Goal: Transaction & Acquisition: Purchase product/service

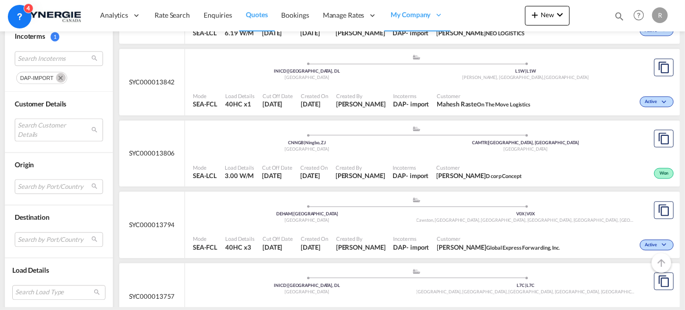
scroll to position [981, 0]
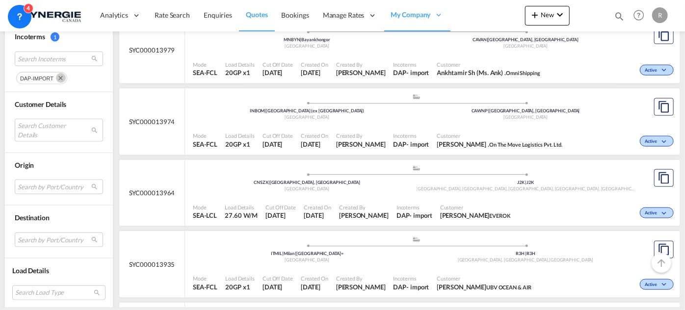
scroll to position [579, 0]
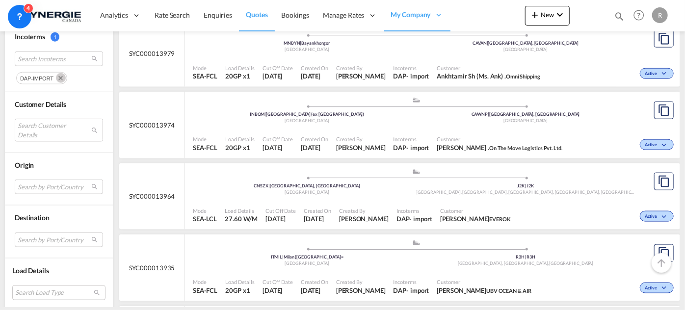
click at [489, 135] on span "Customer" at bounding box center [499, 138] width 125 height 7
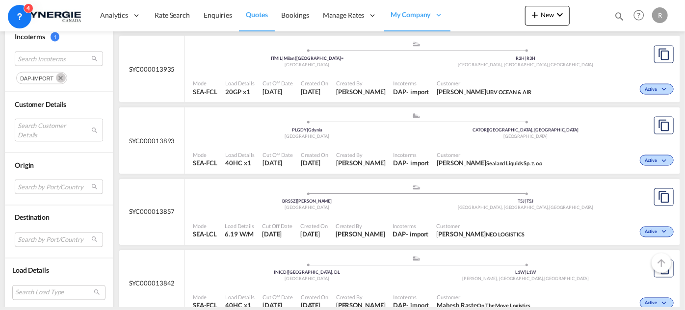
scroll to position [669, 0]
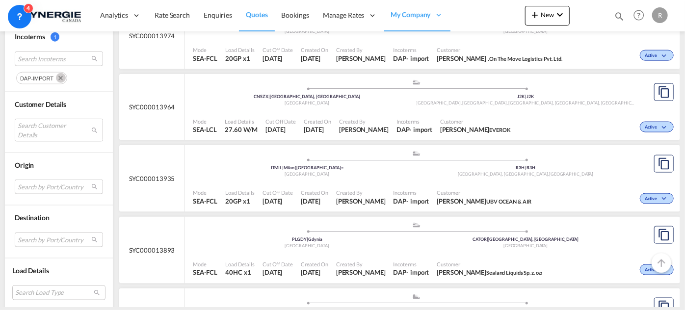
click at [61, 77] on md-icon "Remove" at bounding box center [61, 78] width 10 height 10
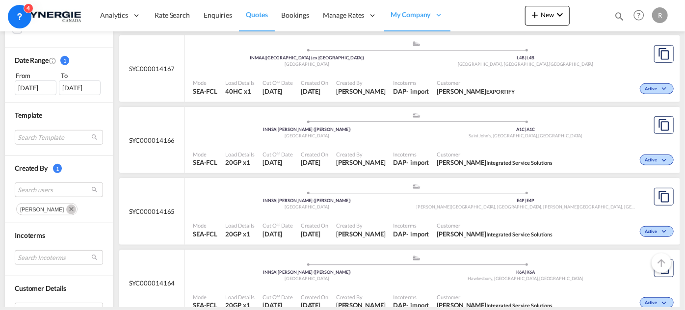
scroll to position [267, 0]
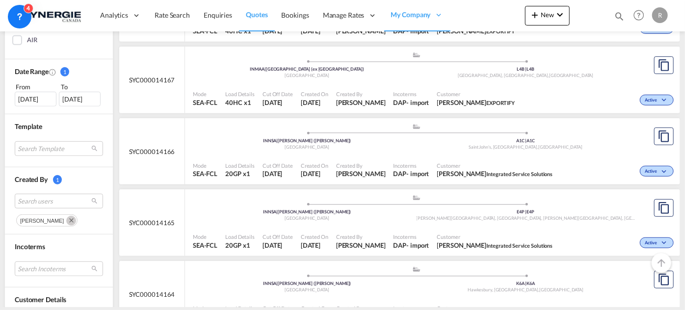
click at [66, 219] on md-icon "Remove" at bounding box center [71, 221] width 10 height 10
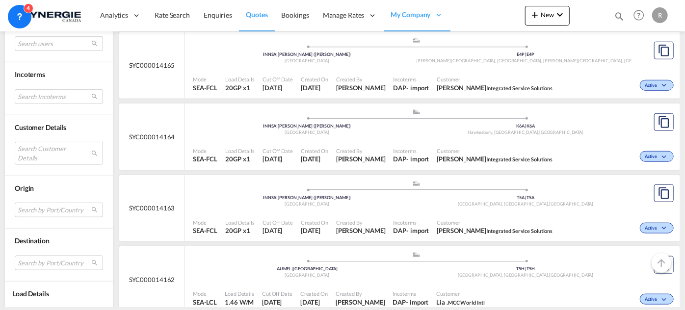
scroll to position [446, 0]
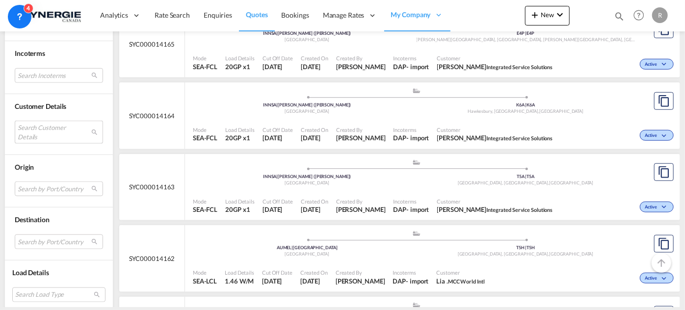
click at [52, 124] on md-select "Search Customer Details user name user francis Lachapelle f.lachapelle@gosynerg…" at bounding box center [59, 132] width 88 height 23
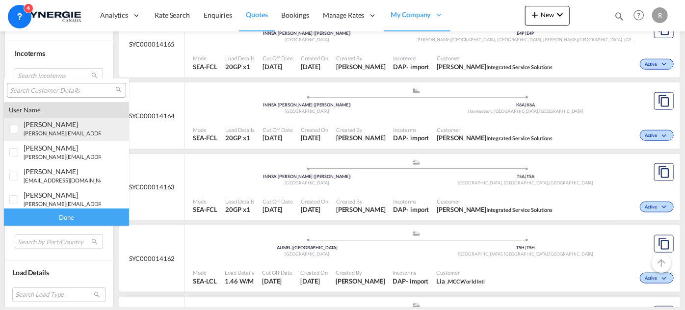
type md-option "[object Object]"
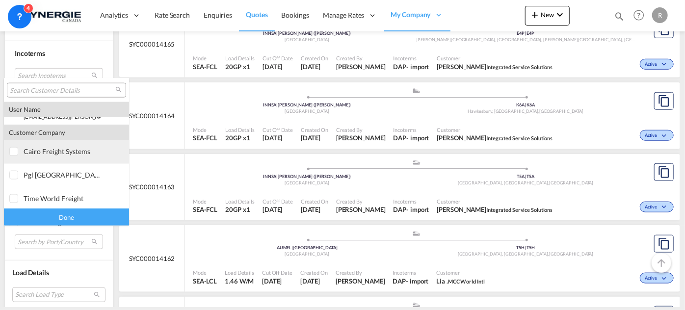
type md-option "[object Object]"
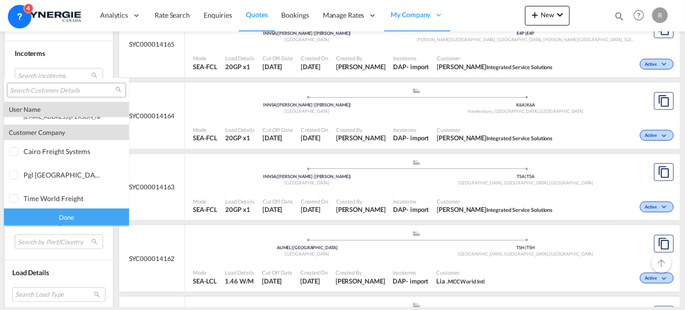
click at [64, 88] on input "search" at bounding box center [62, 90] width 105 height 9
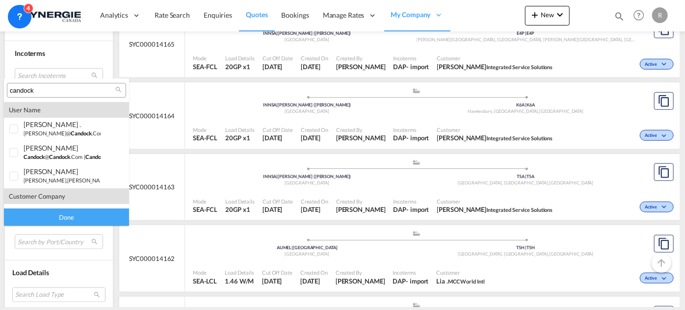
scroll to position [19, 0]
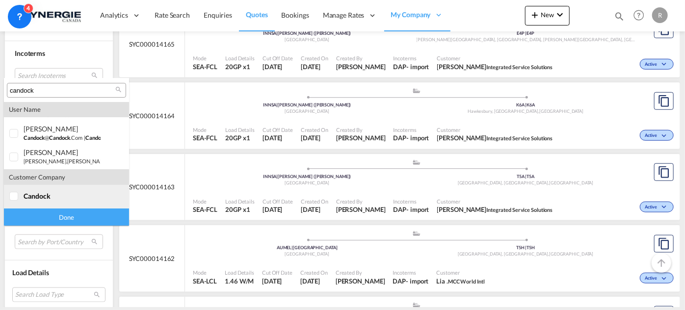
type input "candock"
click at [52, 193] on div "candock" at bounding box center [62, 196] width 77 height 8
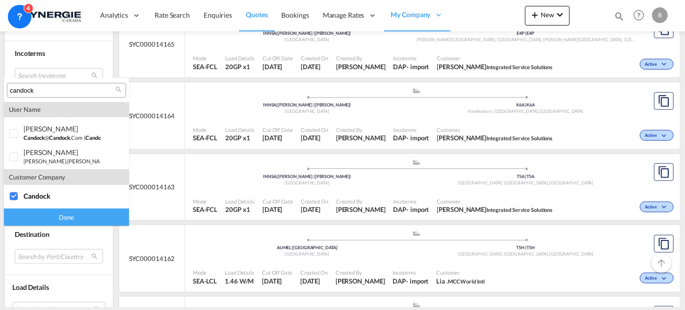
click at [67, 218] on div "Done" at bounding box center [66, 217] width 125 height 17
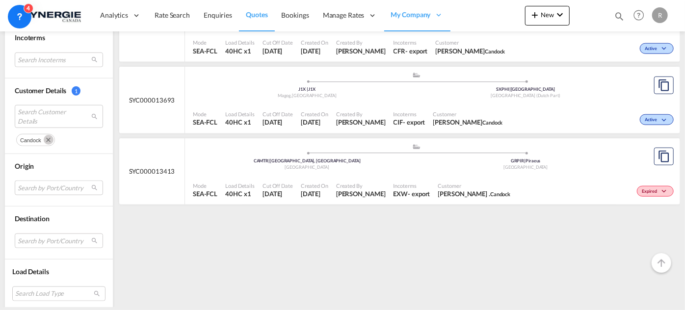
scroll to position [462, 0]
click at [514, 188] on div "Expired" at bounding box center [595, 190] width 162 height 25
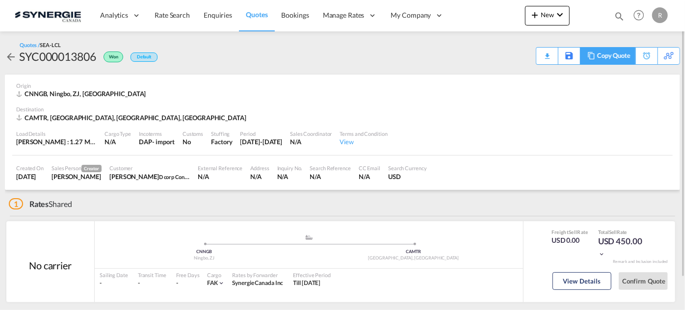
click at [621, 57] on div "Copy Quote" at bounding box center [613, 56] width 33 height 17
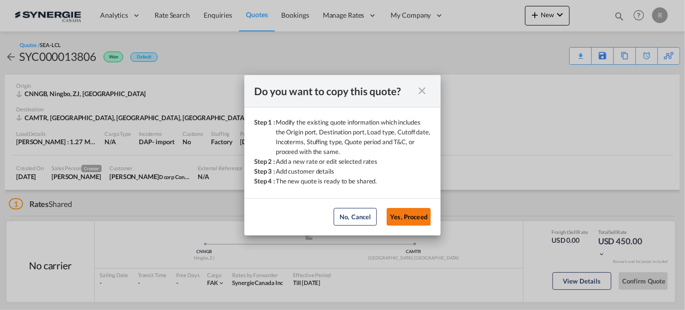
click at [413, 221] on button "Yes, Proceed" at bounding box center [409, 217] width 44 height 18
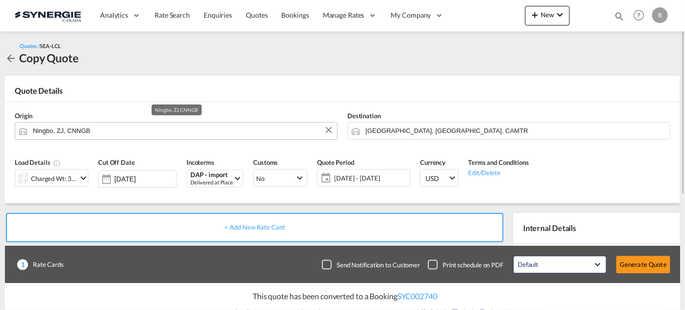
click at [172, 127] on input "Ningbo, ZJ, CNNGB" at bounding box center [182, 130] width 299 height 17
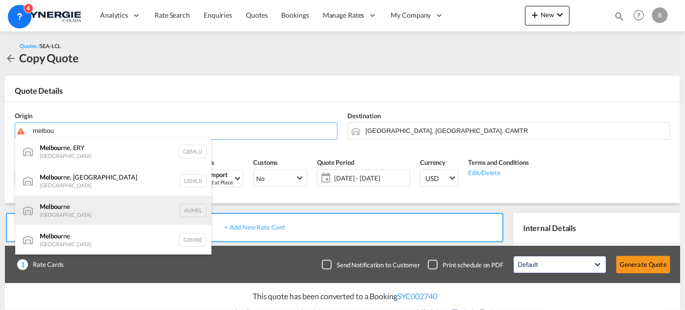
click at [92, 213] on div "Melbou rne Australia AUMEL" at bounding box center [113, 210] width 196 height 29
type input "Melbourne, AUMEL"
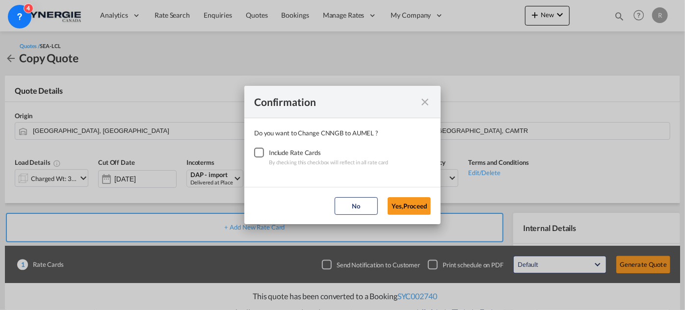
click at [261, 152] on div "Checkbox No Ink" at bounding box center [259, 153] width 10 height 10
click at [422, 210] on button "Yes,Proceed" at bounding box center [409, 206] width 43 height 18
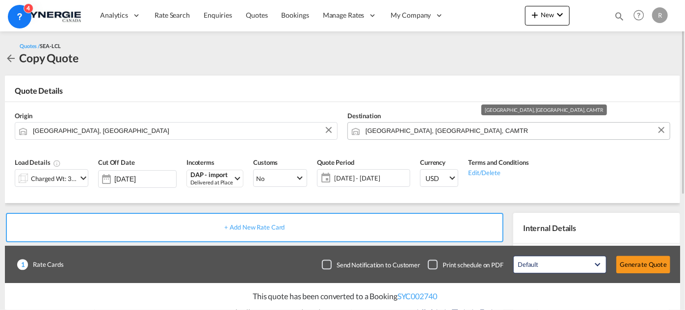
click at [456, 127] on input "Montreal, QC, CAMTR" at bounding box center [515, 130] width 299 height 17
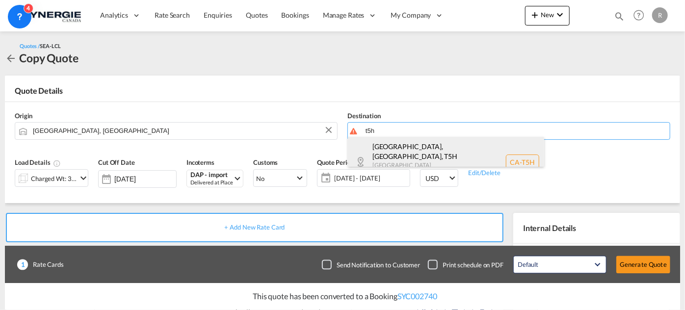
click at [415, 156] on div "Edmonton, AB , T5H Alberta Canada CA-T5H" at bounding box center [446, 162] width 196 height 51
type input "CA-T5H, Edmonton, AB, Alberta"
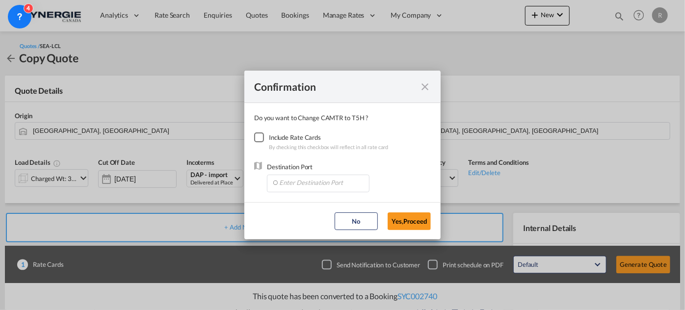
click at [264, 137] on div "Checkbox No Ink" at bounding box center [259, 137] width 10 height 10
click at [290, 181] on input "Enter Destination Port" at bounding box center [320, 182] width 97 height 15
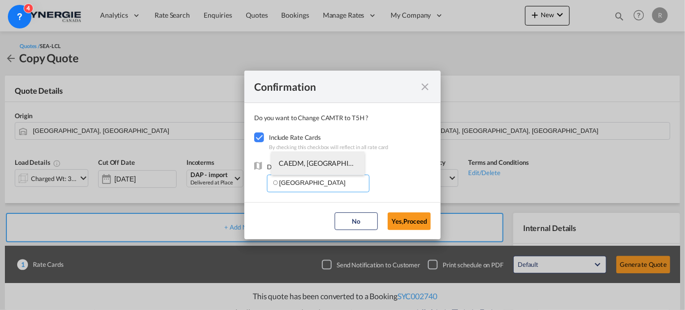
click at [312, 167] on span "CAEDM, Edmonton, AB, Canada, North America, Americas" at bounding box center [472, 163] width 386 height 8
type input "CAEDM, Edmonton, AB, Canada, North America, Americas"
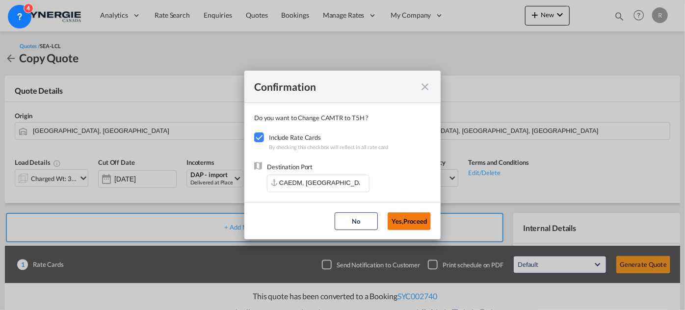
click at [410, 223] on button "Yes,Proceed" at bounding box center [409, 221] width 43 height 18
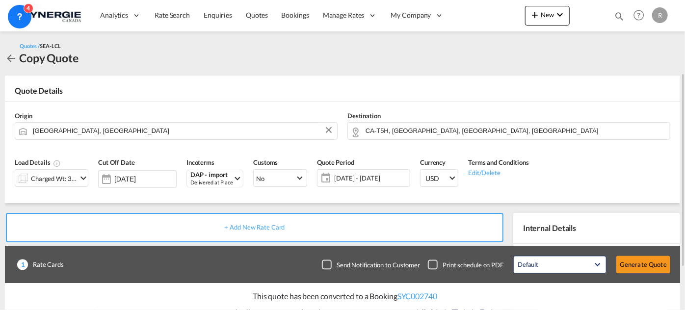
scroll to position [44, 0]
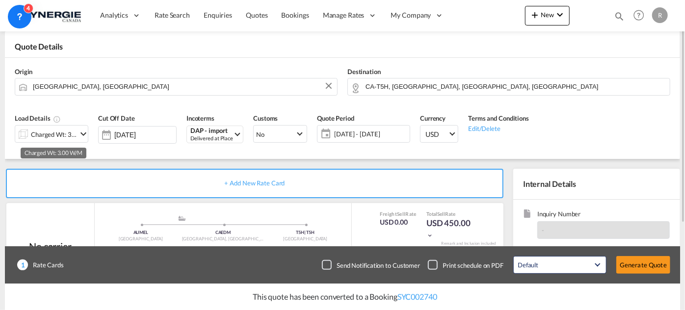
click at [67, 134] on div "Charged Wt: 3.00 W/M" at bounding box center [54, 135] width 46 height 14
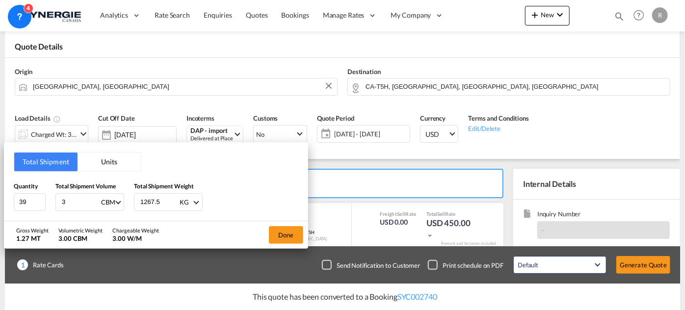
click at [118, 163] on button "Units" at bounding box center [109, 162] width 63 height 19
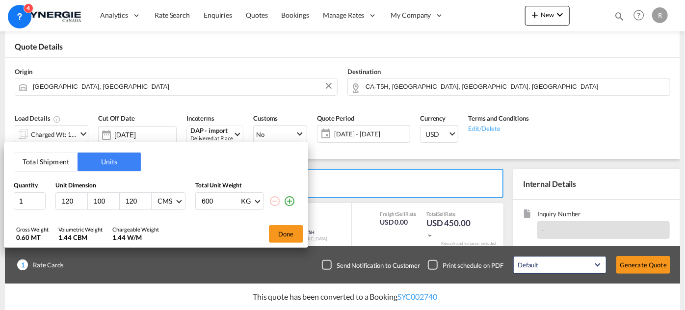
drag, startPoint x: 77, startPoint y: 200, endPoint x: 27, endPoint y: 189, distance: 50.8
click at [27, 189] on div "Quantity Unit Dimension Total Unit Weight 1 120 100 120 CMS CMS Inches 600 KG K…" at bounding box center [156, 196] width 285 height 28
type input "130"
type input "80"
type input "140"
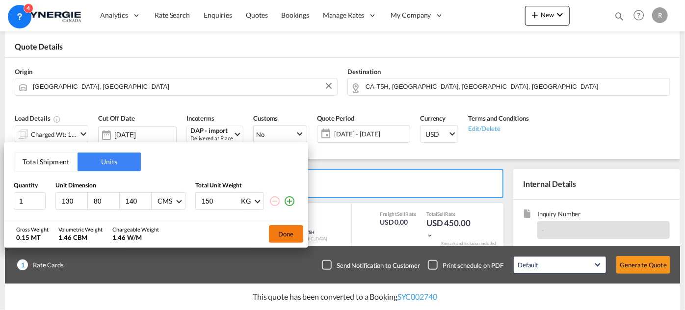
type input "150"
click at [278, 232] on button "Done" at bounding box center [286, 234] width 34 height 18
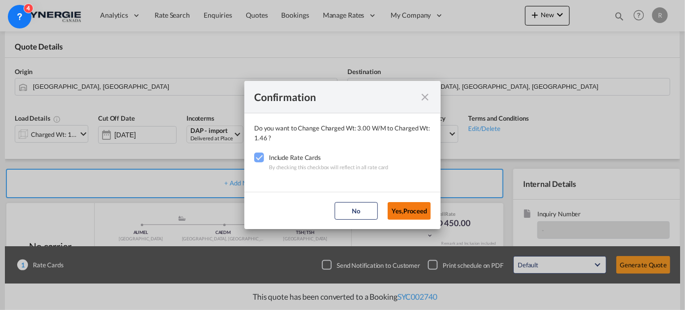
click at [403, 205] on button "Yes,Proceed" at bounding box center [409, 211] width 43 height 18
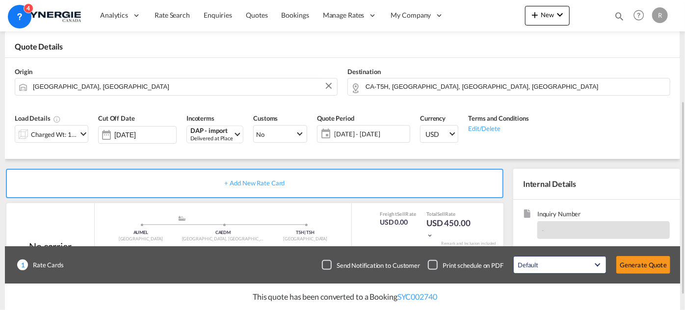
scroll to position [178, 0]
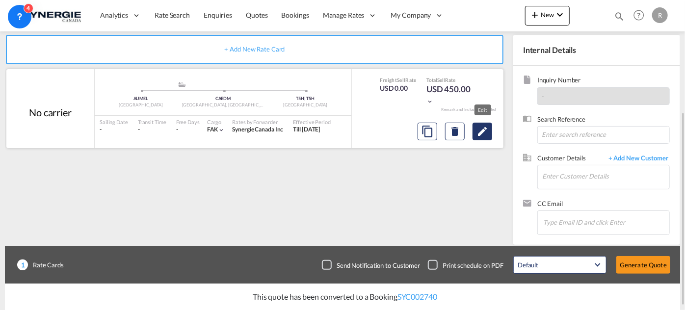
click at [478, 133] on md-icon "Edit" at bounding box center [482, 132] width 12 height 12
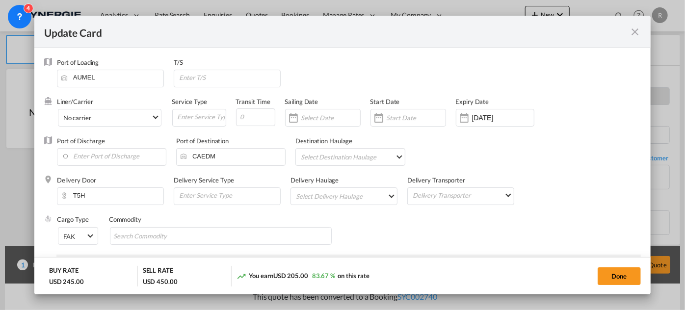
select select "per_hbl"
select select "flat"
select select "per_shipment"
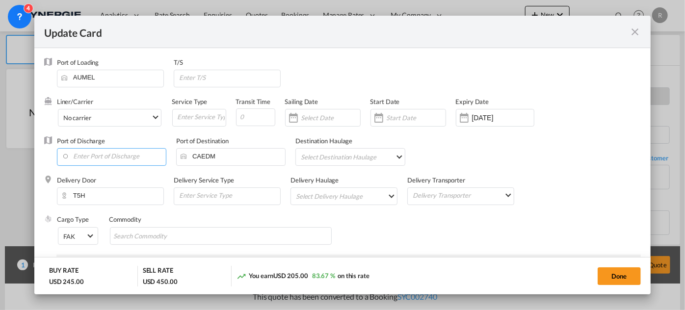
click at [107, 154] on input "Enter Port of Discharge" at bounding box center [114, 156] width 104 height 15
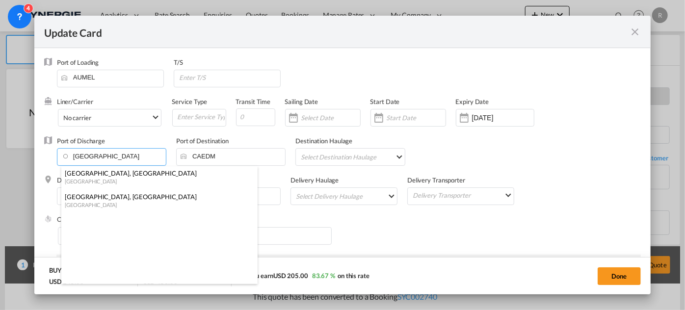
click at [80, 180] on div "[GEOGRAPHIC_DATA]" at bounding box center [156, 181] width 183 height 7
type input "[GEOGRAPHIC_DATA], [GEOGRAPHIC_DATA], CAVAN"
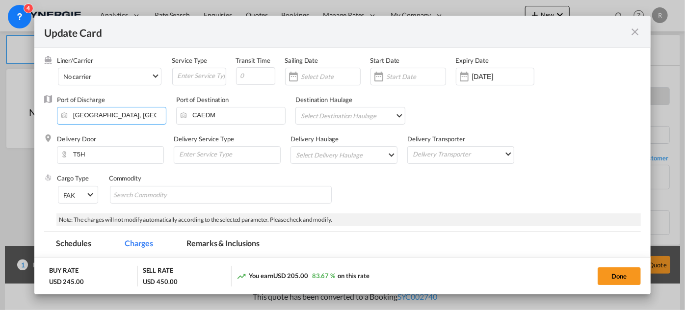
scroll to position [89, 0]
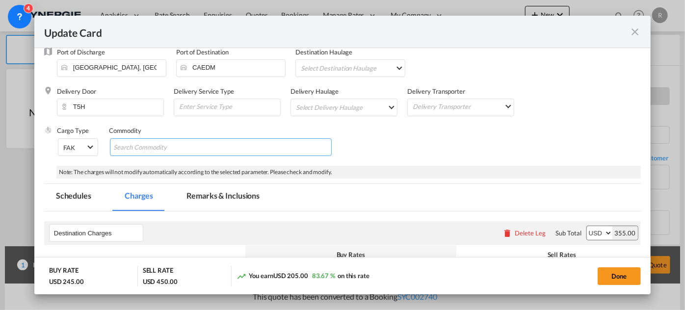
click at [236, 148] on md-chips-wrap "Chips container with autocompletion. Enter the text area, type text to search, …" at bounding box center [221, 147] width 222 height 18
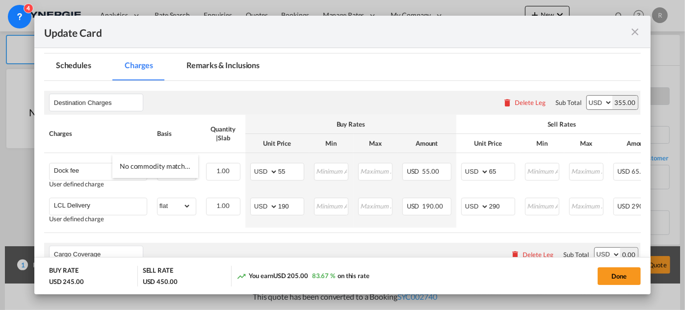
scroll to position [223, 0]
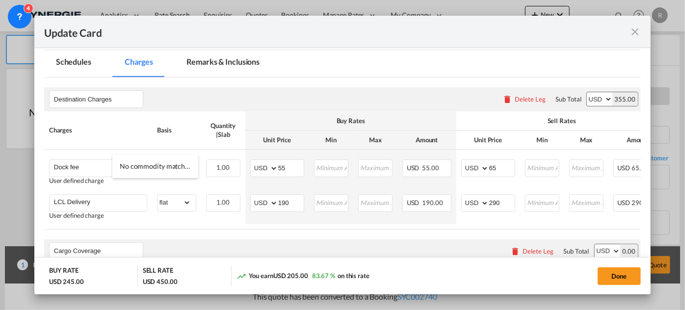
type input "general cargo"
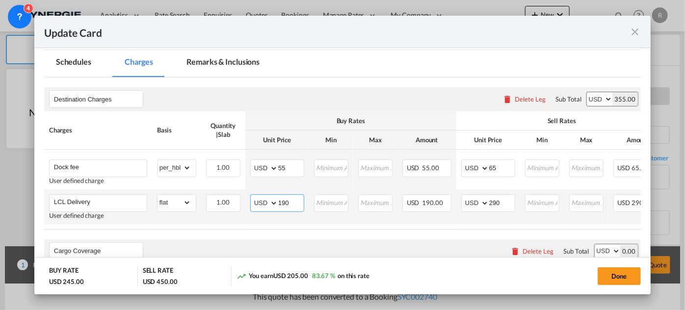
drag, startPoint x: 294, startPoint y: 201, endPoint x: 239, endPoint y: 191, distance: 56.4
click at [239, 191] on tr "LCL Delivery User defined charge Please Enter Already Exists gross_weight volum…" at bounding box center [391, 206] width 695 height 35
type input "52"
drag, startPoint x: 503, startPoint y: 204, endPoint x: 468, endPoint y: 198, distance: 35.2
click at [468, 198] on md-input-container "AED AFN ALL AMD ANG AOA ARS AUD AWG AZN BAM BBD BDT BGN BHD BIF BMD BND BOB BRL…" at bounding box center [488, 203] width 54 height 18
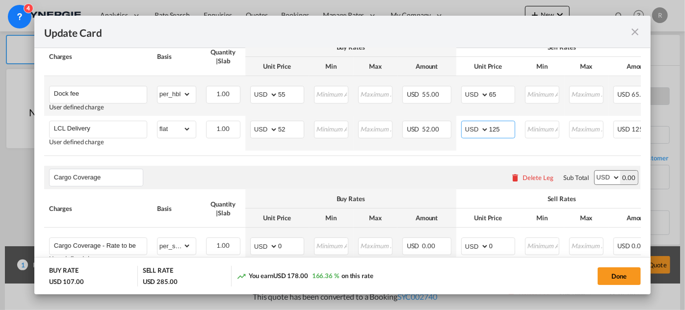
scroll to position [312, 0]
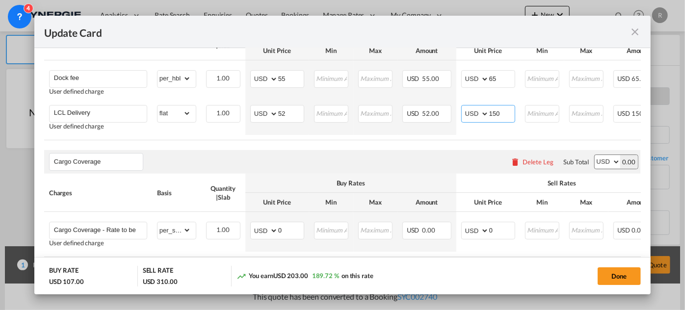
type input "150"
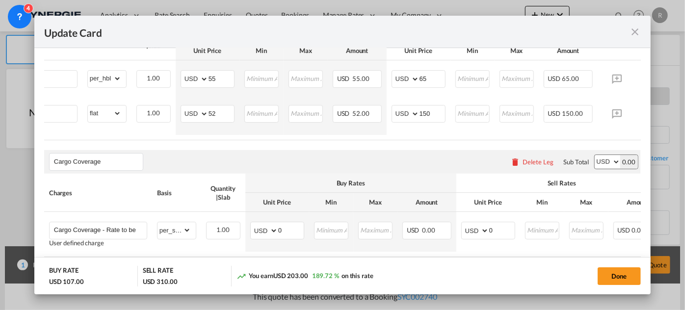
scroll to position [0, 90]
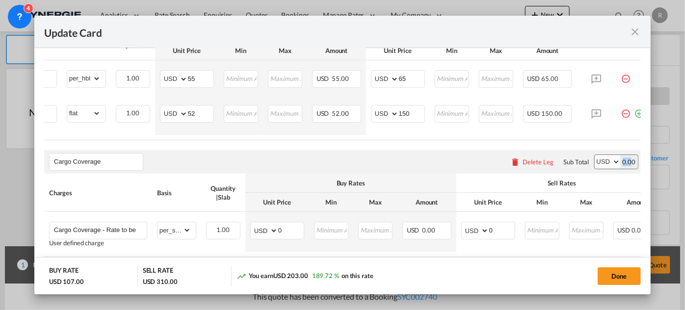
drag, startPoint x: 616, startPoint y: 143, endPoint x: 625, endPoint y: 142, distance: 9.4
click at [625, 142] on air-lcl-rate-modification "Destination Charges Please enter leg name Leg Name Already Exists Delete Leg Su…" at bounding box center [342, 212] width 597 height 448
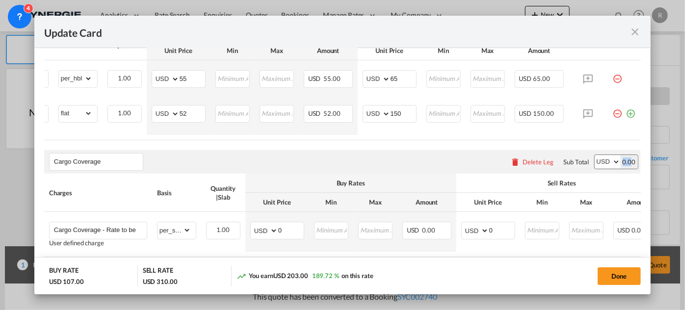
scroll to position [0, 105]
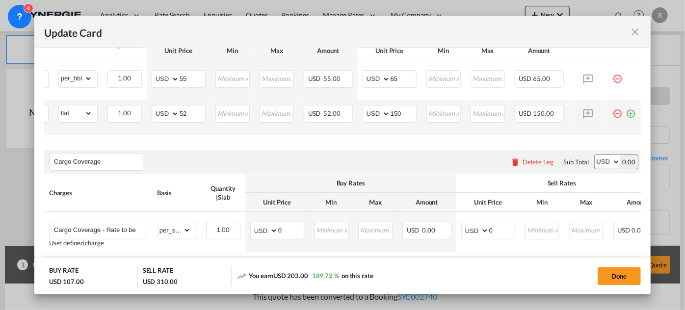
click at [626, 115] on md-icon "icon-plus-circle-outline green-400-fg" at bounding box center [631, 110] width 10 height 10
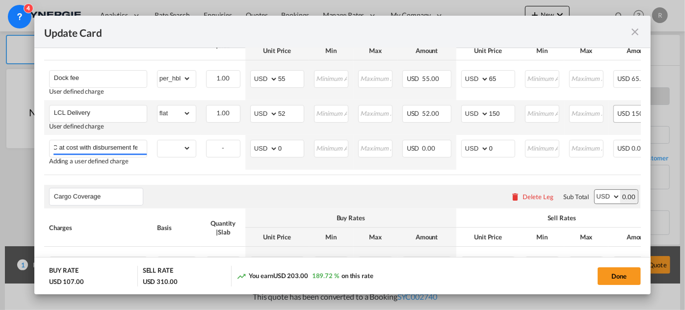
scroll to position [0, 18]
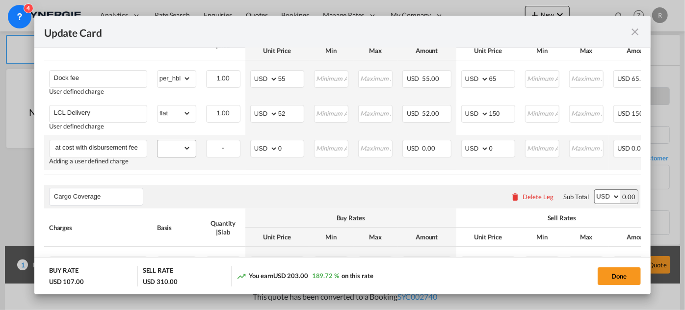
type input "DTHC at cost with disbursement fee"
click at [183, 148] on select "gross_weight volumetric_weight per_shipment per_bl per_km per_hawb per_kg flat …" at bounding box center [173, 148] width 33 height 16
select select "per_shipment"
click at [157, 140] on select "gross_weight volumetric_weight per_shipment per_bl per_km per_hawb per_kg flat …" at bounding box center [173, 148] width 33 height 16
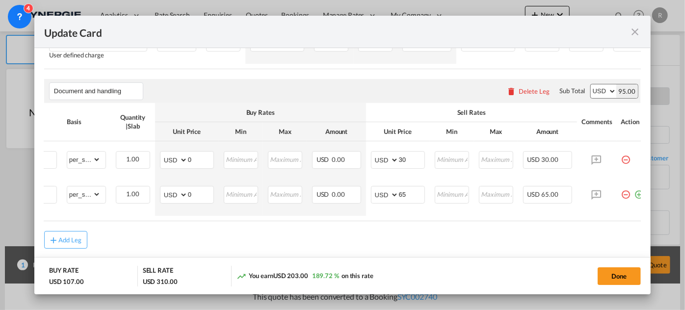
scroll to position [0, 105]
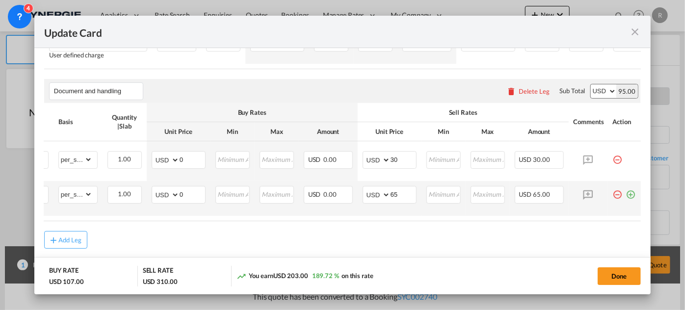
click at [626, 196] on md-icon "icon-plus-circle-outline green-400-fg" at bounding box center [631, 191] width 10 height 10
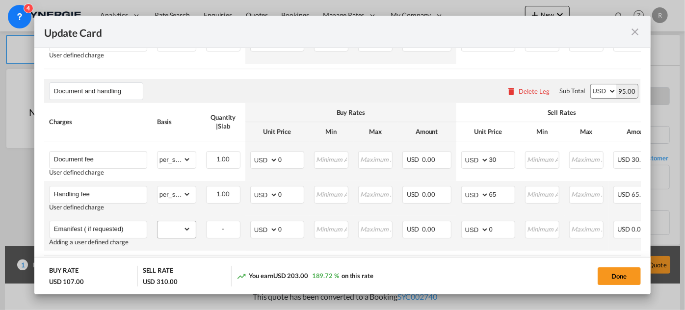
type input "Emanifest ( if requested)"
click at [183, 233] on select "gross_weight volumetric_weight per_shipment per_bl per_km per_hawb per_kg flat …" at bounding box center [173, 229] width 33 height 16
select select "per_bl"
click at [157, 225] on select "gross_weight volumetric_weight per_shipment per_bl per_km per_hawb per_kg flat …" at bounding box center [173, 229] width 33 height 16
drag, startPoint x: 501, startPoint y: 231, endPoint x: 461, endPoint y: 226, distance: 40.6
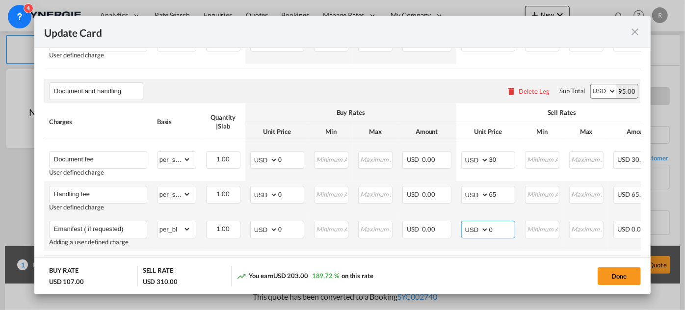
click at [461, 226] on md-input-container "AED AFN ALL AMD ANG AOA ARS AUD AWG AZN BAM BBD BDT BGN BHD BIF BMD BND BOB BRL…" at bounding box center [488, 230] width 54 height 18
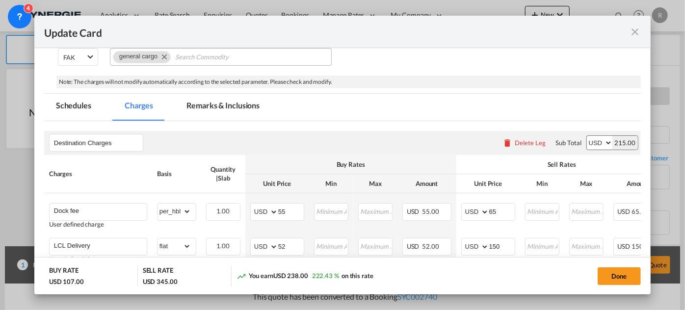
scroll to position [133, 0]
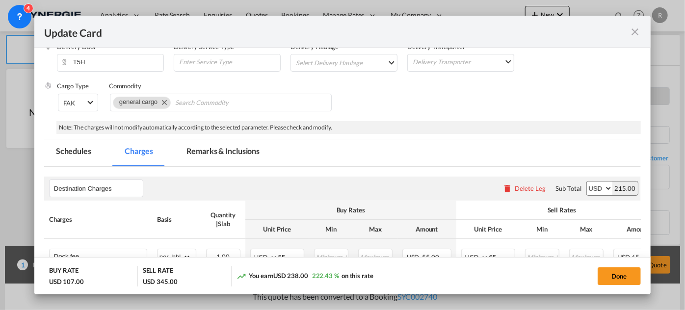
type input "35"
click at [212, 150] on md-tab-item "Remarks & Inclusions" at bounding box center [223, 152] width 97 height 27
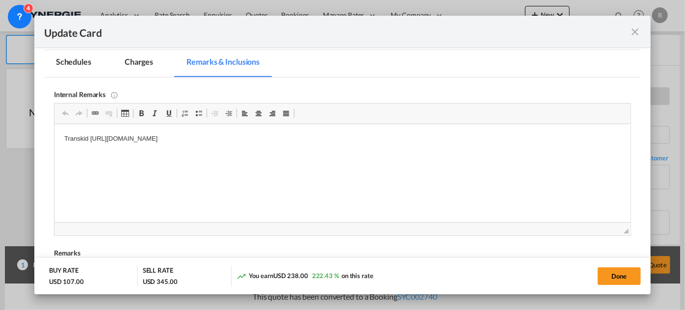
scroll to position [267, 0]
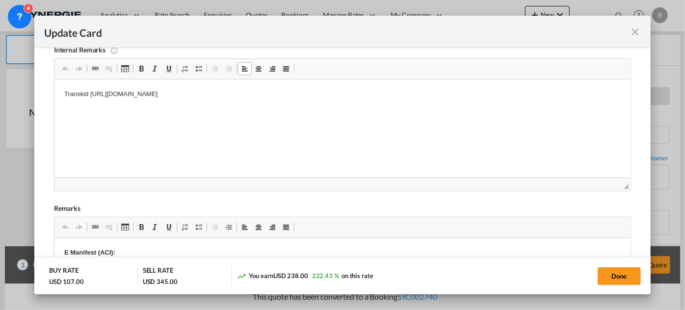
drag, startPoint x: 57, startPoint y: 91, endPoint x: 462, endPoint y: 131, distance: 406.8
click at [187, 93] on p "Steeles" at bounding box center [342, 94] width 556 height 10
click at [187, 93] on p "Steeles https://app.frontapp.com/open/msg_1h5k2c7j?key=YWLUD0_6MhX4ry9xxwlRybmk…" at bounding box center [342, 94] width 556 height 10
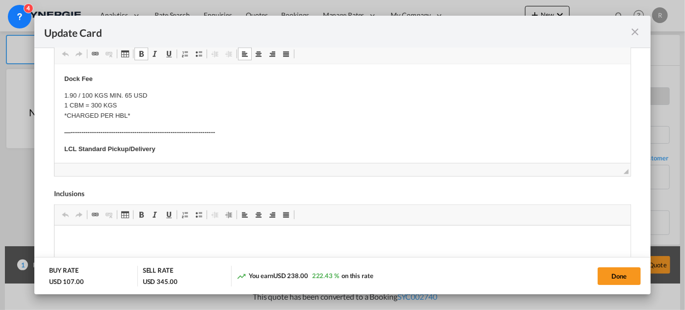
scroll to position [133, 0]
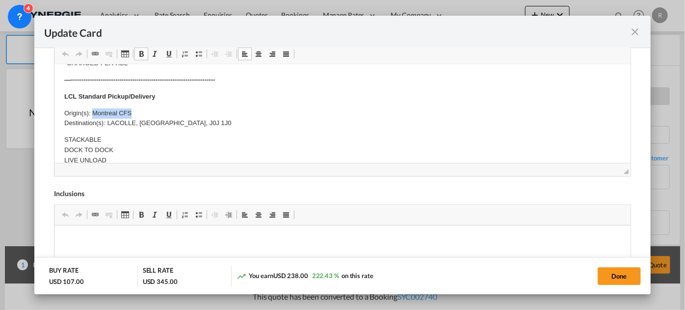
drag, startPoint x: 92, startPoint y: 111, endPoint x: 155, endPoint y: 111, distance: 62.8
click at [155, 111] on p "Origin(s): Montreal CFS Destination(s): LACOLLE, QC, J0J 1J0" at bounding box center [342, 118] width 556 height 21
drag, startPoint x: 107, startPoint y: 123, endPoint x: 213, endPoint y: 129, distance: 106.1
click at [213, 129] on body "E Manifest (ACI): Applicable if Synergie is responsible to submit Per E-manifes…" at bounding box center [342, 177] width 556 height 472
click at [212, 126] on p "Origin(s): Edmonton CFS Destination(s): LACOLLE, QC, J0J 1J0" at bounding box center [342, 118] width 556 height 21
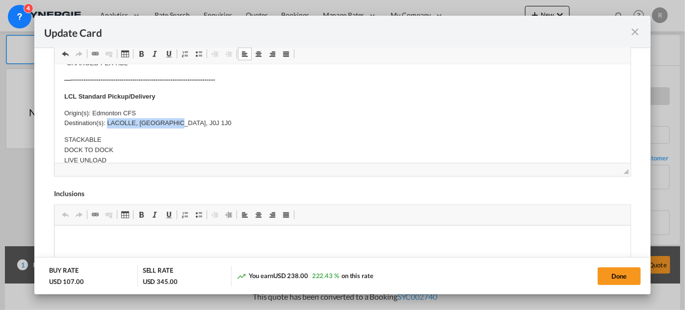
drag, startPoint x: 107, startPoint y: 120, endPoint x: 183, endPoint y: 123, distance: 76.6
click at [183, 124] on p "Origin(s): Edmonton CFS Destination(s): LACOLLE, QC, J0J 1J0" at bounding box center [342, 118] width 556 height 21
drag, startPoint x: 107, startPoint y: 122, endPoint x: 157, endPoint y: 125, distance: 50.6
click at [157, 125] on p "Origin(s): Edmonton CFS Destination(s): Edmonton CFS to T5H 0H8" at bounding box center [342, 118] width 556 height 21
click at [617, 279] on button "Done" at bounding box center [619, 276] width 43 height 18
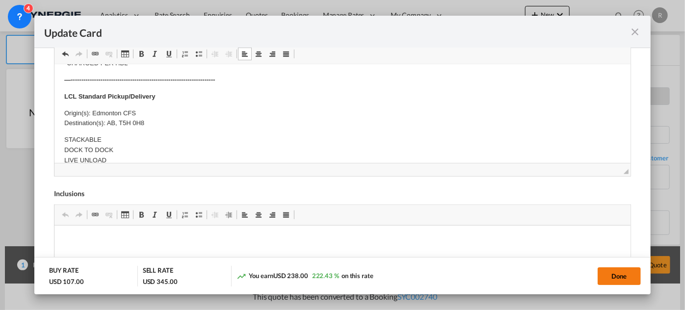
type input "03 Sep 2025"
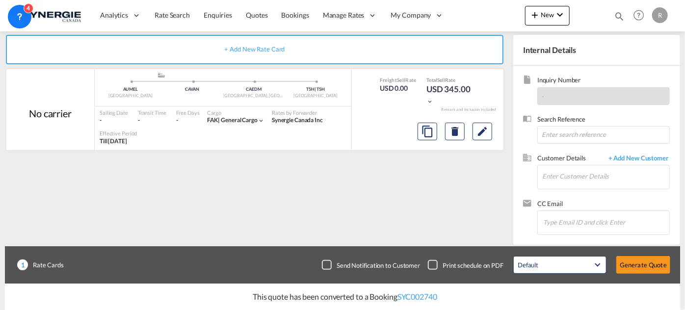
scroll to position [234, 0]
click at [606, 175] on input "Enter Customer Details" at bounding box center [605, 176] width 127 height 22
paste input "[EMAIL_ADDRESS][DOMAIN_NAME]"
type input "[EMAIL_ADDRESS][DOMAIN_NAME]"
click at [638, 156] on span "+ Add New Customer" at bounding box center [636, 159] width 66 height 11
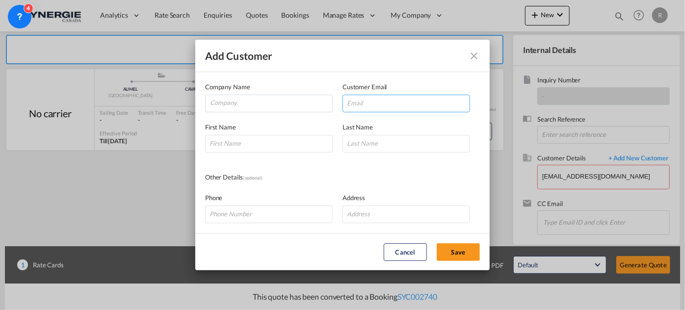
click at [416, 108] on input "Add Customer Company ..." at bounding box center [406, 104] width 128 height 18
paste input "[EMAIL_ADDRESS][DOMAIN_NAME]"
type input "[EMAIL_ADDRESS][DOMAIN_NAME]"
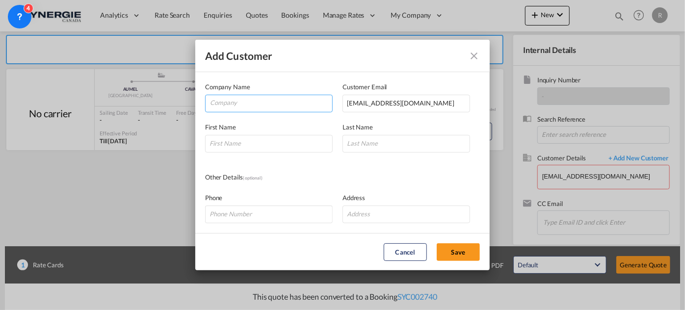
click at [271, 103] on input "Company" at bounding box center [271, 102] width 122 height 15
type input "MCC World Intl"
click at [244, 148] on input "Add Customer Company ..." at bounding box center [269, 144] width 128 height 18
type input "Lia"
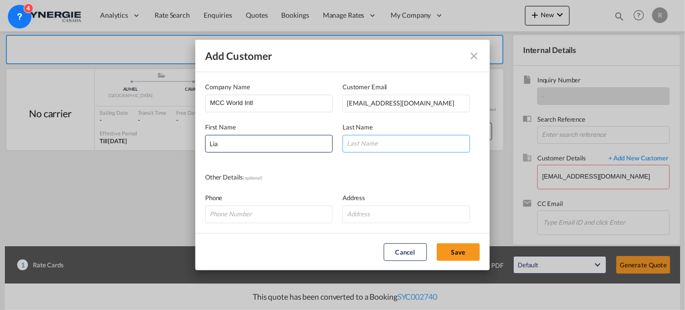
click at [381, 147] on input "Add Customer Company ..." at bounding box center [406, 144] width 128 height 18
type input "."
click at [460, 248] on button "Save" at bounding box center [458, 252] width 43 height 18
type input "MCC World Intl, Lia ., ops07@mccworldinternational.com"
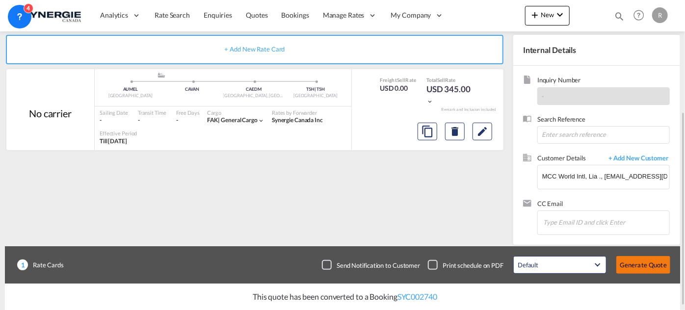
click at [642, 268] on button "Generate Quote" at bounding box center [643, 265] width 54 height 18
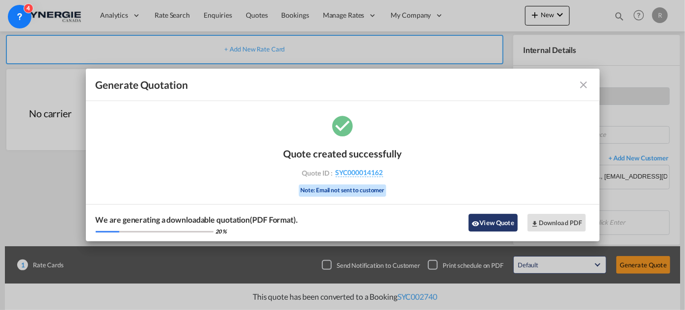
click at [494, 219] on button "View Quote" at bounding box center [493, 223] width 49 height 18
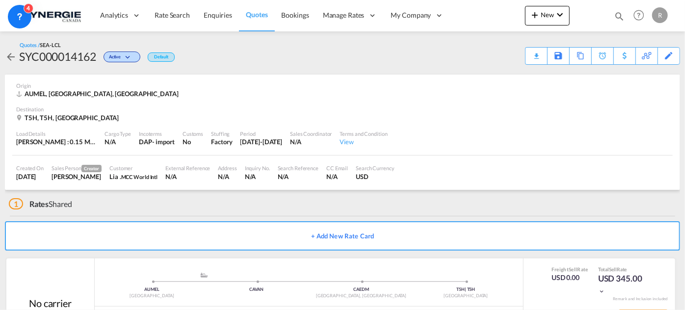
click at [0, 0] on div "Download Quote" at bounding box center [0, 0] width 0 height 0
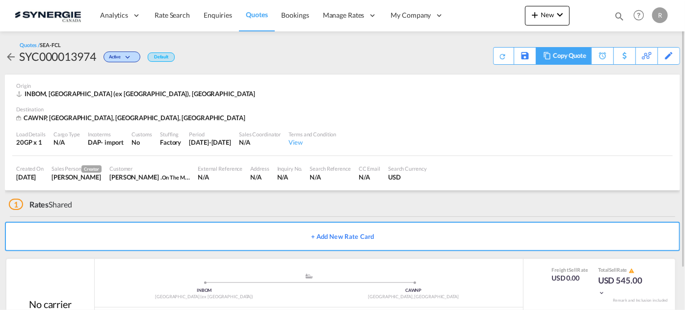
click at [583, 57] on div "Copy Quote" at bounding box center [569, 56] width 33 height 17
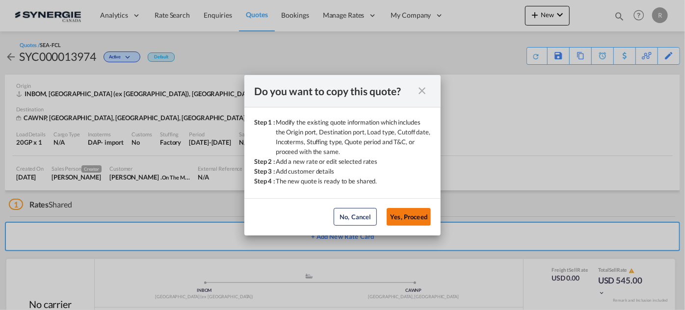
click at [411, 221] on button "Yes, Proceed" at bounding box center [409, 217] width 44 height 18
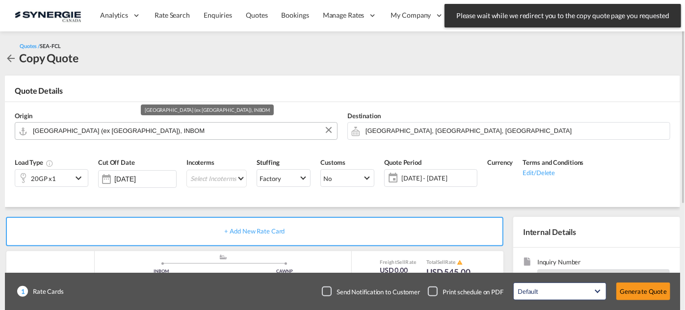
click at [159, 128] on input "Mumbai (ex Bombay), INBOM" at bounding box center [182, 130] width 299 height 17
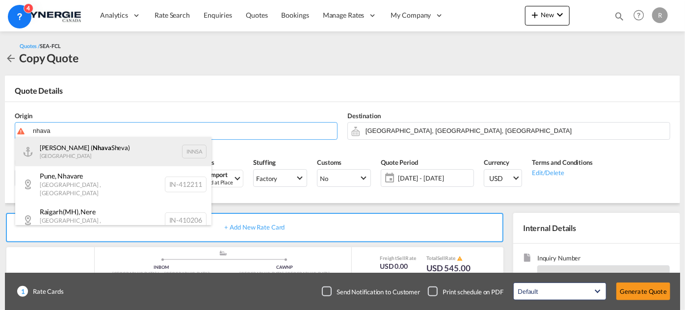
click at [93, 154] on div "Jawaharlal Nehru ( Nhava Sheva) India INNSA" at bounding box center [113, 151] width 196 height 29
type input "Jawaharlal Nehru (Nhava Sheva), INNSA"
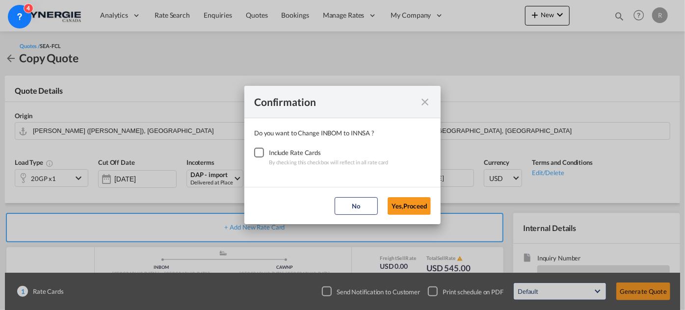
click at [257, 154] on div "Checkbox No Ink" at bounding box center [259, 153] width 10 height 10
click at [399, 200] on button "Yes,Proceed" at bounding box center [409, 206] width 43 height 18
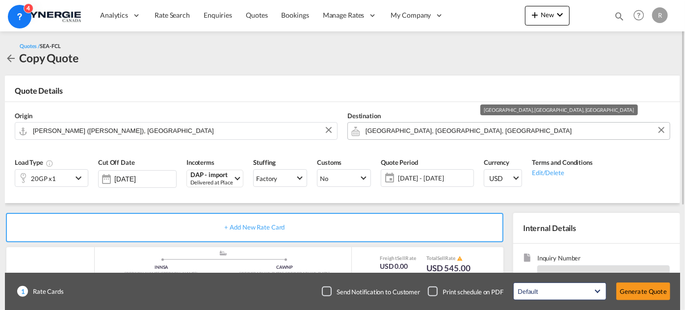
click at [461, 128] on input "Winnipeg, MB, CAWNP" at bounding box center [515, 130] width 299 height 17
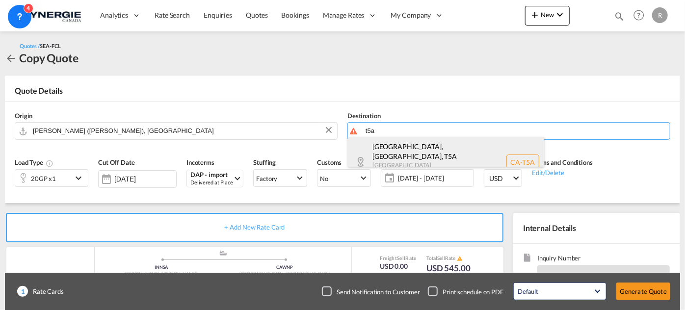
click at [426, 156] on div "Edmonton, AB , T5A Alberta Canada CA-T5A" at bounding box center [446, 162] width 196 height 51
type input "CA-T5A, Edmonton, AB, Alberta"
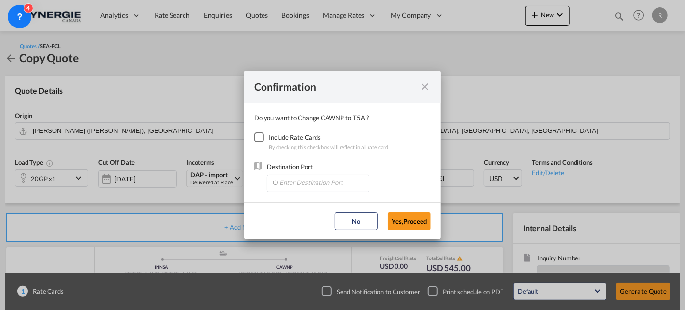
click at [259, 138] on div "Checkbox No Ink" at bounding box center [259, 137] width 10 height 10
click at [295, 181] on input "Enter Destination Port" at bounding box center [320, 182] width 97 height 15
type input "Ù"
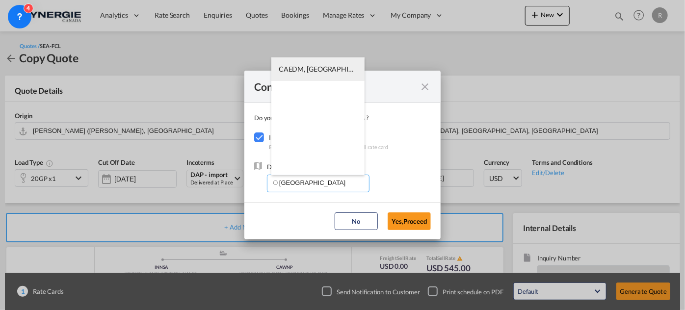
click at [328, 67] on span "CAEDM, Edmonton, AB, Canada, North America, Americas" at bounding box center [472, 69] width 386 height 8
type input "CAEDM, Edmonton, AB, Canada, North America, Americas"
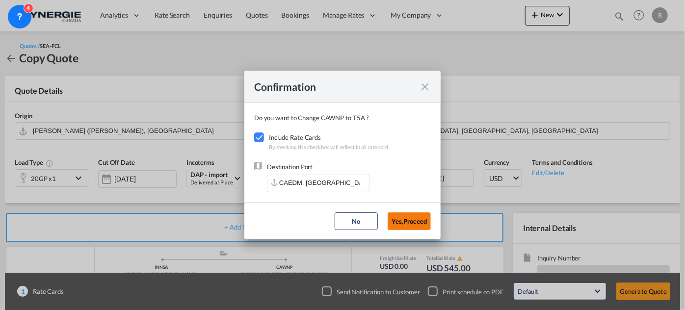
click at [415, 223] on button "Yes,Proceed" at bounding box center [409, 221] width 43 height 18
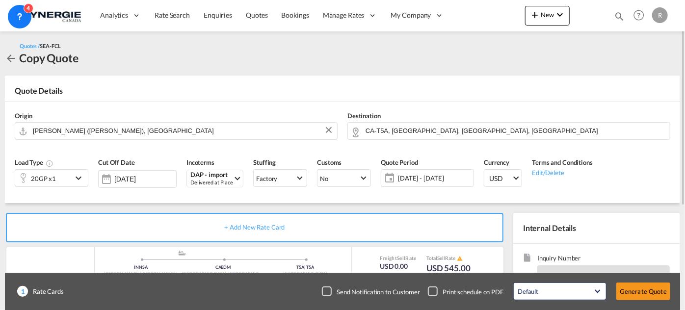
scroll to position [89, 0]
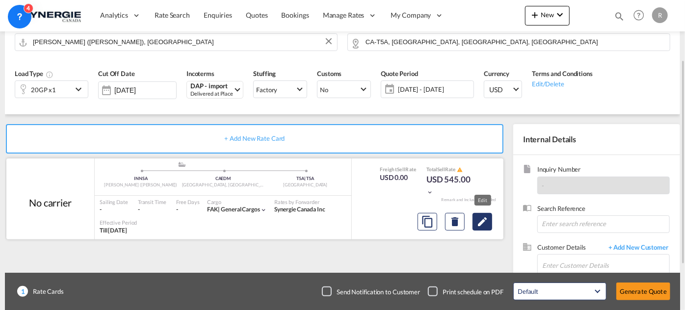
click at [485, 222] on md-icon "Edit" at bounding box center [482, 222] width 12 height 12
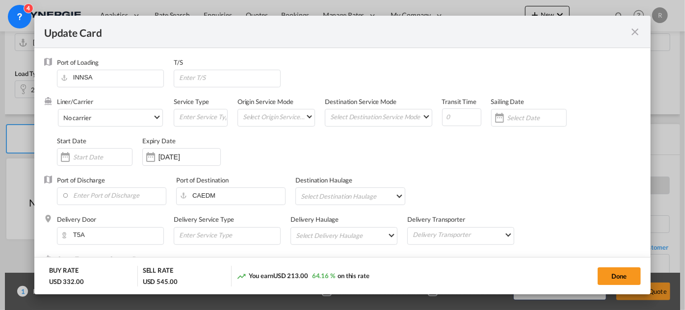
select select "per B/L"
select select "per shipping bill"
select select "per container"
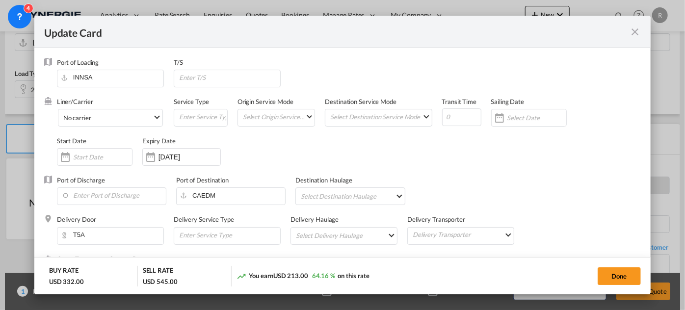
select select "per container"
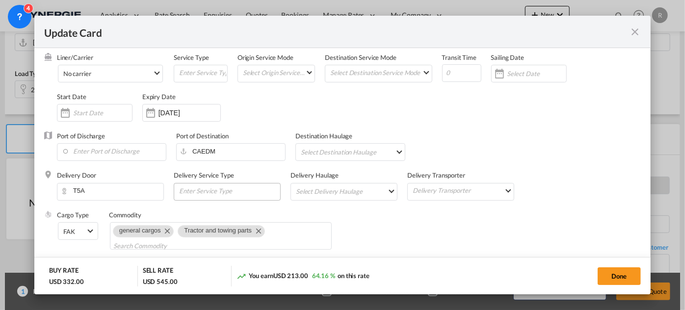
scroll to position [4, 0]
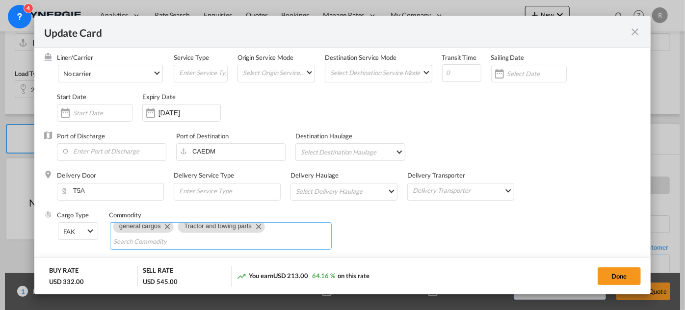
click at [256, 226] on md-icon "Remove Tractor and towing parts" at bounding box center [258, 226] width 12 height 12
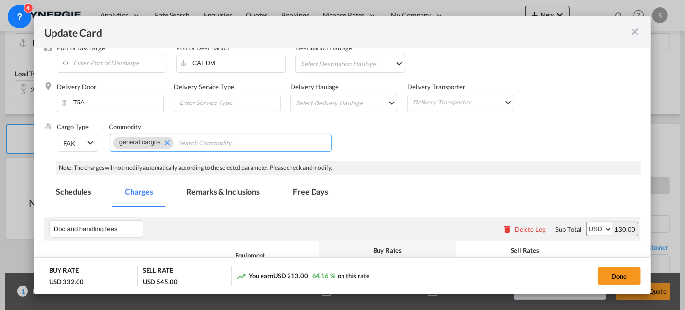
scroll to position [133, 0]
type input "cables 21 tons"
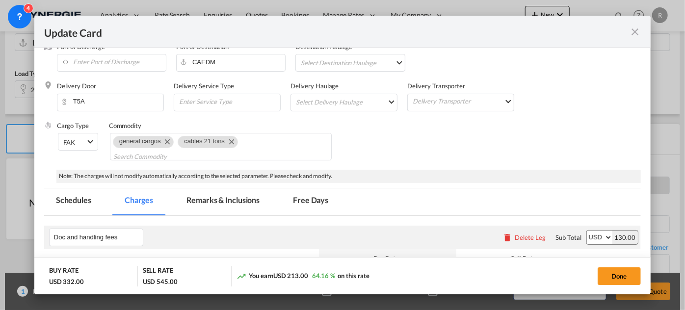
click at [420, 138] on div "Cargo Type FAK FAK GCR GDSM General Cargo Hazardous Cargo Ambient Foodstuff Chi…" at bounding box center [349, 145] width 584 height 49
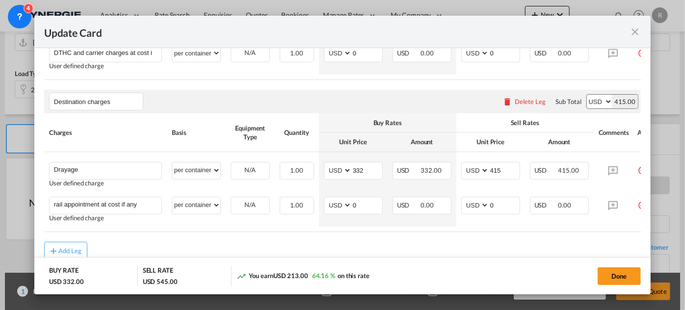
scroll to position [526, 0]
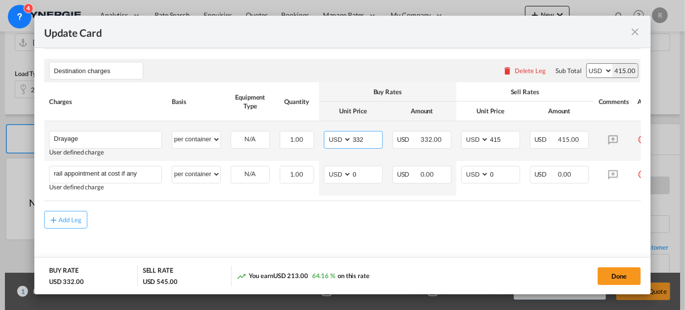
drag, startPoint x: 370, startPoint y: 135, endPoint x: 325, endPoint y: 125, distance: 46.3
click at [325, 125] on td "AED AFN ALL AMD ANG AOA ARS AUD AWG AZN BAM BBD BDT BGN BHD BIF BMD BND BOB BRL…" at bounding box center [353, 141] width 69 height 40
type input "215"
drag, startPoint x: 503, startPoint y: 134, endPoint x: 462, endPoint y: 131, distance: 41.4
click at [462, 131] on md-input-container "AED AFN ALL AMD ANG AOA ARS AUD AWG AZN BAM BBD BDT BGN BHD BIF BMD BND BOB BRL…" at bounding box center [490, 140] width 59 height 18
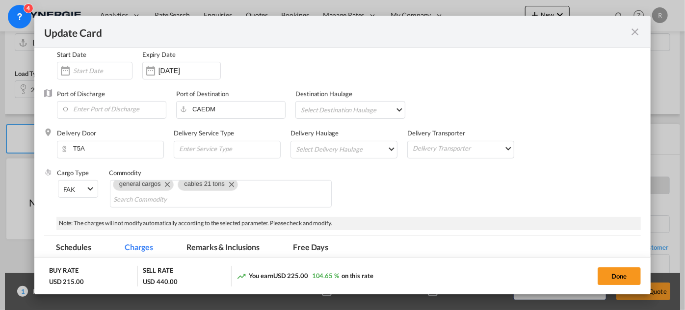
scroll to position [124, 0]
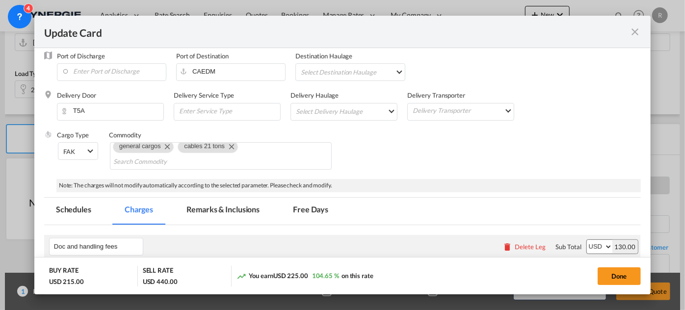
type input "310"
click at [233, 211] on md-tab-item "Remarks & Inclusions" at bounding box center [223, 211] width 97 height 27
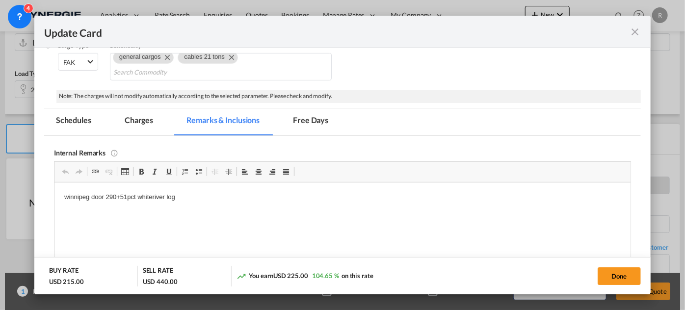
scroll to position [258, 0]
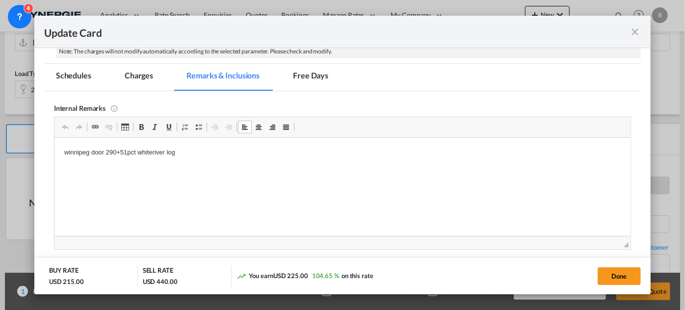
drag, startPoint x: 64, startPoint y: 152, endPoint x: 243, endPoint y: 160, distance: 179.3
drag, startPoint x: 63, startPoint y: 151, endPoint x: 217, endPoint y: 152, distance: 154.5
click at [228, 156] on html "winnipeg door 290+51pct whiteriver log" at bounding box center [342, 152] width 576 height 30
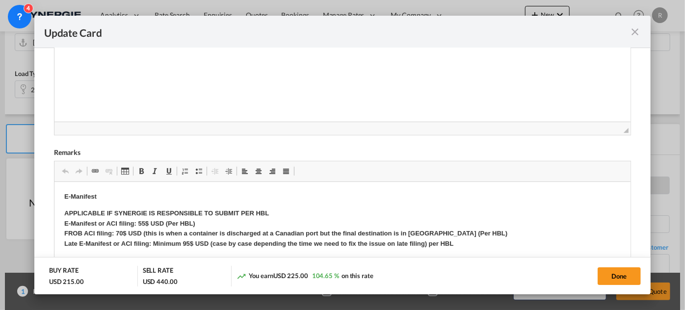
scroll to position [392, 0]
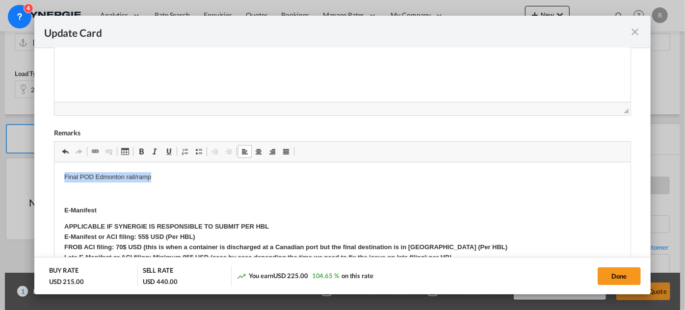
drag, startPoint x: 59, startPoint y: 175, endPoint x: 160, endPoint y: 177, distance: 101.1
click at [140, 148] on span "Update CardPort of ..." at bounding box center [141, 152] width 8 height 8
click at [169, 195] on p "Editor, editor5" at bounding box center [342, 193] width 556 height 10
click at [174, 175] on p "Final POD Edmonton rail/ramp" at bounding box center [342, 177] width 556 height 10
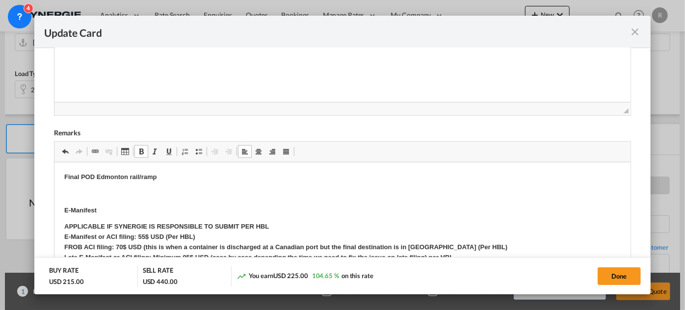
click at [170, 178] on p "Final POD Edmonton rail/ramp" at bounding box center [342, 177] width 556 height 10
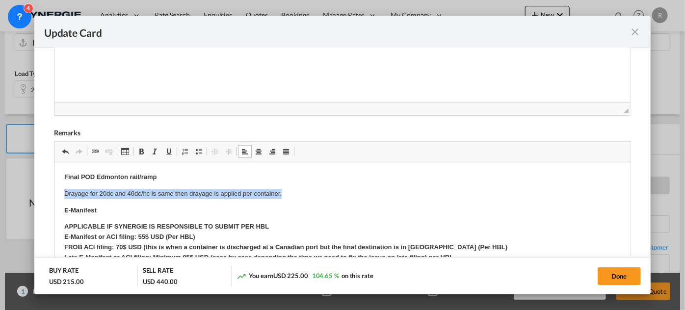
drag, startPoint x: 60, startPoint y: 192, endPoint x: 304, endPoint y: 188, distance: 243.9
click at [143, 152] on span "Update CardPort of ..." at bounding box center [141, 152] width 8 height 8
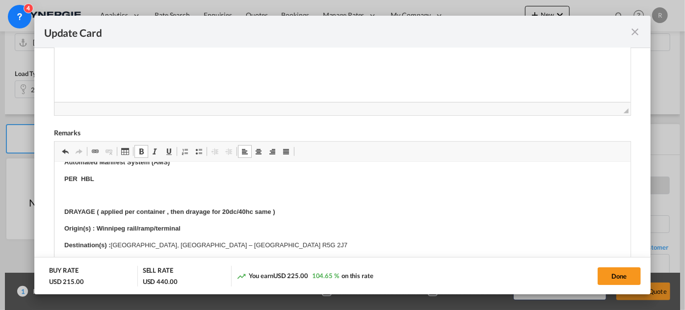
scroll to position [223, 0]
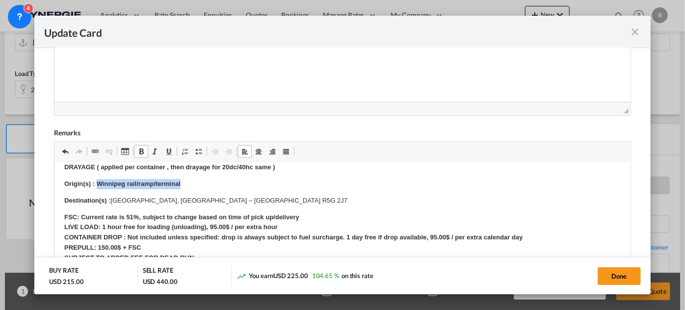
drag, startPoint x: 96, startPoint y: 181, endPoint x: 213, endPoint y: 181, distance: 117.7
click at [213, 181] on p "Origin(s) : Winnipeg rail/ramp/terminal" at bounding box center [342, 184] width 556 height 10
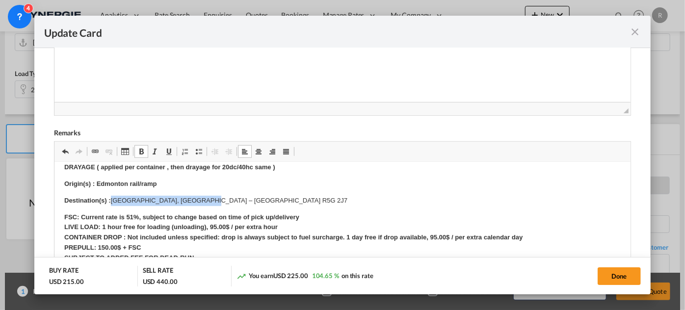
drag, startPoint x: 111, startPoint y: 195, endPoint x: 215, endPoint y: 194, distance: 104.0
click at [215, 194] on body "Final POD Edmonton rail/ramp Drayage for 20dc and 40dc/hc is same then drayage …" at bounding box center [342, 214] width 556 height 530
click at [131, 216] on strong "FSC: Current rate is 51%, subject to change based on time of pick up/delivery L…" at bounding box center [297, 242] width 467 height 58
drag, startPoint x: 114, startPoint y: 198, endPoint x: 254, endPoint y: 198, distance: 140.3
click at [254, 198] on p "Destination(s) : Edmonton AB ( commercial area , not residential) dock-dock" at bounding box center [342, 200] width 556 height 10
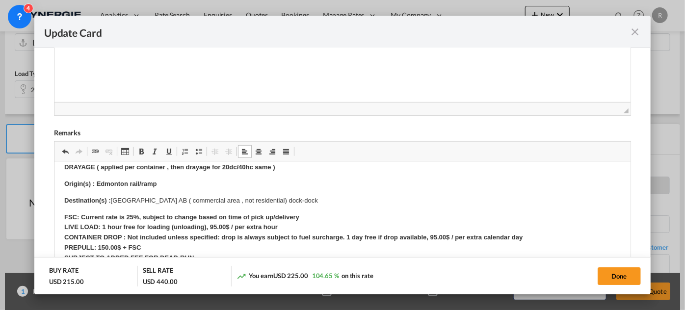
click at [236, 179] on p "Origin(s) : Edmonton rail/ramp" at bounding box center [342, 184] width 556 height 10
drag, startPoint x: 111, startPoint y: 197, endPoint x: 301, endPoint y: 195, distance: 189.9
click at [301, 195] on p "Destination(s) : Edmonton AB ( commercial area , not residential) dock-dock" at bounding box center [342, 200] width 556 height 10
click at [146, 149] on link "Bold Keyboard shortcut Ctrl+B" at bounding box center [141, 151] width 14 height 13
click at [616, 279] on button "Done" at bounding box center [619, 276] width 43 height 18
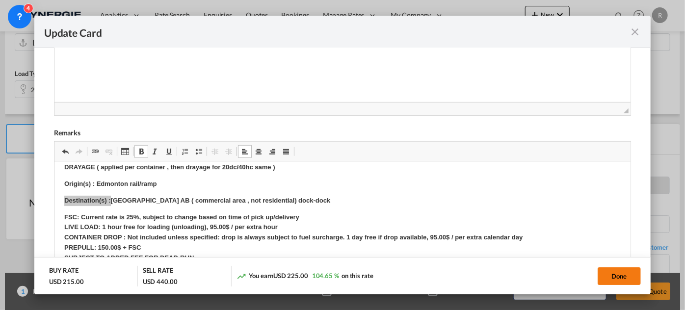
type input "06 Sep 2025"
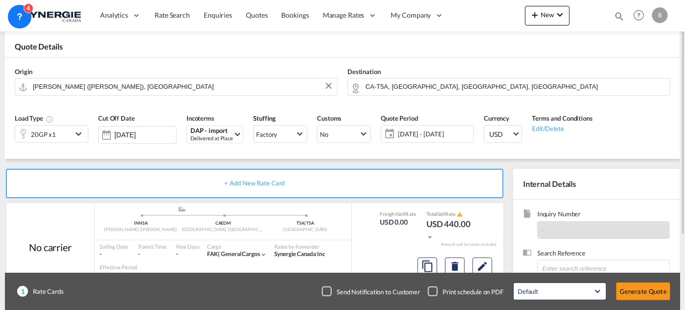
scroll to position [133, 0]
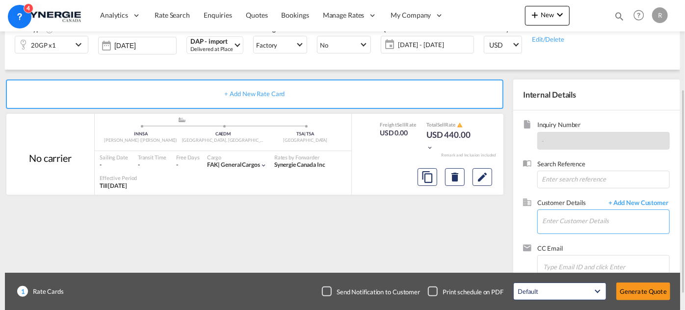
click at [574, 222] on input "Enter Customer Details" at bounding box center [605, 221] width 127 height 22
paste input "riddhi.thanawalla@iss-gf.com"
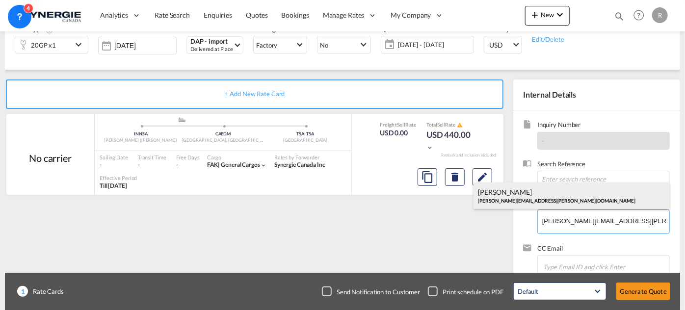
click at [542, 197] on div "Riddhi Thanawalla riddhi.thanawalla@iss-gf.com" at bounding box center [571, 196] width 196 height 26
type input "Integrated Service Solutions, Riddhi Thanawalla, riddhi.thanawalla@iss-gf.com"
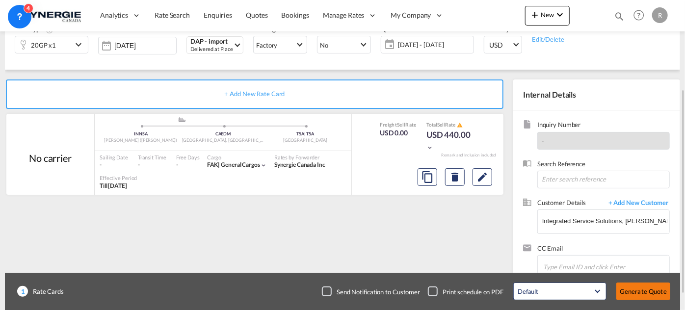
click at [635, 288] on button "Generate Quote" at bounding box center [643, 292] width 54 height 18
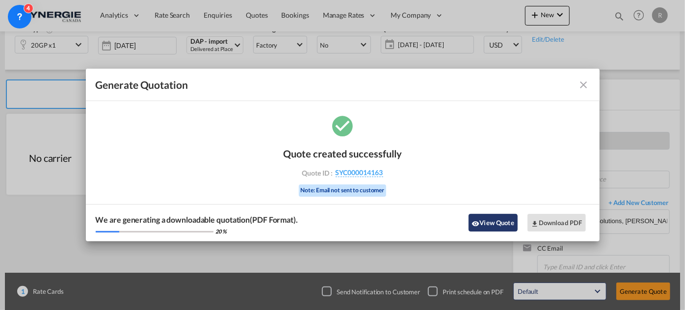
click at [503, 223] on button "View Quote" at bounding box center [493, 223] width 49 height 18
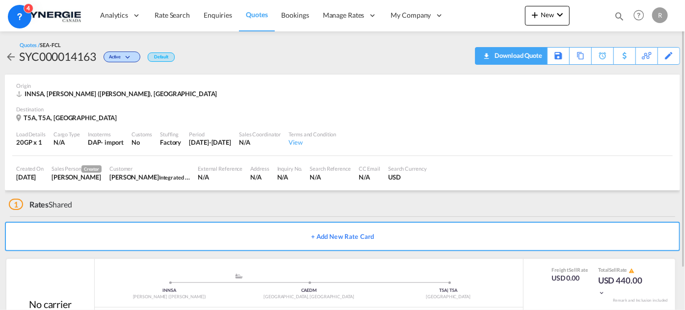
click at [529, 58] on div "Download Quote" at bounding box center [517, 56] width 50 height 16
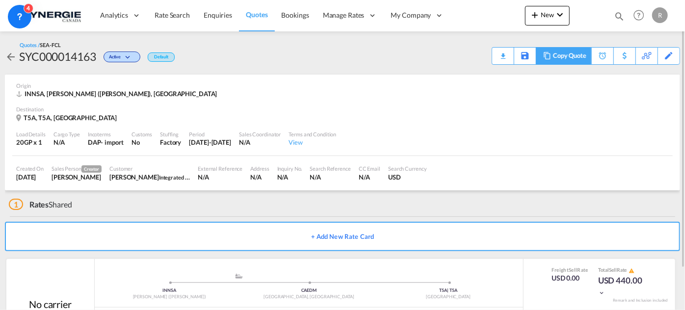
click at [573, 56] on div "Copy Quote" at bounding box center [569, 56] width 33 height 17
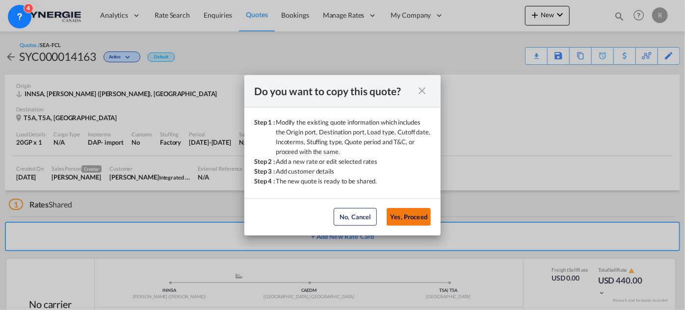
click at [420, 221] on button "Yes, Proceed" at bounding box center [409, 217] width 44 height 18
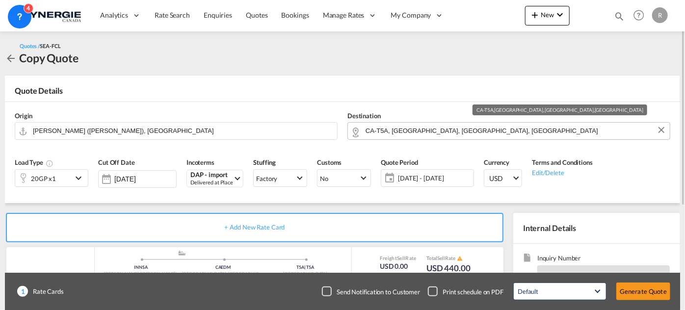
click at [489, 135] on input "CA-T5A, Edmonton, AB, Alberta" at bounding box center [515, 130] width 299 height 17
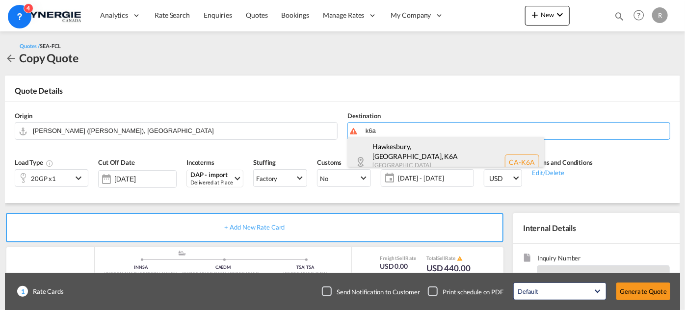
click at [426, 152] on div "Hawkesbury, ON , K6A Ontario Canada CA-K6A" at bounding box center [446, 162] width 196 height 51
type input "CA-K6A, Hawkesbury, ON, Ontario"
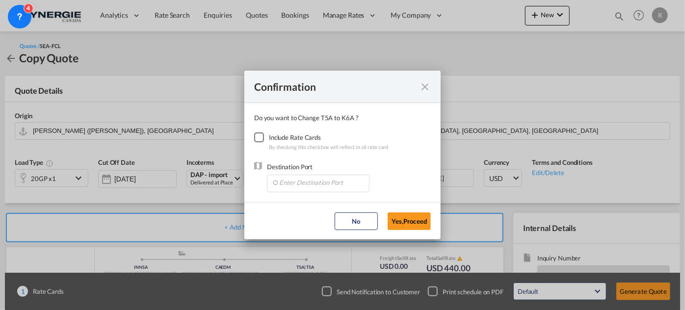
click at [256, 136] on div "Checkbox No Ink" at bounding box center [259, 137] width 10 height 10
click at [293, 180] on input "Enter Destination Port" at bounding box center [320, 182] width 97 height 15
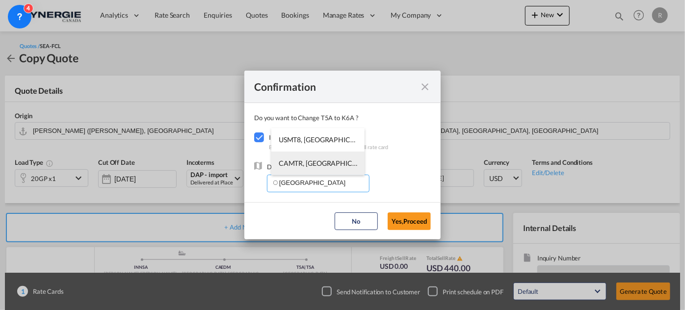
click at [295, 167] on span "CAMTR, Montreal, QC, Canada, North America, Americas" at bounding box center [471, 163] width 385 height 8
type input "CAMTR, Montreal, QC, Canada, North America, Americas"
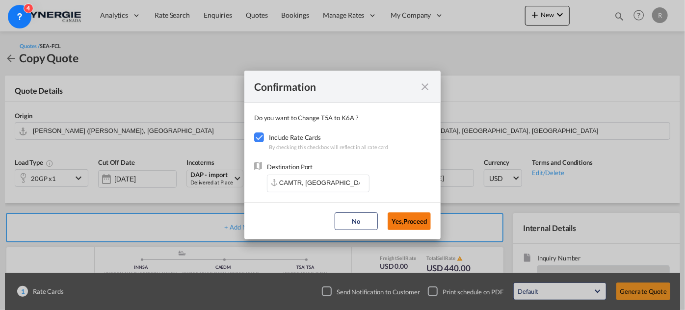
click at [408, 224] on button "Yes,Proceed" at bounding box center [409, 221] width 43 height 18
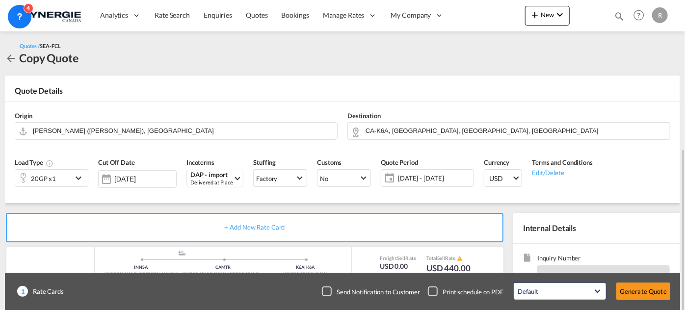
scroll to position [89, 0]
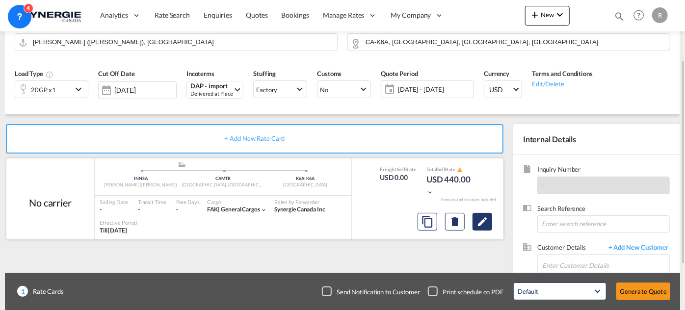
click at [484, 222] on md-icon "Edit" at bounding box center [482, 222] width 12 height 12
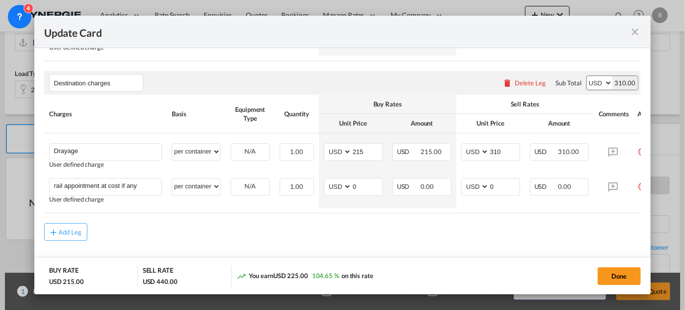
scroll to position [526, 0]
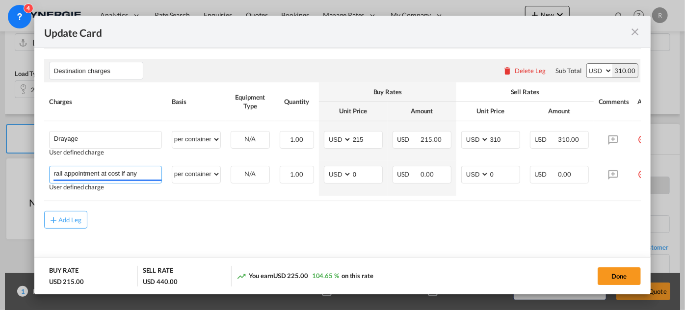
drag, startPoint x: 147, startPoint y: 174, endPoint x: 0, endPoint y: 150, distance: 149.1
click at [0, 150] on div "Update Card Port of Loading INNSA T/S Liner/Carrier No carrier 2HM LOGISTICS D.…" at bounding box center [342, 155] width 685 height 310
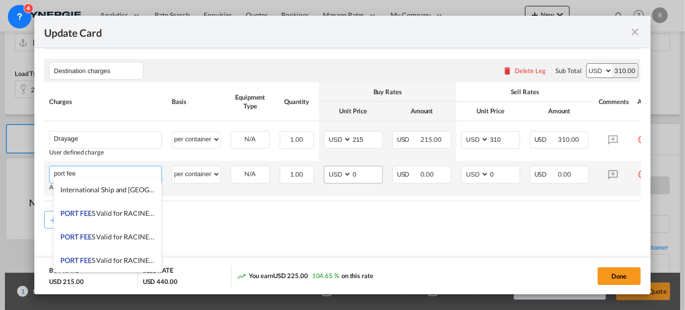
type input "port fee"
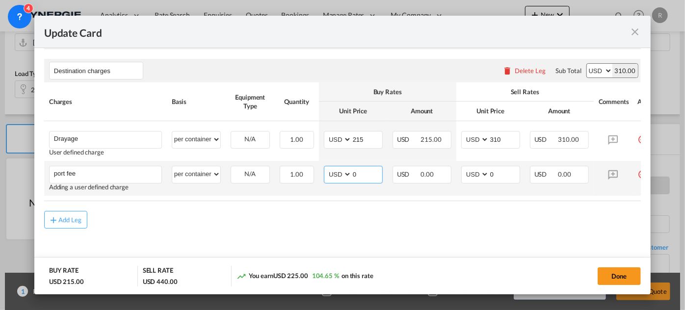
click at [365, 171] on input "0" at bounding box center [367, 173] width 30 height 15
drag, startPoint x: 365, startPoint y: 171, endPoint x: 332, endPoint y: 166, distance: 33.7
click at [332, 166] on md-input-container "AED AFN ALL AMD ANG AOA ARS AUD AWG AZN BAM BBD BDT BGN BHD BIF BMD BND BOB BRL…" at bounding box center [353, 175] width 59 height 18
type input "50"
drag, startPoint x: 496, startPoint y: 169, endPoint x: 463, endPoint y: 166, distance: 33.5
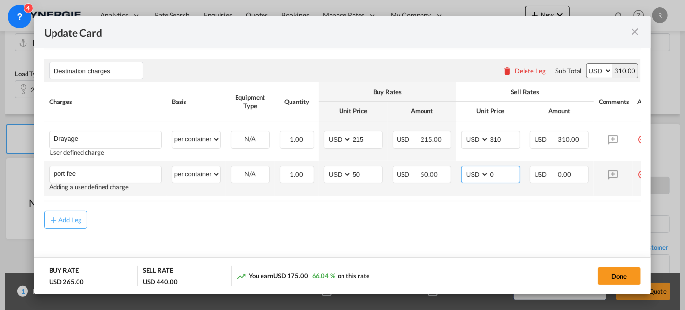
click at [463, 166] on md-input-container "AED AFN ALL AMD ANG AOA ARS AUD AWG AZN BAM BBD BDT BGN BHD BIF BMD BND BOB BRL…" at bounding box center [490, 175] width 59 height 18
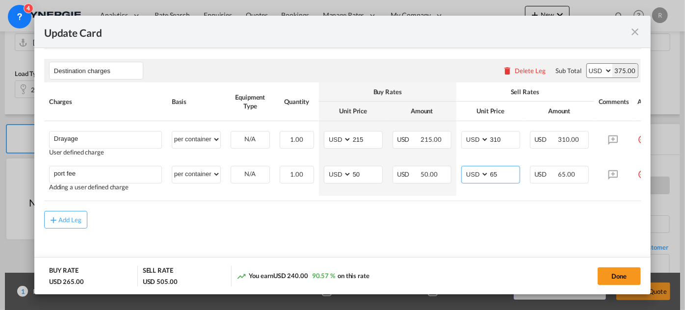
type input "65"
click at [445, 238] on md-content "Doc and handling fees Please enter leg name Leg Name Already Exists Delete Leg …" at bounding box center [342, 49] width 597 height 443
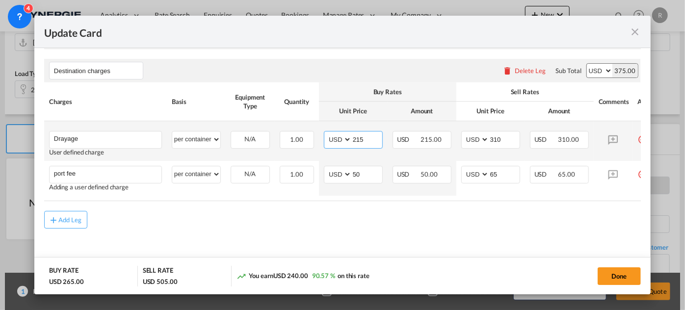
drag, startPoint x: 367, startPoint y: 135, endPoint x: 324, endPoint y: 129, distance: 43.2
click at [324, 131] on md-input-container "AED AFN ALL AMD ANG AOA ARS AUD AWG AZN BAM BBD BDT BGN BHD BIF BMD BND BOB BRL…" at bounding box center [353, 140] width 59 height 18
type input "660"
drag, startPoint x: 506, startPoint y: 137, endPoint x: 447, endPoint y: 128, distance: 60.2
click at [455, 133] on tr "Drayage Please Enter User Defined Charges Cannot Be Published User defined char…" at bounding box center [355, 141] width 622 height 40
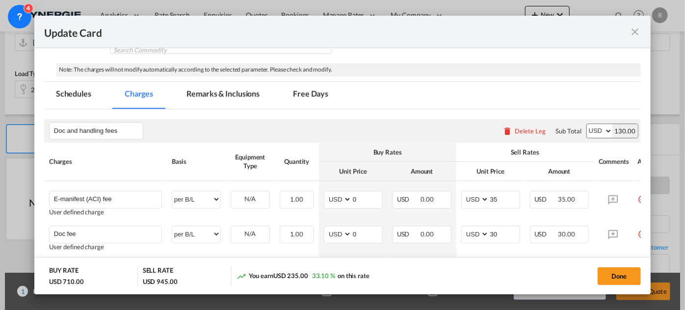
scroll to position [213, 0]
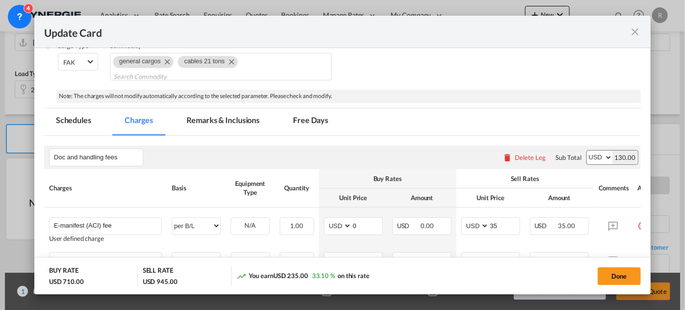
type input "750"
click at [223, 120] on md-tab-item "Remarks & Inclusions" at bounding box center [223, 121] width 97 height 27
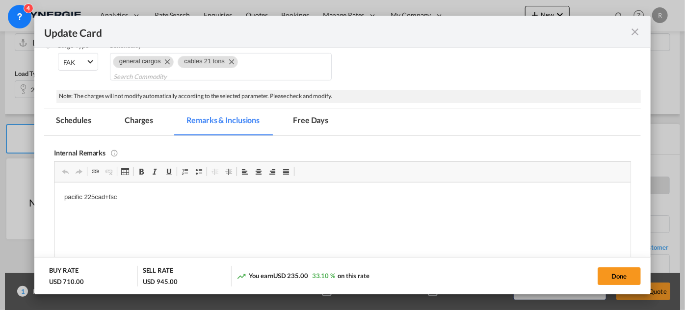
scroll to position [0, 0]
drag, startPoint x: 59, startPoint y: 199, endPoint x: 178, endPoint y: 205, distance: 119.4
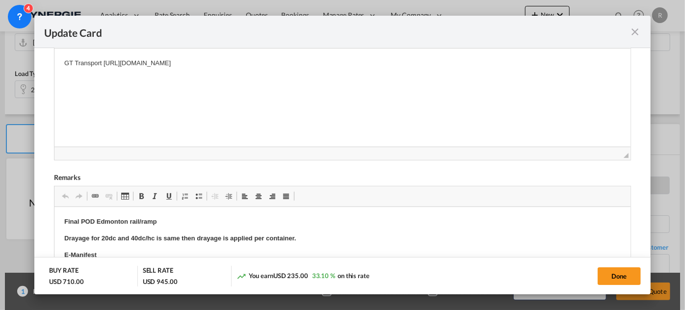
scroll to position [392, 0]
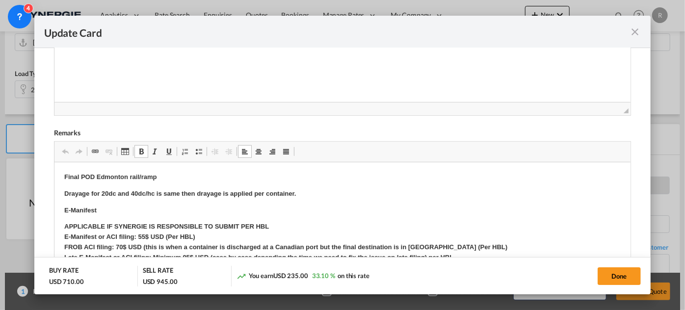
drag, startPoint x: 95, startPoint y: 175, endPoint x: 172, endPoint y: 177, distance: 77.1
click at [172, 177] on p "Final POD Edmonton rail/ramp" at bounding box center [342, 177] width 556 height 10
drag, startPoint x: 98, startPoint y: 175, endPoint x: 199, endPoint y: 178, distance: 101.1
click at [199, 178] on p "Final POD Edmonton rail/ramp" at bounding box center [342, 177] width 556 height 10
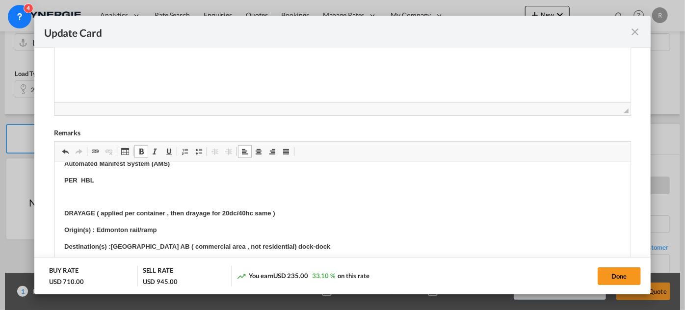
scroll to position [178, 0]
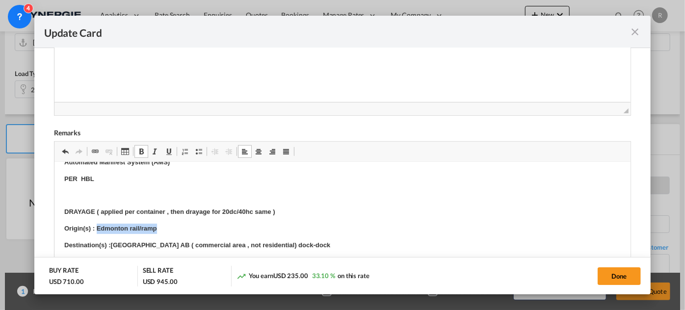
drag, startPoint x: 97, startPoint y: 226, endPoint x: 163, endPoint y: 226, distance: 66.7
click at [163, 226] on p "Origin(s) : Edmonton rail/ramp" at bounding box center [342, 228] width 556 height 10
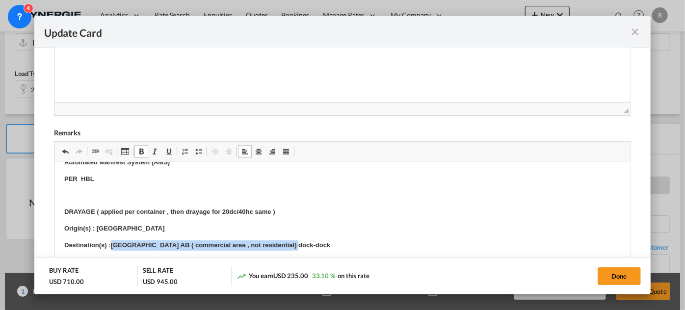
drag, startPoint x: 110, startPoint y: 243, endPoint x: 306, endPoint y: 245, distance: 195.8
click at [306, 245] on p "Destination(s) :Edmonton AB ( commercial area , not residential) dock-dock" at bounding box center [342, 245] width 556 height 10
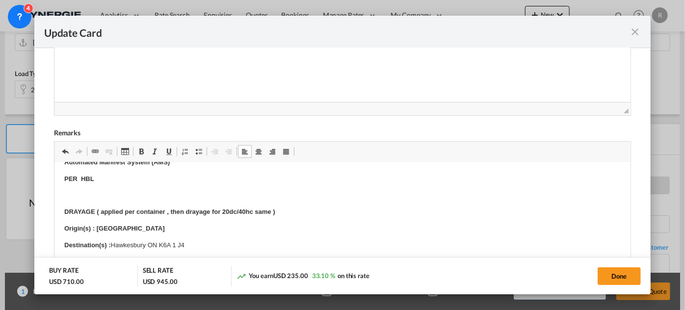
click at [287, 210] on p "DRAYAGE ( applied per container , then drayage for 20dc/40hc same )" at bounding box center [342, 212] width 556 height 10
click at [625, 278] on button "Done" at bounding box center [619, 276] width 43 height 18
type input "06 Sep 2025"
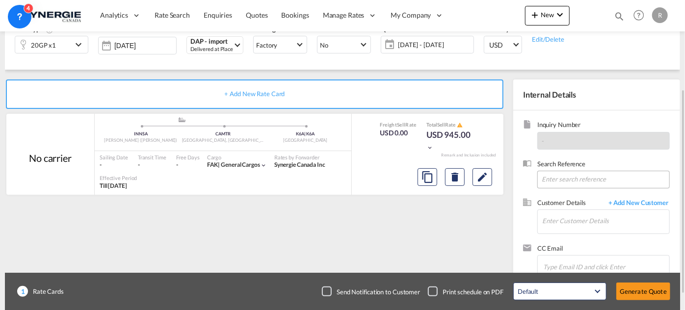
scroll to position [157, 0]
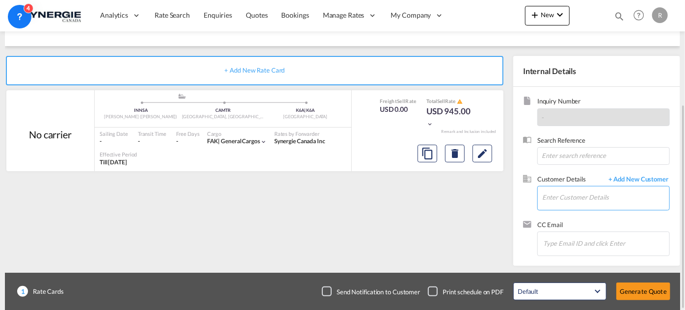
click at [576, 196] on input "Enter Customer Details" at bounding box center [605, 197] width 127 height 22
click at [616, 197] on input "Enter Customer Details" at bounding box center [605, 197] width 127 height 22
paste input "riddhi.thanawalla@iss-gf.com"
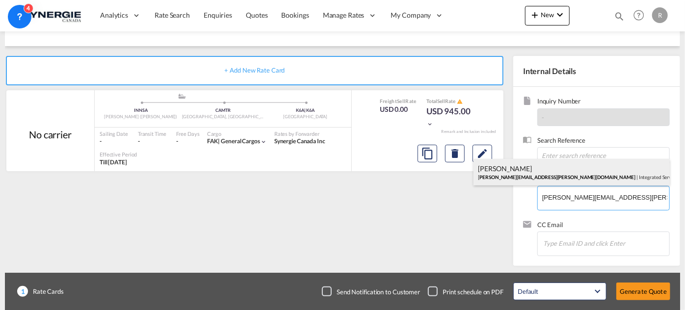
click at [572, 171] on div "Riddhi Thanawalla riddhi.thanawalla@iss-gf.com | Integrated Service Solutions" at bounding box center [571, 172] width 196 height 26
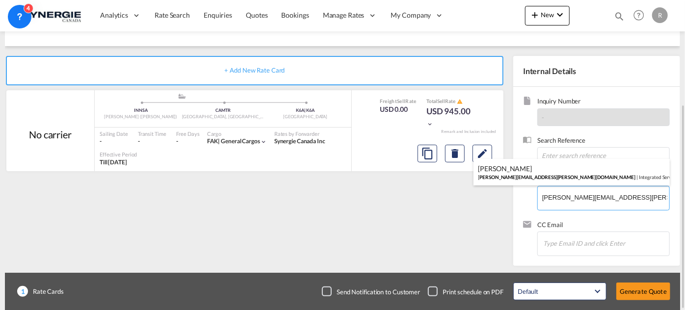
type input "Integrated Service Solutions, Riddhi Thanawalla, riddhi.thanawalla@iss-gf.com"
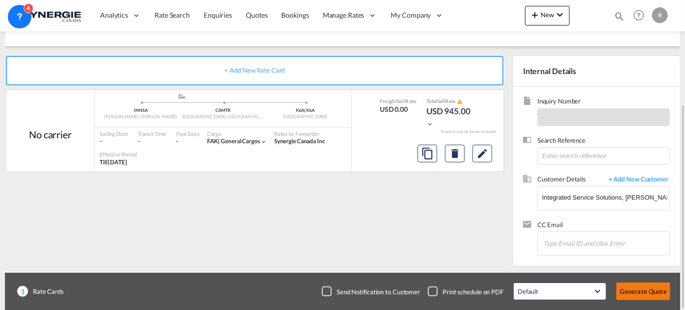
click at [649, 288] on button "Generate Quote" at bounding box center [643, 292] width 54 height 18
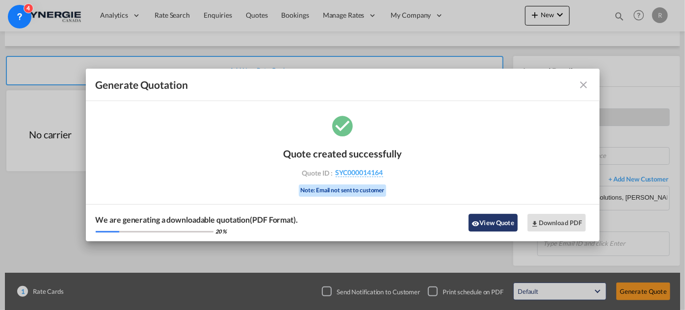
click at [502, 227] on button "View Quote" at bounding box center [493, 223] width 49 height 18
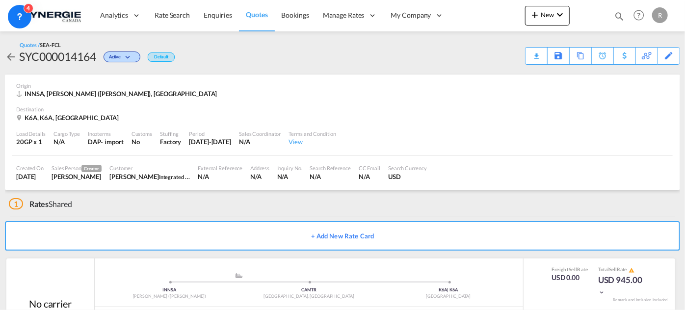
click at [0, 0] on div "Download Quote" at bounding box center [0, 0] width 0 height 0
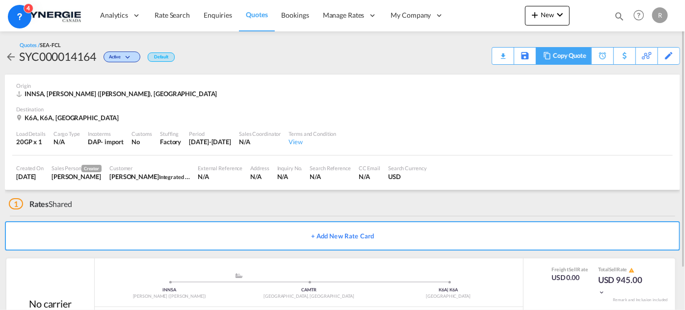
click at [570, 56] on div "Copy Quote" at bounding box center [569, 56] width 33 height 17
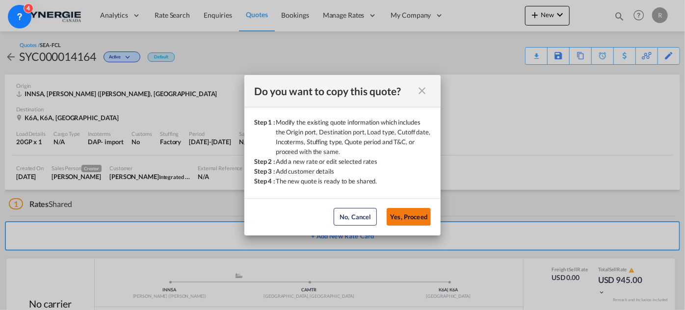
click at [406, 222] on button "Yes, Proceed" at bounding box center [409, 217] width 44 height 18
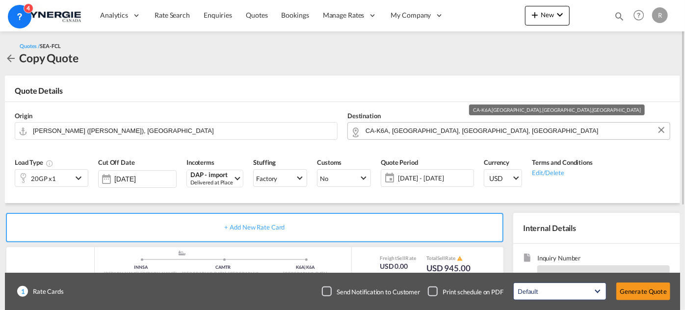
click at [478, 131] on input "CA-K6A, Hawkesbury, ON, Ontario" at bounding box center [515, 130] width 299 height 17
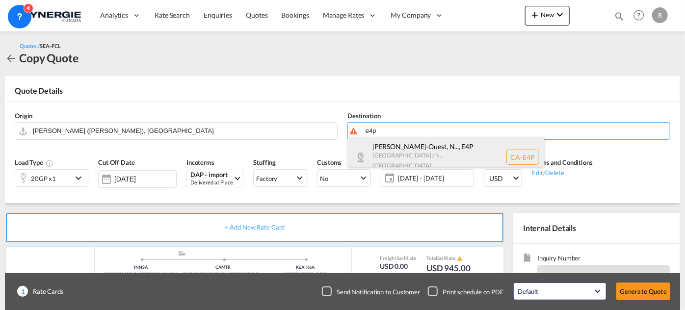
click at [409, 155] on div "Boudreau-Ouest, N... , E4P New Brunswick / N... Canada CA-E4P" at bounding box center [446, 157] width 196 height 41
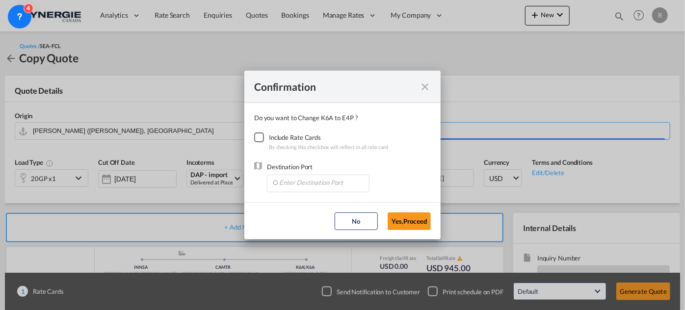
type input "CA-E4P, Boudreau-Ouest, NB, Cormier-Village, Grand-Barachois, Haute-Aboujagane,…"
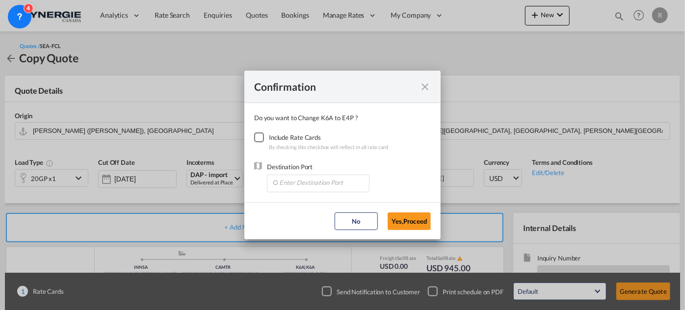
click at [262, 138] on div "Checkbox No Ink" at bounding box center [259, 137] width 10 height 10
click at [311, 183] on input "Enter Destination Port" at bounding box center [320, 182] width 97 height 15
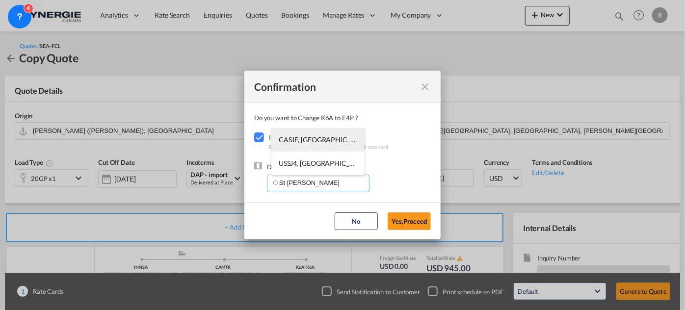
click at [306, 138] on span "CASJF, St John's, NL, Canada, North America, Americas" at bounding box center [469, 139] width 380 height 8
type input "CASJF, St John's, NL, Canada, North America, Americas"
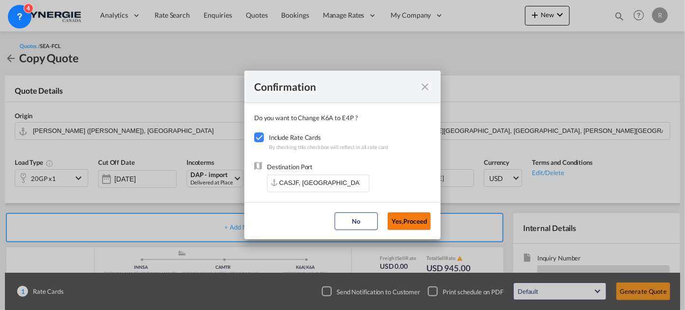
click at [402, 217] on button "Yes,Proceed" at bounding box center [409, 221] width 43 height 18
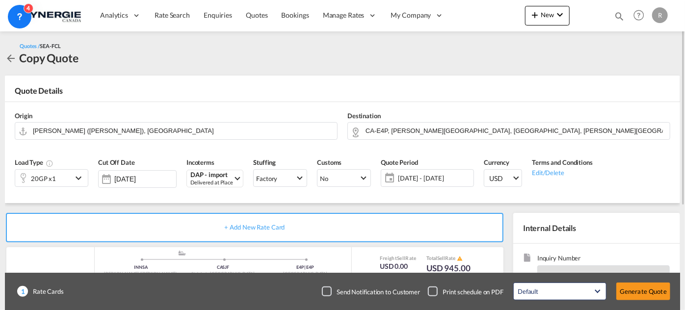
scroll to position [89, 0]
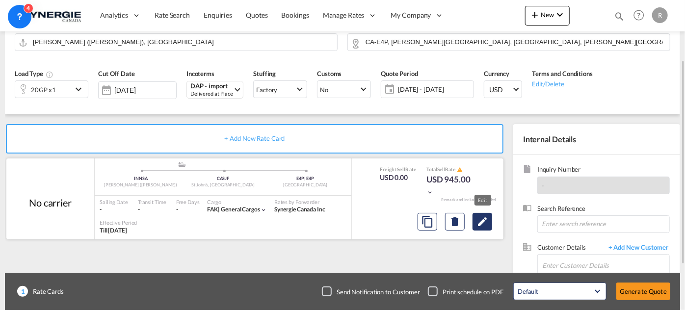
click at [483, 225] on md-icon "Edit" at bounding box center [482, 222] width 12 height 12
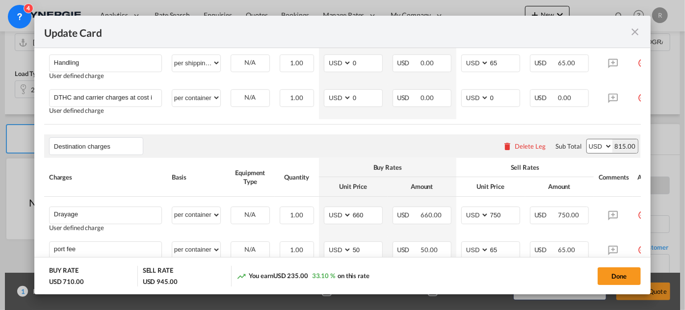
scroll to position [491, 0]
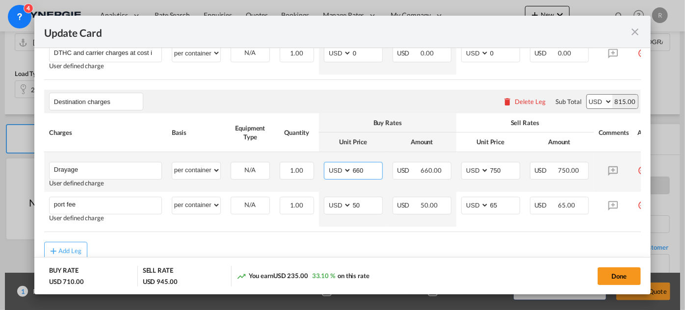
drag, startPoint x: 366, startPoint y: 172, endPoint x: 306, endPoint y: 162, distance: 60.7
click at [307, 162] on tr "Drayage Please Enter User Defined Charges Cannot Be Published User defined char…" at bounding box center [355, 172] width 622 height 40
type input "755"
drag, startPoint x: 509, startPoint y: 171, endPoint x: 463, endPoint y: 163, distance: 46.2
click at [463, 163] on md-input-container "AED AFN ALL AMD ANG AOA ARS AUD AWG AZN BAM BBD BDT BGN BHD BIF BMD BND BOB BRL…" at bounding box center [490, 171] width 59 height 18
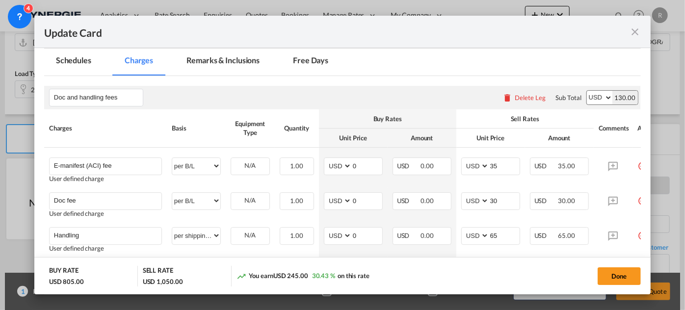
scroll to position [267, 0]
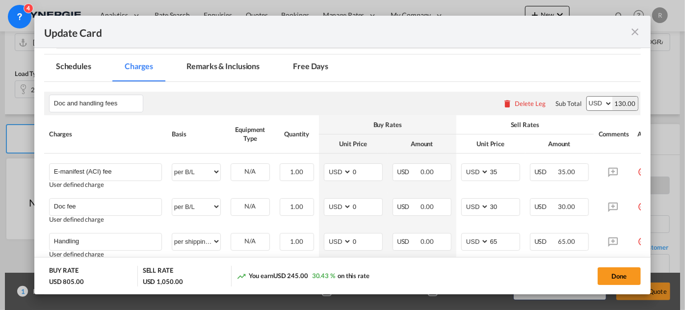
type input "855"
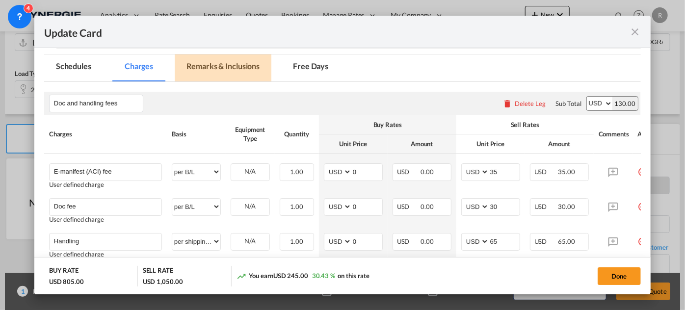
click at [232, 69] on md-tab-item "Remarks & Inclusions" at bounding box center [223, 67] width 97 height 27
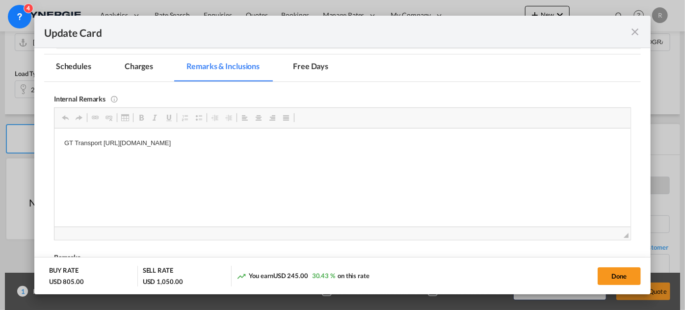
scroll to position [0, 0]
drag, startPoint x: 56, startPoint y: 139, endPoint x: 416, endPoint y: 155, distance: 359.9
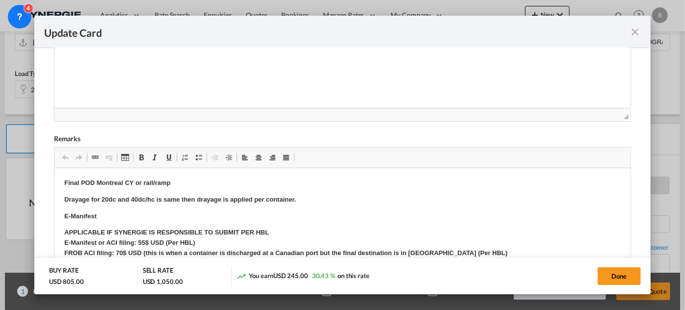
scroll to position [401, 0]
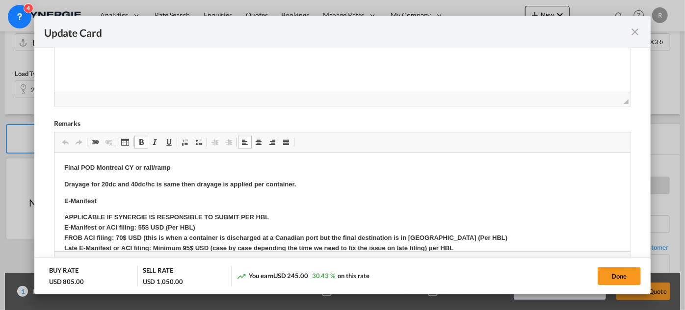
drag, startPoint x: 96, startPoint y: 166, endPoint x: 125, endPoint y: 166, distance: 28.9
click at [121, 166] on strong "Final POD Montreal CY or rail/ramp" at bounding box center [117, 166] width 106 height 7
drag, startPoint x: 96, startPoint y: 166, endPoint x: 206, endPoint y: 164, distance: 109.9
click at [206, 164] on p "Final POD Montreal CY or rail/ramp" at bounding box center [342, 167] width 556 height 10
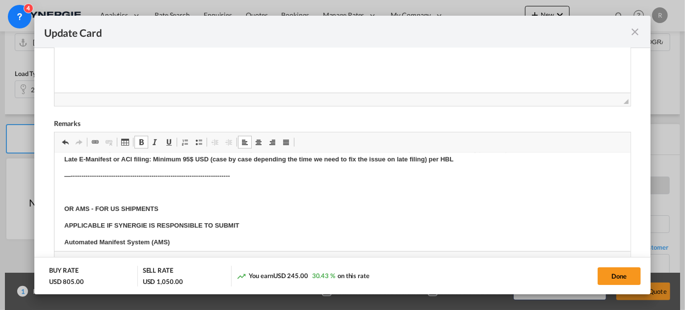
scroll to position [178, 0]
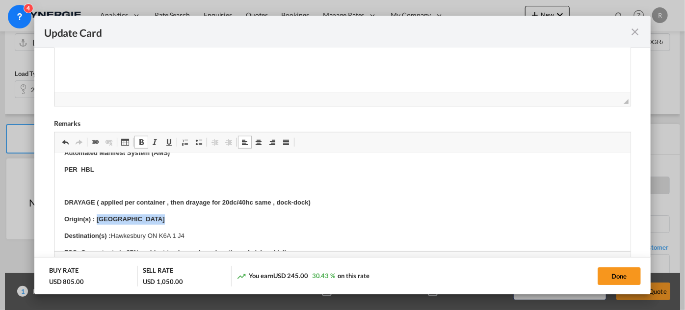
drag, startPoint x: 97, startPoint y: 217, endPoint x: 181, endPoint y: 217, distance: 83.4
click at [181, 217] on p "Origin(s) : Montreal terminal" at bounding box center [342, 219] width 556 height 10
click at [115, 231] on p "Destination(s) : Hawkesbury ON K6A 1 J4" at bounding box center [342, 236] width 556 height 10
drag, startPoint x: 110, startPoint y: 233, endPoint x: 198, endPoint y: 234, distance: 87.8
click at [198, 234] on p "Destination(s) : Hawkesbury ON K6A 1 J4" at bounding box center [342, 236] width 556 height 10
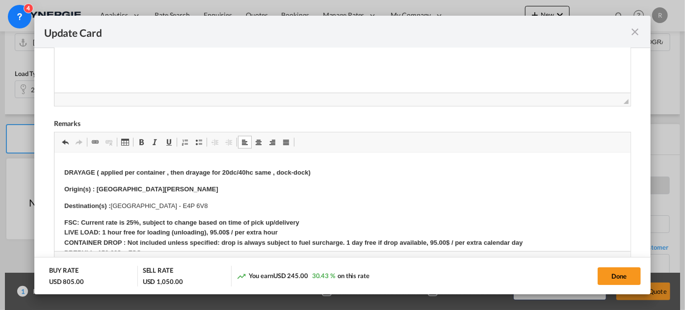
scroll to position [223, 0]
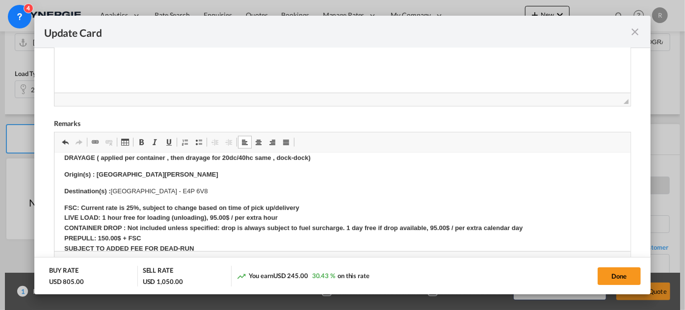
click at [137, 207] on strong "FSC: Current rate is 25%, subject to change based on time of pick up/delivery L…" at bounding box center [297, 233] width 467 height 58
click at [214, 214] on strong "FSC: Current rate , subject to change based on time of pick up/delivery LIVE LO…" at bounding box center [297, 233] width 467 height 58
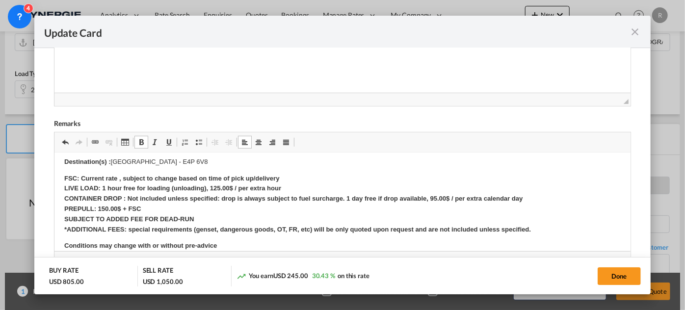
scroll to position [267, 0]
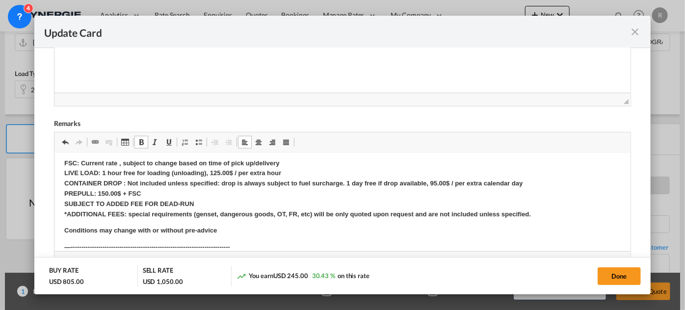
click at [434, 181] on strong "FSC: Current rate , subject to change based on time of pick up/delivery LIVE LO…" at bounding box center [297, 188] width 467 height 58
click at [99, 191] on strong "FSC: Current rate , subject to change based on time of pick up/delivery LIVE LO…" at bounding box center [297, 188] width 467 height 58
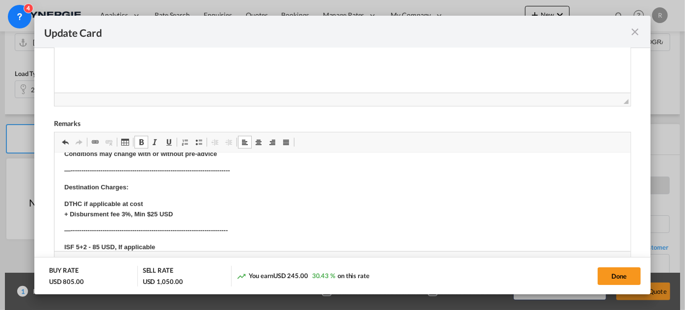
scroll to position [357, 0]
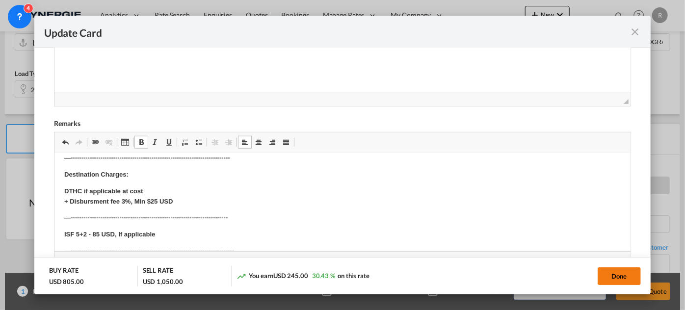
click at [610, 283] on button "Done" at bounding box center [619, 276] width 43 height 18
type input "06 Sep 2025"
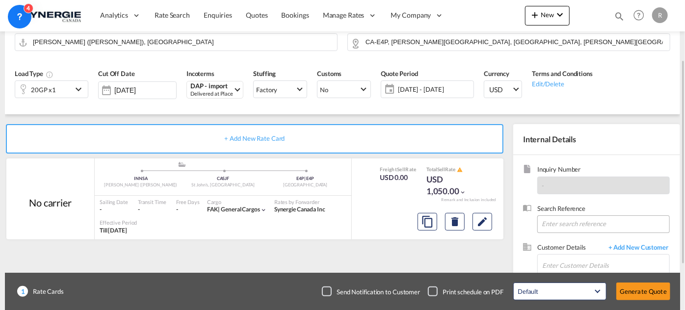
scroll to position [157, 0]
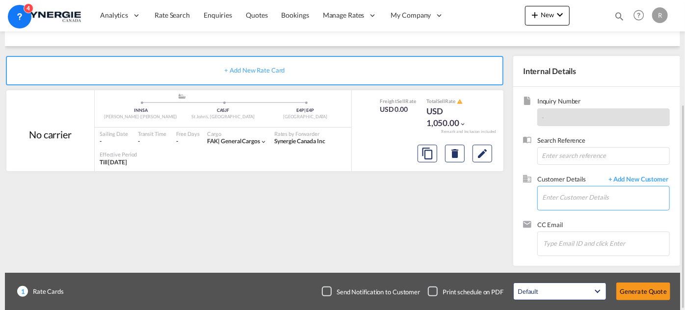
click at [560, 189] on input "Enter Customer Details" at bounding box center [605, 197] width 127 height 22
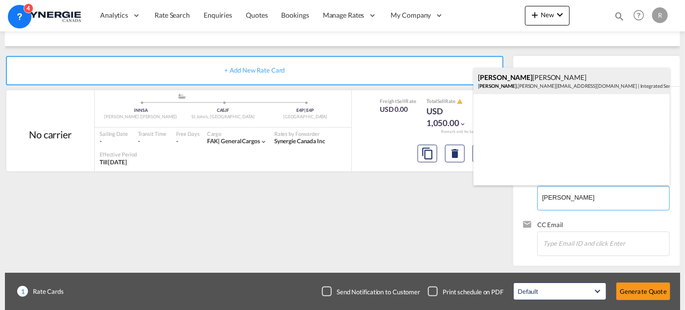
click at [546, 87] on div "Riddhi Thanawalla riddhi .thanawalla@iss-gf.com | Integrated Service Solutions" at bounding box center [571, 81] width 196 height 26
type input "Integrated Service Solutions, Riddhi Thanawalla, riddhi.thanawalla@iss-gf.com"
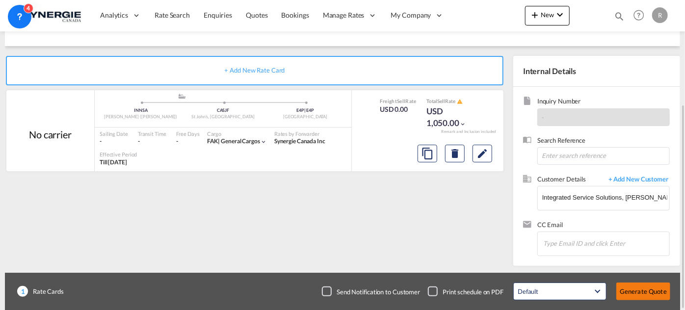
click at [637, 289] on button "Generate Quote" at bounding box center [643, 292] width 54 height 18
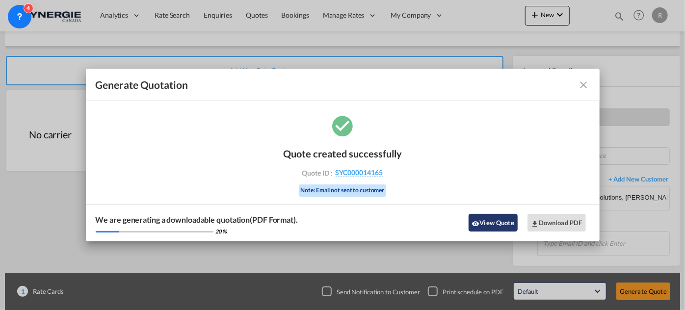
click at [478, 223] on md-icon "icon-eye" at bounding box center [476, 224] width 8 height 8
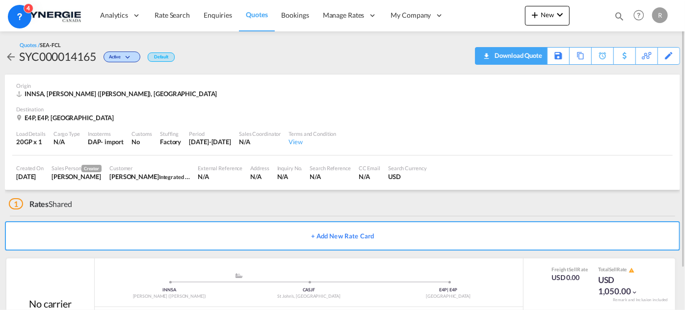
click at [530, 57] on div "Download Quote" at bounding box center [517, 56] width 50 height 16
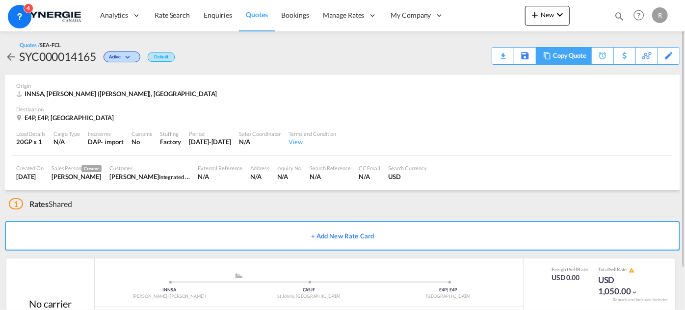
click at [562, 56] on div "Copy Quote" at bounding box center [569, 56] width 33 height 17
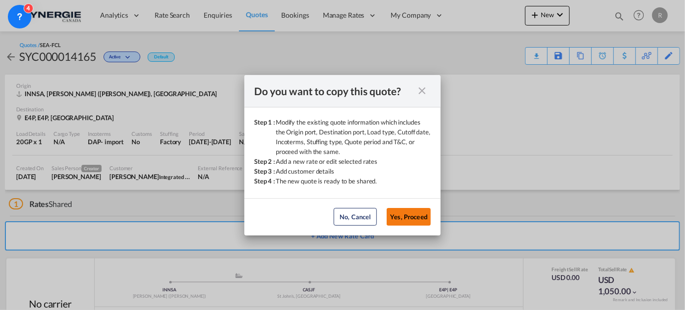
click at [409, 215] on button "Yes, Proceed" at bounding box center [409, 217] width 44 height 18
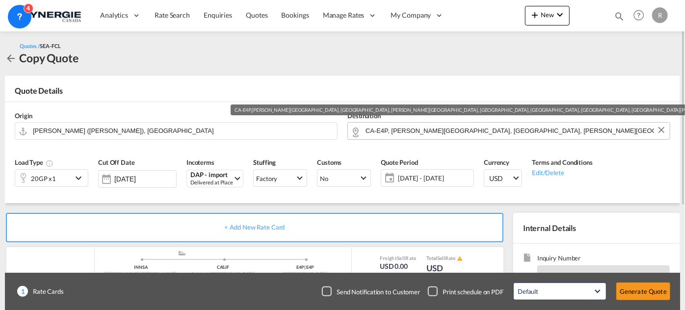
click at [395, 133] on input "CA-E4P, Boudreau-Ouest, NB, Cormier-Village, Grand-Barachois, Haute-Aboujagane,…" at bounding box center [515, 130] width 299 height 17
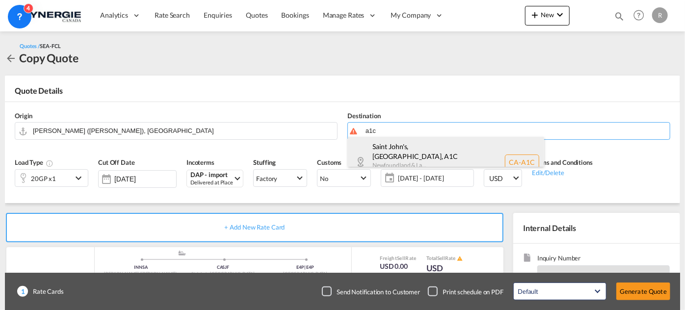
click at [403, 158] on div "Saint John's, NL , A1C Newfoundland & La... Canada CA-A1C" at bounding box center [446, 162] width 196 height 51
type input "CA-A1C, Saint John's, NL, Newfoundland & La..."
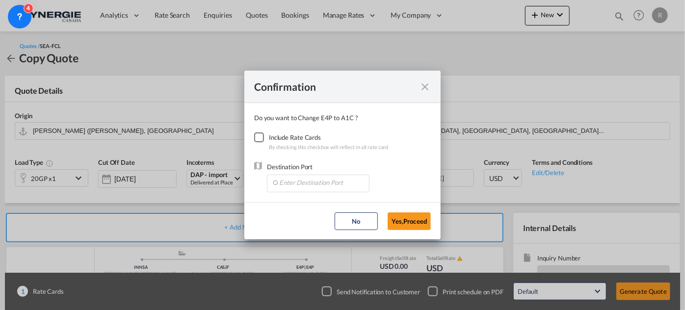
click at [264, 137] on div "Checkbox No Ink" at bounding box center [259, 137] width 10 height 10
click at [318, 181] on input "Enter Destination Port" at bounding box center [320, 182] width 97 height 15
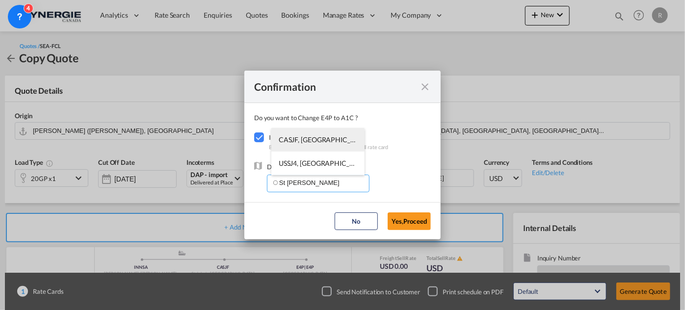
click at [322, 143] on span "CASJF, St John's, NL, Canada, North America, Americas" at bounding box center [469, 139] width 380 height 8
type input "CASJF, St John's, NL, Canada, North America, Americas"
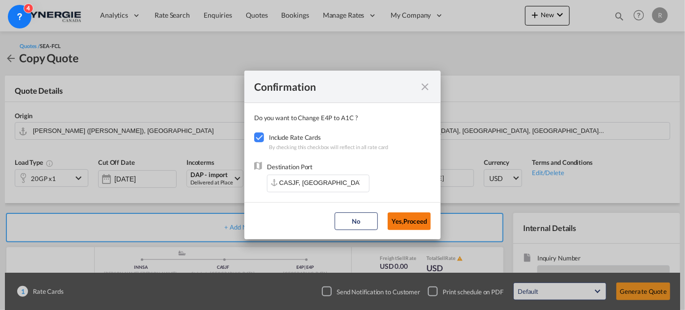
click at [418, 222] on button "Yes,Proceed" at bounding box center [409, 221] width 43 height 18
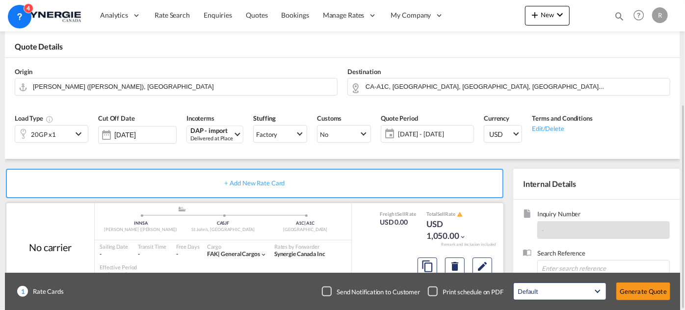
scroll to position [133, 0]
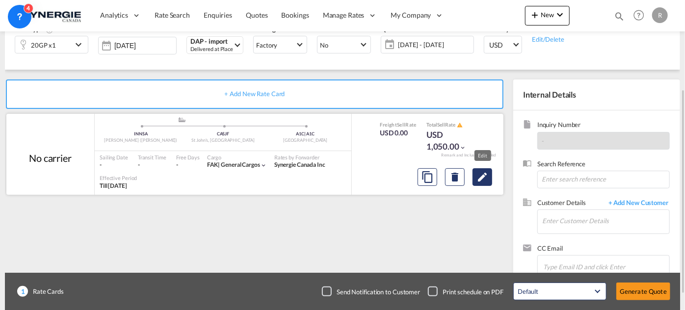
click at [481, 181] on md-icon "Edit" at bounding box center [482, 177] width 12 height 12
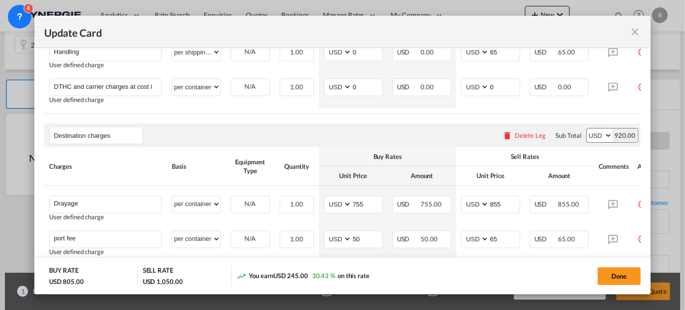
scroll to position [491, 0]
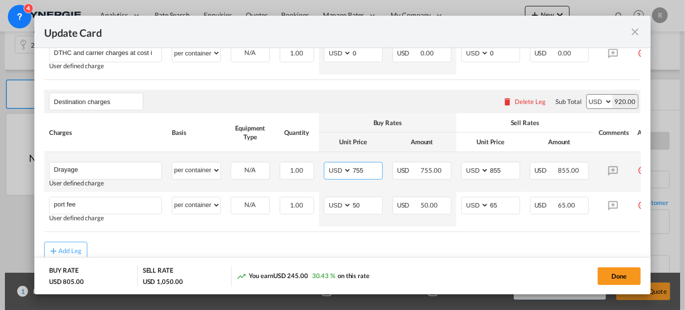
drag, startPoint x: 371, startPoint y: 170, endPoint x: 316, endPoint y: 162, distance: 55.5
click at [316, 162] on tr "Drayage Please Enter User Defined Charges Cannot Be Published User defined char…" at bounding box center [355, 172] width 622 height 40
type input "8700"
drag, startPoint x: 505, startPoint y: 172, endPoint x: 475, endPoint y: 169, distance: 29.6
click at [475, 169] on md-input-container "AED AFN ALL AMD ANG AOA ARS AUD AWG AZN BAM BBD BDT BGN BHD BIF BMD BND BOB BRL…" at bounding box center [490, 171] width 59 height 18
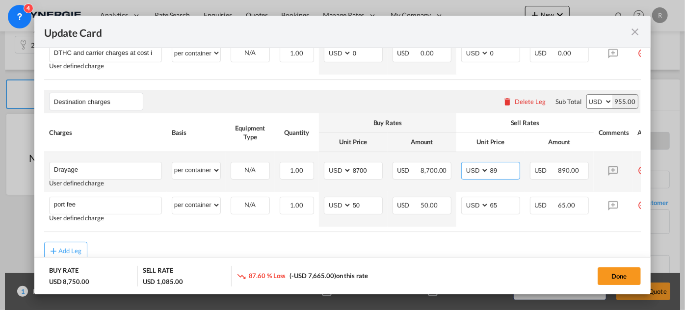
type input "8"
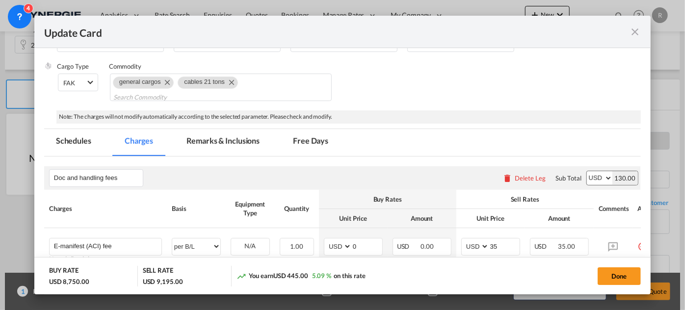
scroll to position [133, 0]
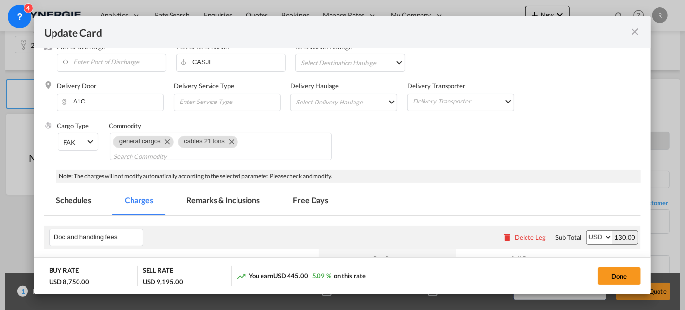
type input "9000"
drag, startPoint x: 227, startPoint y: 197, endPoint x: 243, endPoint y: 195, distance: 16.7
click at [226, 197] on md-tab-item "Remarks & Inclusions" at bounding box center [223, 201] width 97 height 27
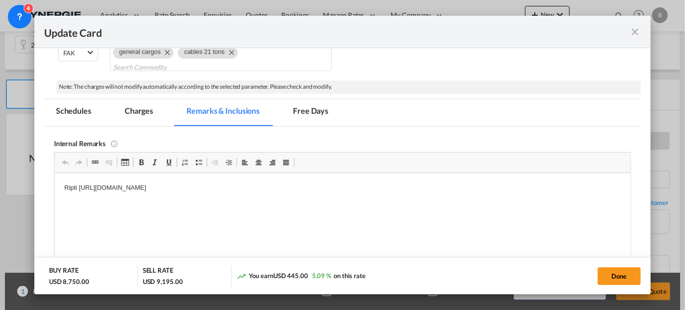
scroll to position [312, 0]
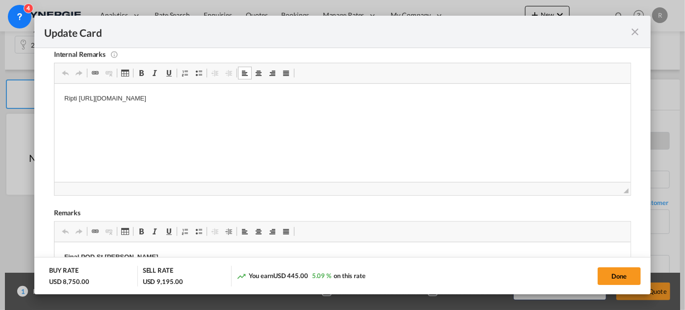
drag, startPoint x: 88, startPoint y: 95, endPoint x: 81, endPoint y: 98, distance: 7.5
click at [89, 95] on p "Ripti https://app.frontapp.com/open/msg_1h5ka7rj?key=Wh4_XwspdEIQeZBwV15rhevwqK…" at bounding box center [342, 98] width 556 height 10
drag, startPoint x: 78, startPoint y: 97, endPoint x: 433, endPoint y: 132, distance: 357.4
click at [433, 113] on html "Ripti https://app.frontapp.com/open/msg_1h5ka7rj?key=Wh4_XwspdEIQeZBwV15rhevwqK…" at bounding box center [342, 98] width 576 height 30
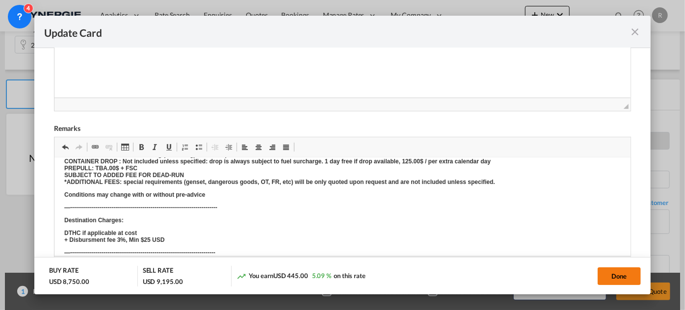
scroll to position [396, 0]
click at [617, 277] on button "Done" at bounding box center [619, 276] width 43 height 18
type input "06 Sep 2025"
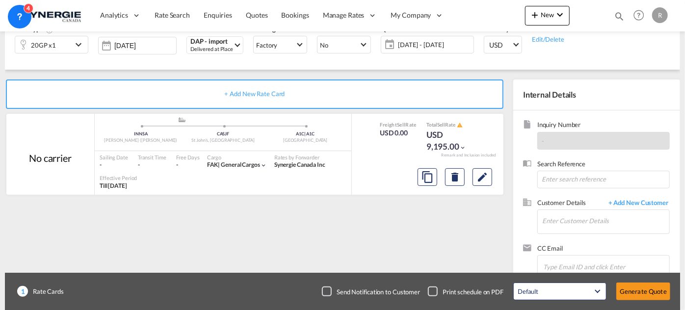
scroll to position [238, 0]
click at [489, 178] on button "Edit" at bounding box center [482, 177] width 20 height 18
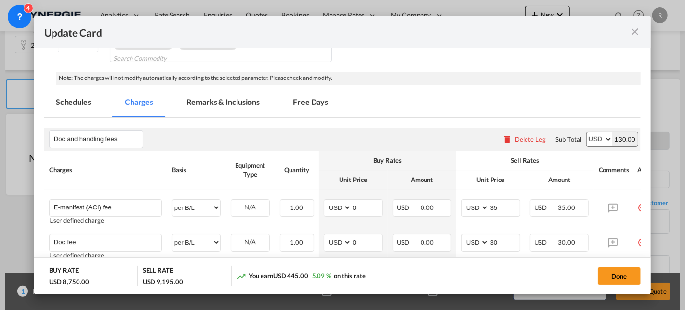
scroll to position [223, 0]
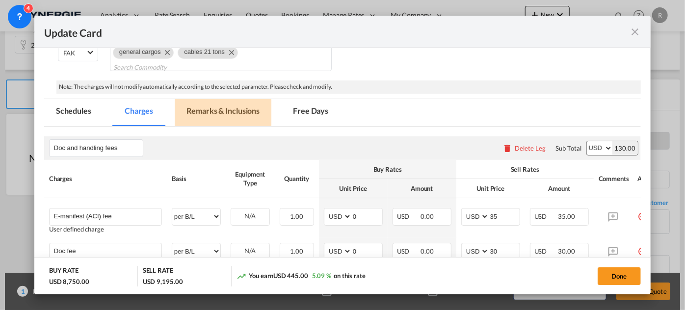
click at [228, 109] on md-tab-item "Remarks & Inclusions" at bounding box center [223, 112] width 97 height 27
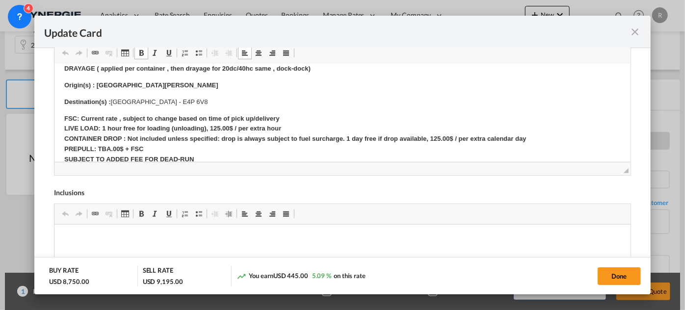
scroll to position [0, 0]
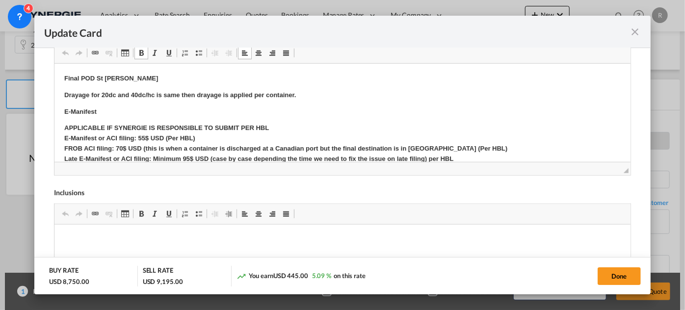
drag, startPoint x: 110, startPoint y: 99, endPoint x: 160, endPoint y: 99, distance: 50.0
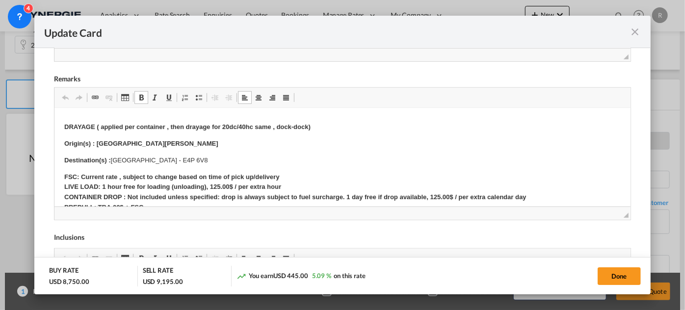
scroll to position [223, 0]
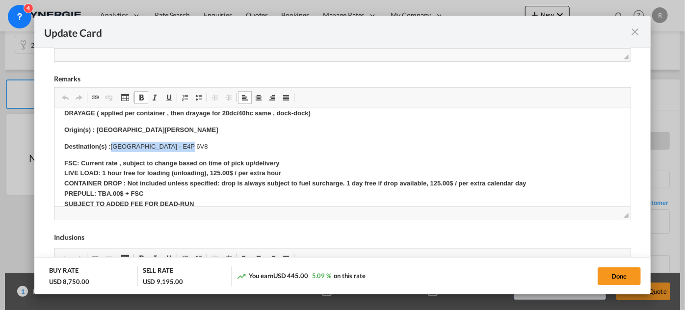
drag, startPoint x: 111, startPoint y: 143, endPoint x: 200, endPoint y: 145, distance: 88.8
click at [200, 145] on p "Destination(s) : New Brunswick - E4P 6V8" at bounding box center [342, 146] width 556 height 10
click at [611, 282] on button "Done" at bounding box center [619, 276] width 43 height 18
type input "06 Sep 2025"
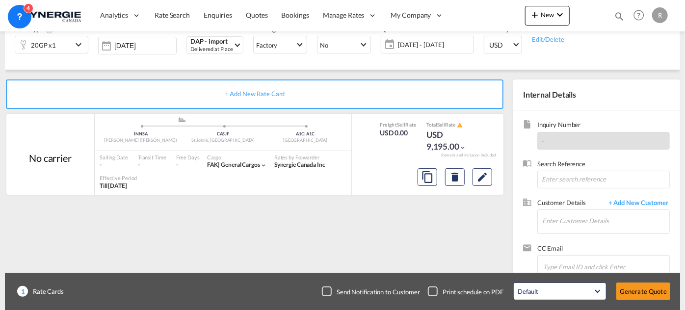
scroll to position [283, 0]
click at [568, 221] on input "Enter Customer Details" at bounding box center [605, 221] width 127 height 22
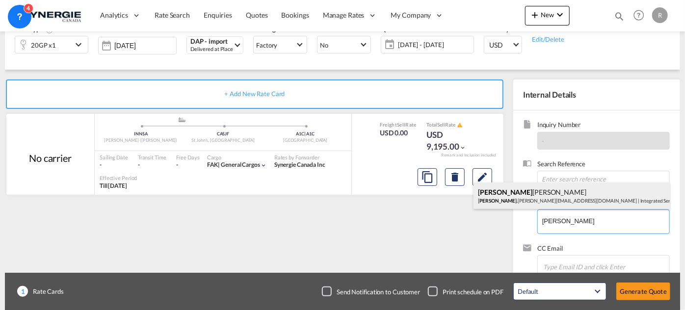
click at [550, 197] on div "Riddhi Thanawalla riddhi .thanawalla@iss-gf.com | Integrated Service Solutions" at bounding box center [571, 196] width 196 height 26
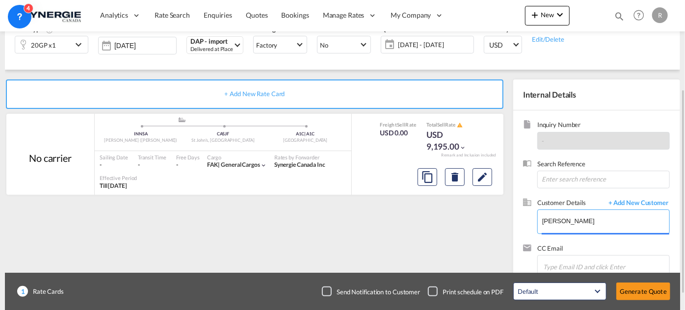
type input "Integrated Service Solutions, Riddhi Thanawalla, riddhi.thanawalla@iss-gf.com"
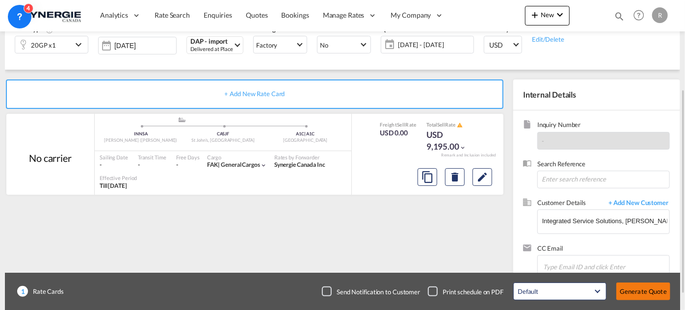
click at [643, 294] on button "Generate Quote" at bounding box center [643, 292] width 54 height 18
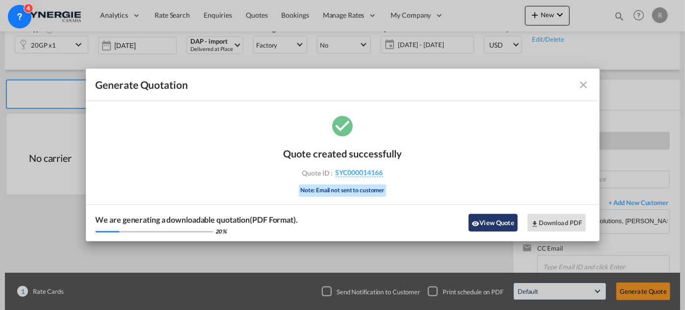
click at [477, 220] on md-icon "icon-eye" at bounding box center [476, 224] width 8 height 8
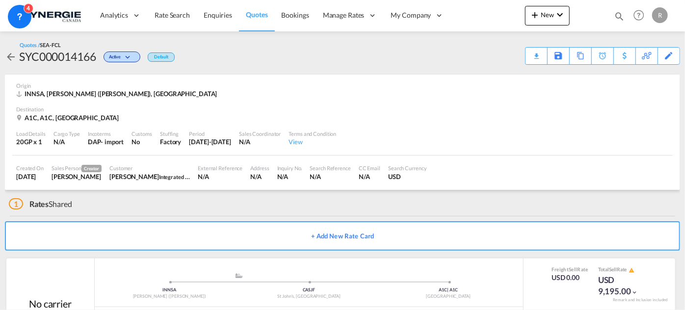
click at [0, 0] on div "Download Quote" at bounding box center [0, 0] width 0 height 0
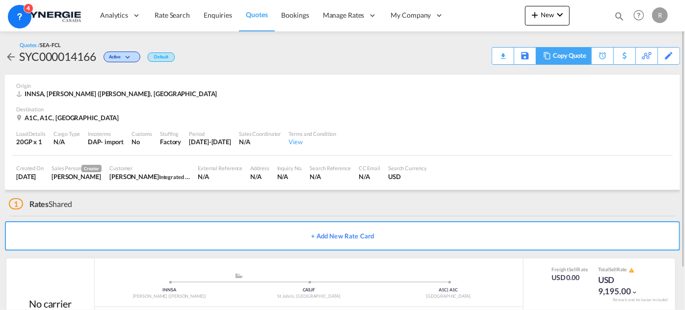
click at [561, 58] on div "Copy Quote" at bounding box center [569, 56] width 33 height 17
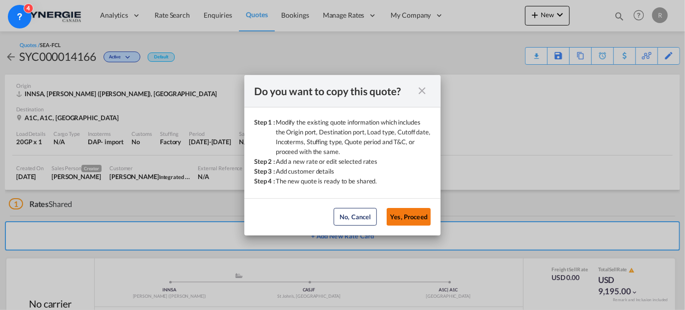
click at [415, 209] on button "Yes, Proceed" at bounding box center [409, 217] width 44 height 18
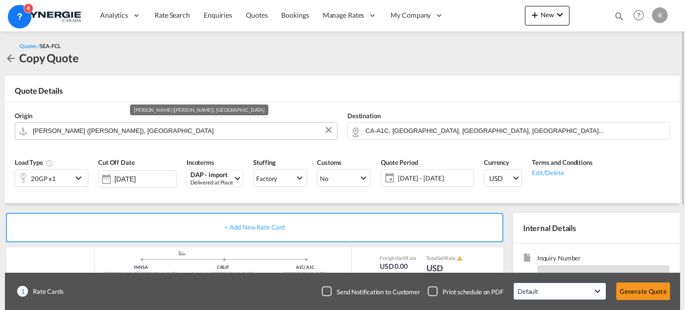
click at [224, 131] on input "Jawaharlal Nehru (Nhava Sheva), INNSA" at bounding box center [182, 130] width 299 height 17
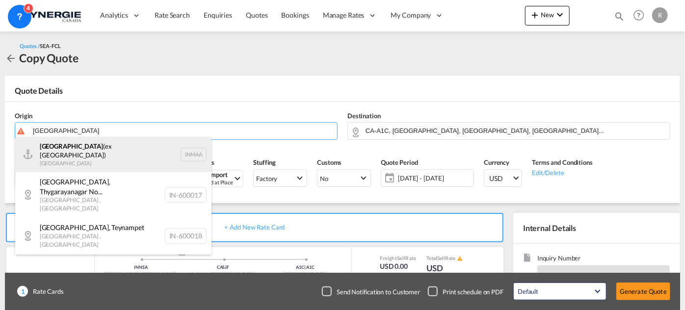
click at [120, 154] on div "Chennai (ex Madras) India INMAA" at bounding box center [113, 154] width 196 height 35
type input "Chennai (ex Madras), INMAA"
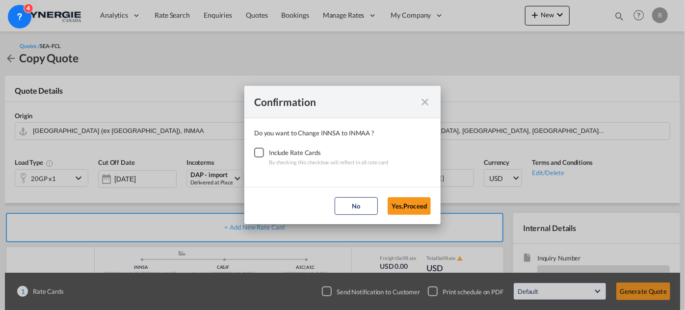
click at [258, 154] on div "Checkbox No Ink" at bounding box center [259, 153] width 10 height 10
click at [405, 208] on button "Yes,Proceed" at bounding box center [409, 206] width 43 height 18
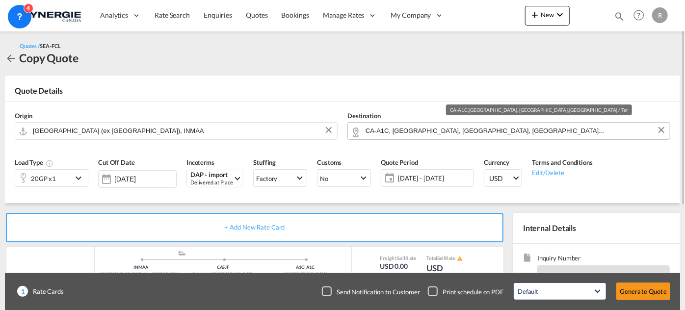
click at [520, 133] on input "CA-A1C, Saint John's, NL, Newfoundland & La..." at bounding box center [515, 130] width 299 height 17
click at [660, 131] on button "Clear Input" at bounding box center [661, 130] width 15 height 15
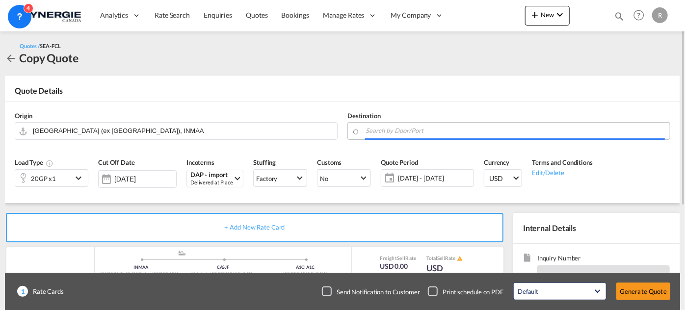
click at [570, 126] on input "Search by Door/Port" at bounding box center [515, 130] width 299 height 17
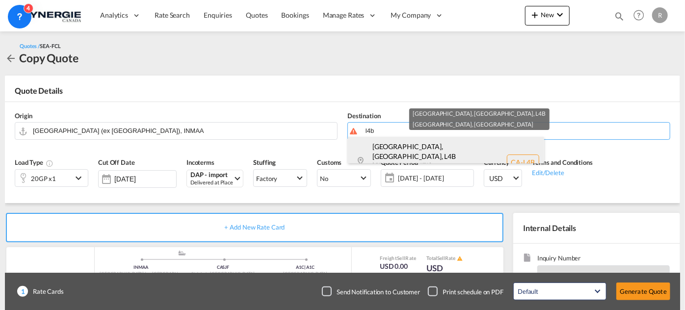
click at [422, 156] on div "Richmond Hill, ON , L4B Ontario Canada CA-L4B" at bounding box center [446, 162] width 196 height 51
type input "CA-L4B, Richmond Hill, ON, Ontario"
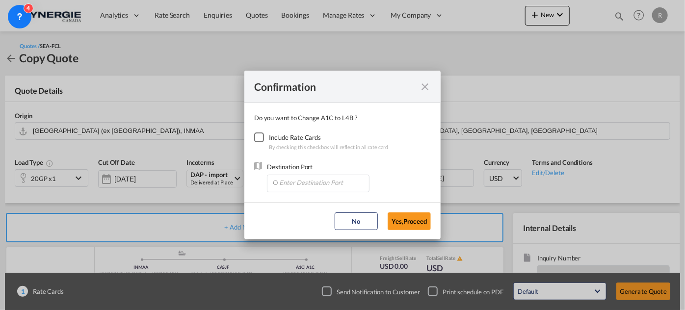
click at [260, 141] on div "Checkbox No Ink" at bounding box center [259, 137] width 10 height 10
click at [295, 179] on input "Enter Destination Port" at bounding box center [320, 182] width 97 height 15
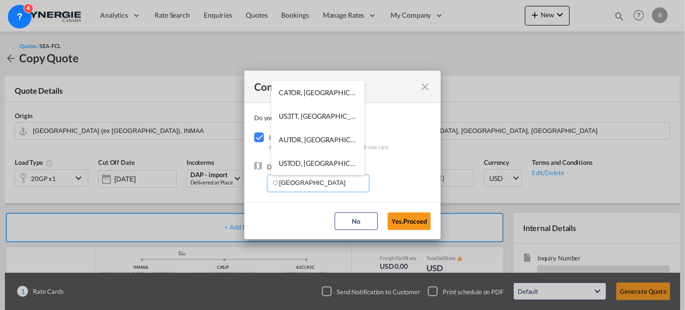
click at [322, 95] on span "CATOR, Toronto, ON, Canada, North America, Americas" at bounding box center [470, 92] width 383 height 8
type input "CATOR, Toronto, ON, Canada, North America, Americas"
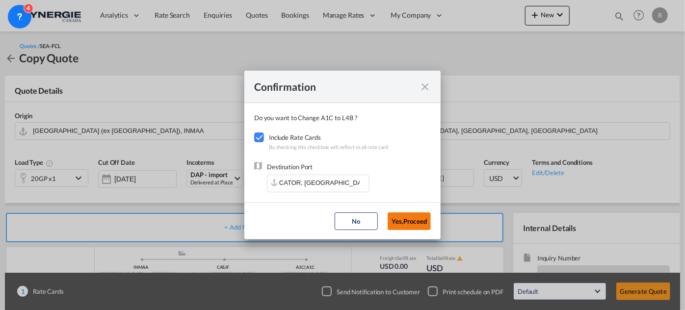
click at [405, 220] on button "Yes,Proceed" at bounding box center [409, 221] width 43 height 18
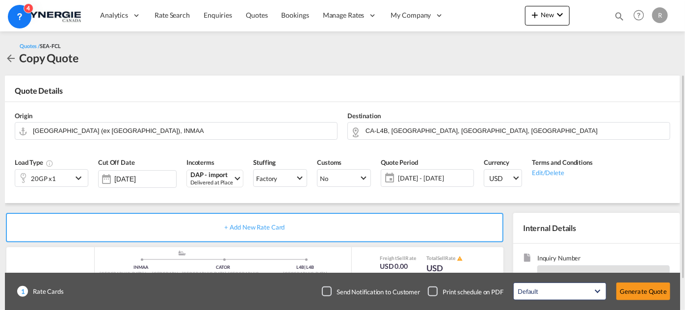
scroll to position [89, 0]
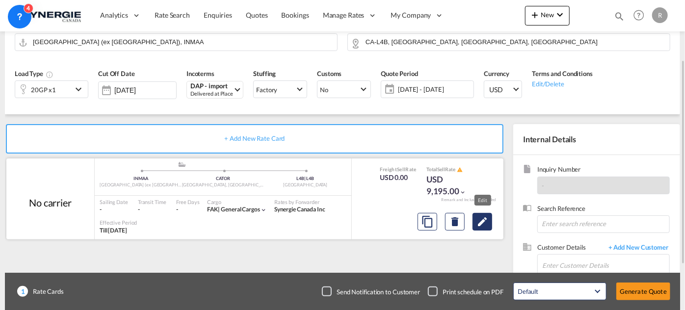
click at [481, 224] on md-icon "Edit" at bounding box center [482, 222] width 12 height 12
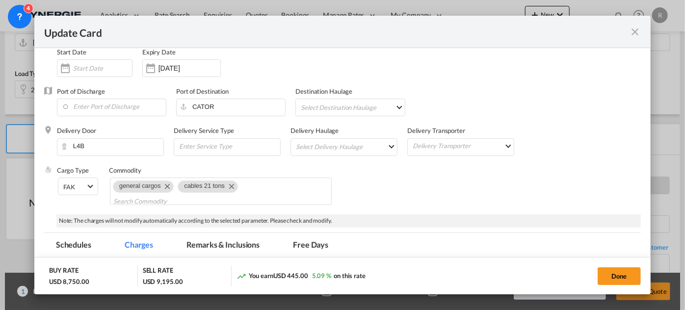
scroll to position [133, 0]
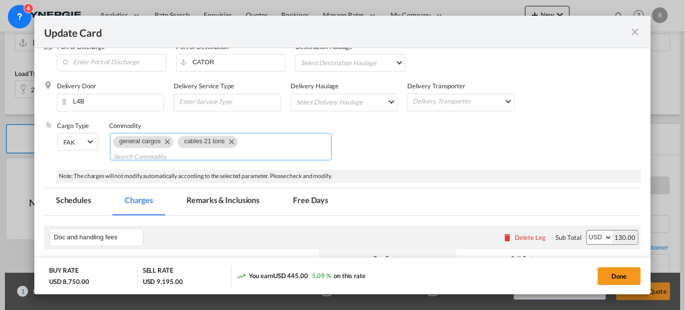
click at [232, 143] on md-icon "Remove cables 21 tons" at bounding box center [231, 141] width 12 height 12
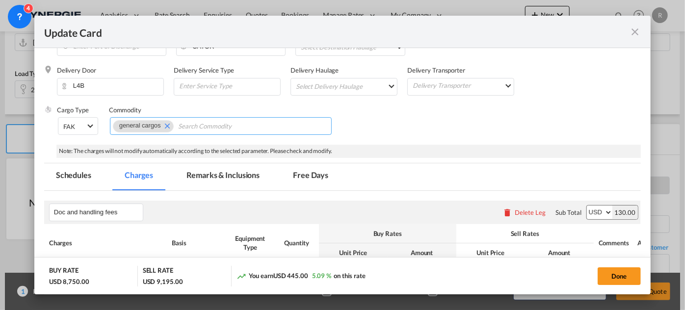
scroll to position [89, 0]
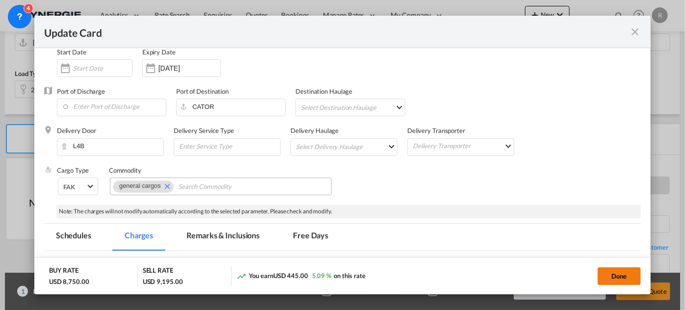
click at [615, 276] on button "Done" at bounding box center [619, 276] width 43 height 18
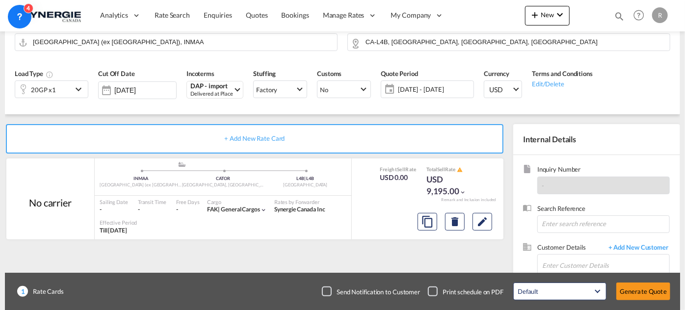
type input "06 Sep 2025"
click at [72, 89] on div "20GP x1" at bounding box center [52, 89] width 74 height 18
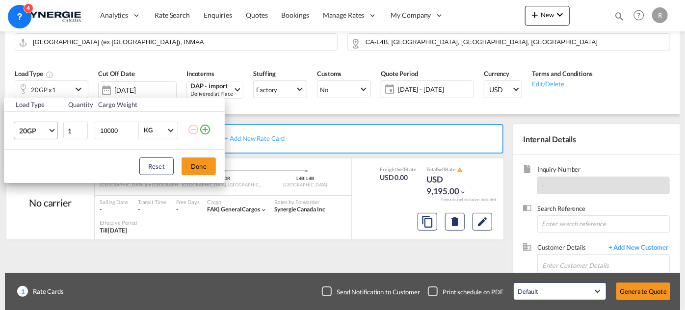
click at [38, 131] on span "20GP" at bounding box center [33, 131] width 28 height 10
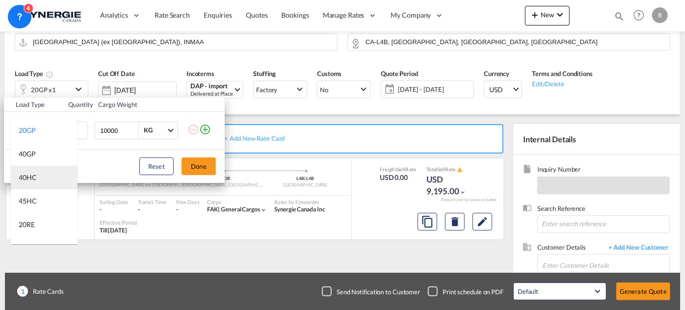
click at [35, 176] on div "40HC" at bounding box center [28, 178] width 18 height 10
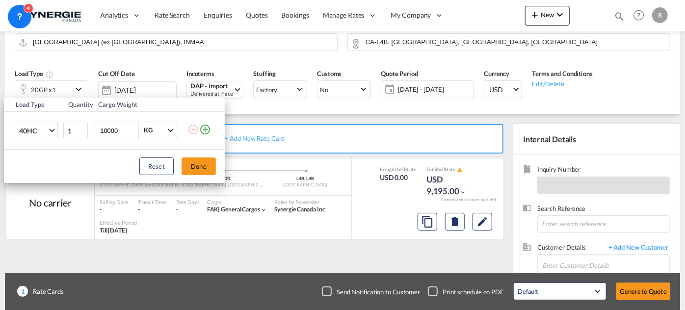
drag, startPoint x: 122, startPoint y: 130, endPoint x: 90, endPoint y: 120, distance: 33.4
click at [90, 120] on tr "40HC 1 10000 KG KG" at bounding box center [114, 131] width 221 height 38
type input "20000"
click at [206, 164] on button "Done" at bounding box center [199, 166] width 34 height 18
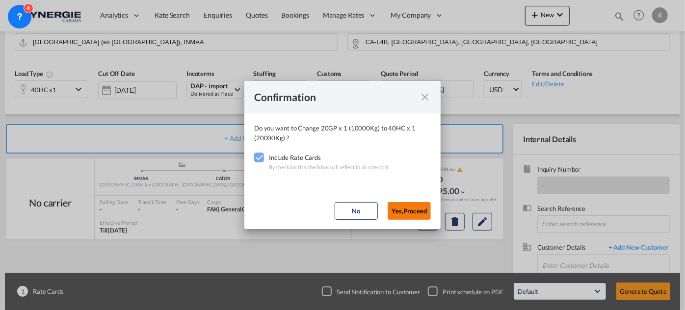
click at [413, 215] on button "Yes,Proceed" at bounding box center [409, 211] width 43 height 18
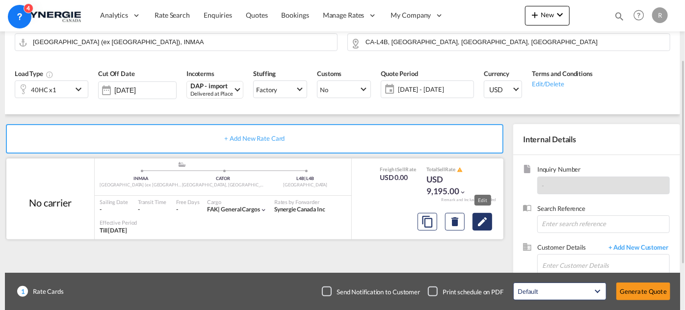
click at [481, 224] on md-icon "Edit" at bounding box center [482, 222] width 12 height 12
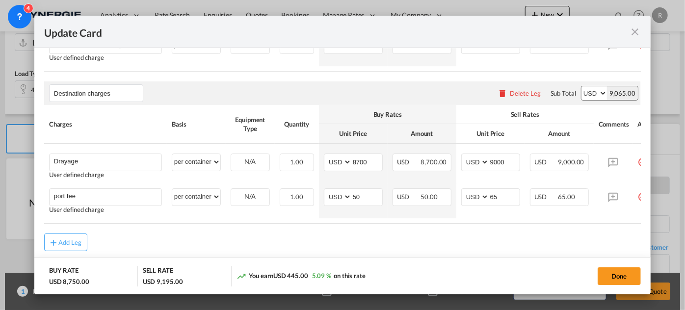
scroll to position [491, 0]
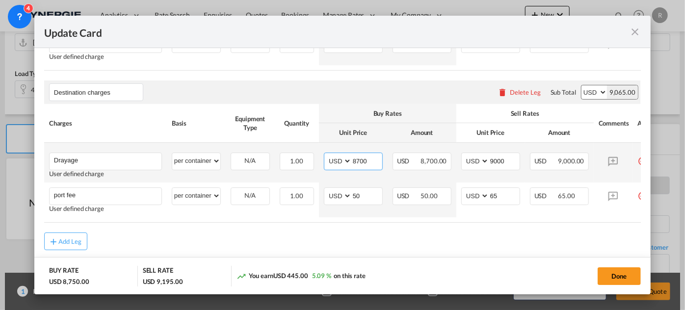
click at [364, 162] on input "8700" at bounding box center [367, 160] width 30 height 15
drag, startPoint x: 369, startPoint y: 162, endPoint x: 311, endPoint y: 153, distance: 59.0
click at [311, 153] on tr "Drayage Please Enter User Defined Charges Cannot Be Published User defined char…" at bounding box center [355, 163] width 622 height 40
type input "307"
drag, startPoint x: 503, startPoint y: 163, endPoint x: 428, endPoint y: 153, distance: 75.8
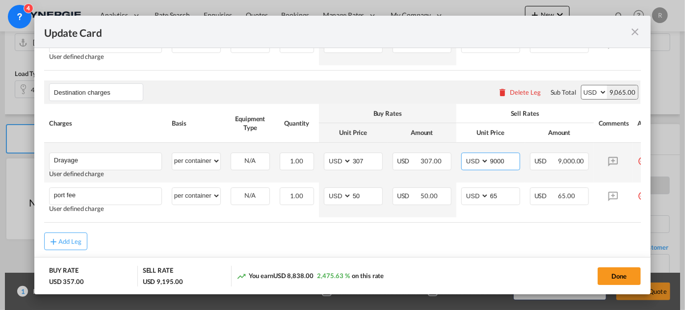
click at [428, 153] on tr "Drayage Please Enter User Defined Charges Cannot Be Published User defined char…" at bounding box center [355, 163] width 622 height 40
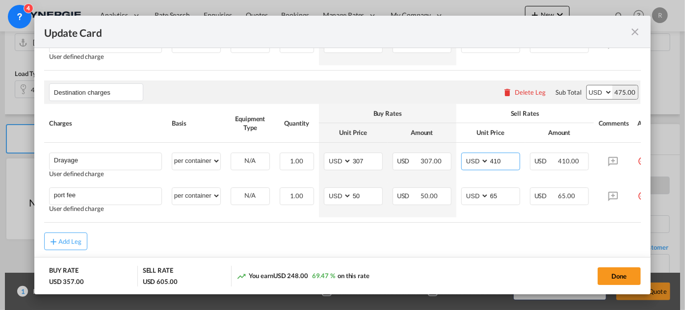
type input "410"
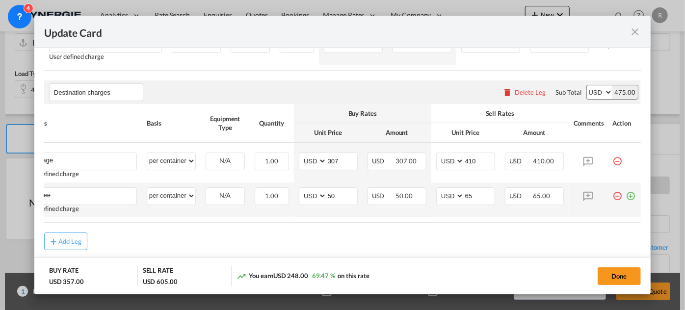
click at [613, 197] on md-icon "icon-minus-circle-outline red-400-fg" at bounding box center [618, 192] width 10 height 10
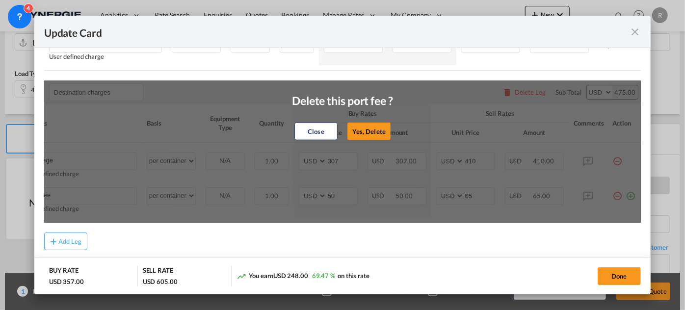
click at [365, 134] on button "Yes, Delete" at bounding box center [368, 132] width 43 height 18
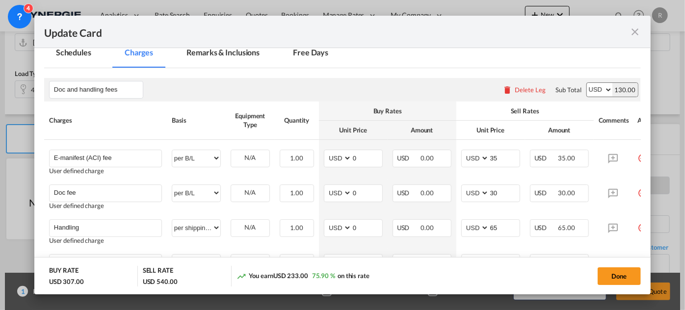
scroll to position [170, 0]
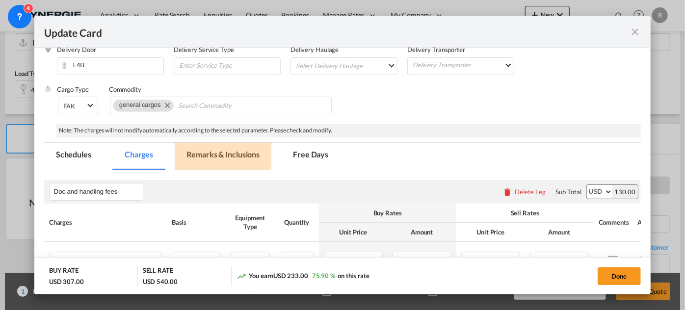
click at [229, 155] on md-tab-item "Remarks & Inclusions" at bounding box center [223, 156] width 97 height 27
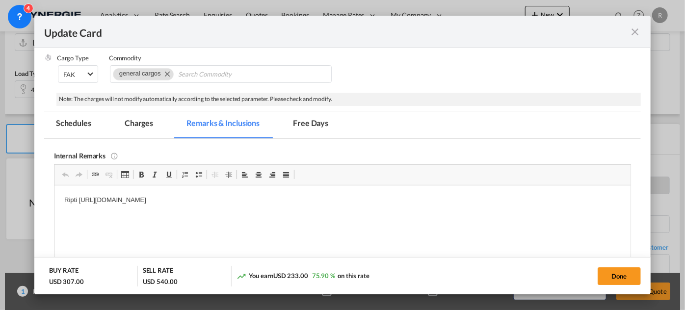
scroll to position [214, 0]
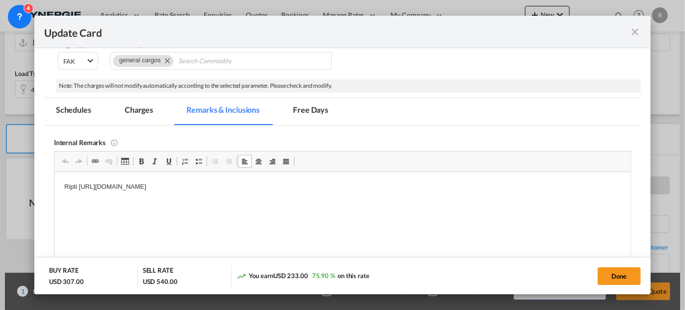
drag, startPoint x: 61, startPoint y: 185, endPoint x: 418, endPoint y: 230, distance: 359.0
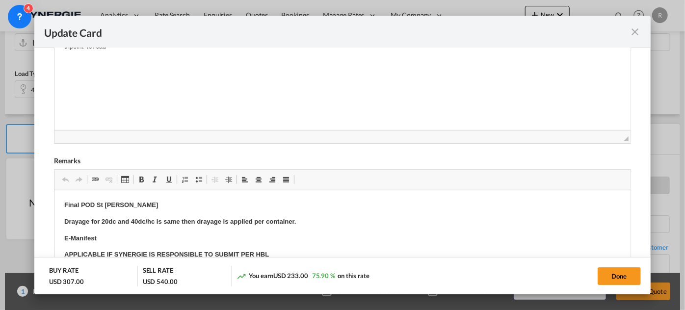
scroll to position [392, 0]
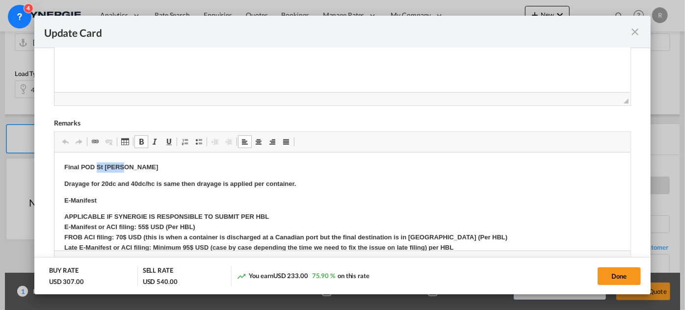
drag, startPoint x: 98, startPoint y: 165, endPoint x: 139, endPoint y: 168, distance: 41.3
click at [139, 168] on p "Final POD St John" at bounding box center [342, 167] width 556 height 10
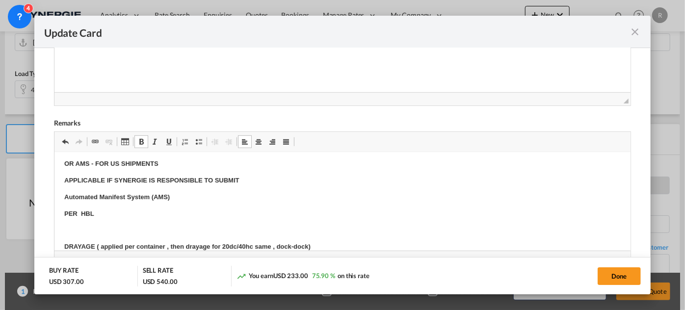
scroll to position [178, 0]
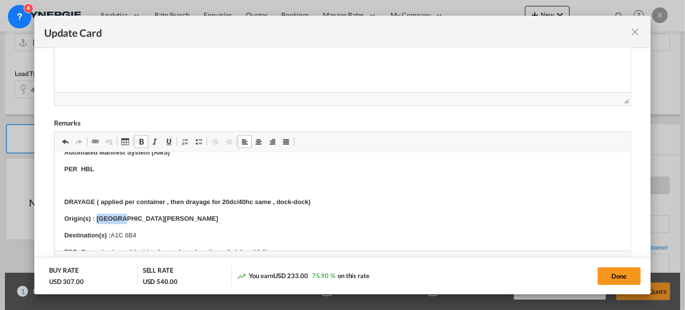
drag, startPoint x: 100, startPoint y: 217, endPoint x: 136, endPoint y: 218, distance: 36.8
click at [136, 218] on p "Origin(s) : St John" at bounding box center [342, 218] width 556 height 10
drag, startPoint x: 110, startPoint y: 232, endPoint x: 150, endPoint y: 234, distance: 39.8
click at [150, 234] on p "Destination(s) : A1C 6B4" at bounding box center [342, 235] width 556 height 10
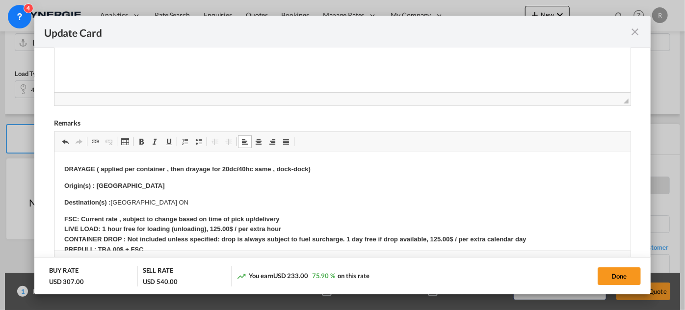
scroll to position [223, 0]
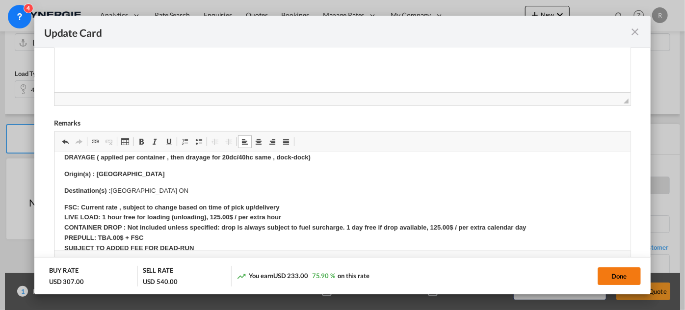
click at [614, 279] on button "Done" at bounding box center [619, 276] width 43 height 18
type input "06 Sep 2025"
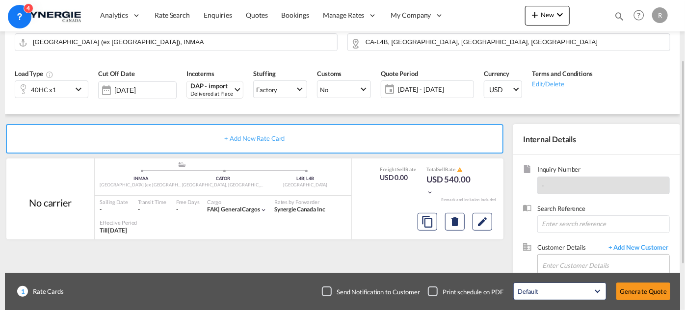
scroll to position [133, 0]
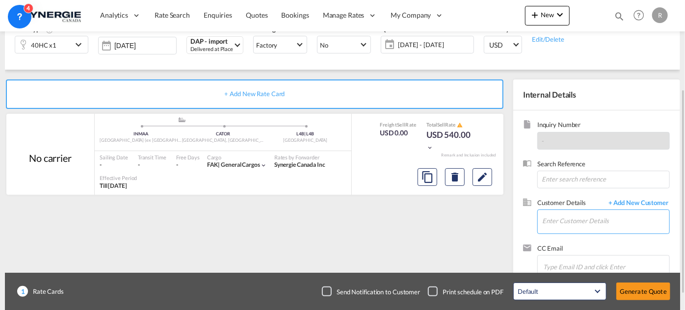
click at [560, 220] on input "Enter Customer Details" at bounding box center [605, 221] width 127 height 22
click at [582, 220] on input "jegan" at bounding box center [605, 221] width 127 height 22
drag, startPoint x: 582, startPoint y: 220, endPoint x: 511, endPoint y: 212, distance: 71.0
click at [511, 212] on internal-details "Internal Details Inquiry Number - Search Reference Customer Details + Add New C…" at bounding box center [594, 184] width 172 height 210
paste input ".benedict@exportify.in"
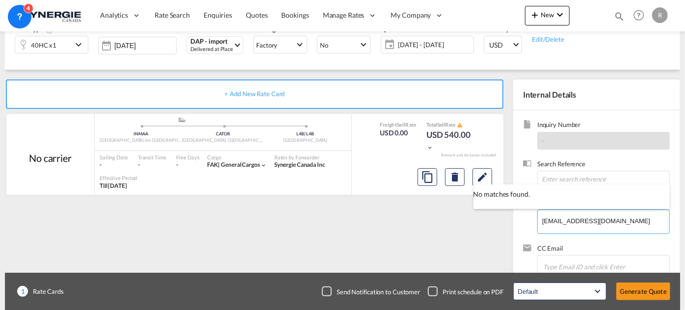
type input "[EMAIL_ADDRESS][DOMAIN_NAME]"
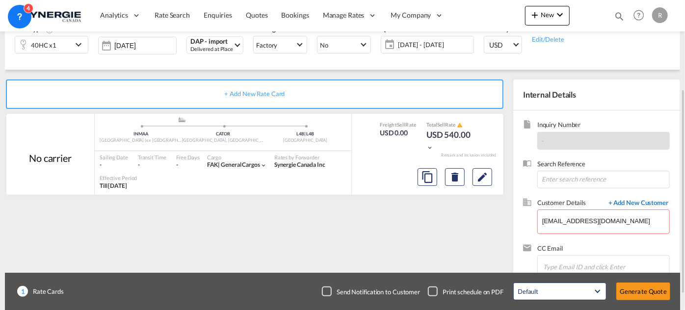
click at [638, 200] on span "+ Add New Customer" at bounding box center [636, 203] width 66 height 11
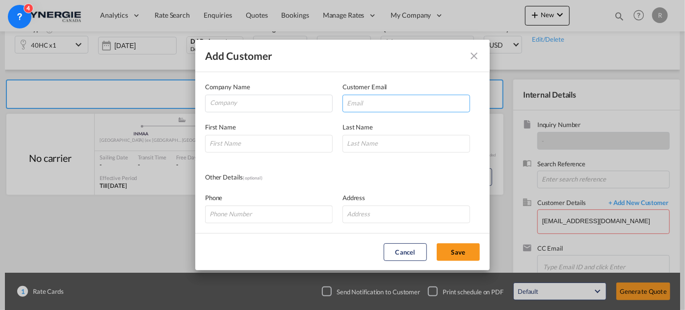
click at [418, 106] on input "Add Customer Company ..." at bounding box center [406, 104] width 128 height 18
paste input "[EMAIL_ADDRESS][DOMAIN_NAME]"
type input "[EMAIL_ADDRESS][DOMAIN_NAME]"
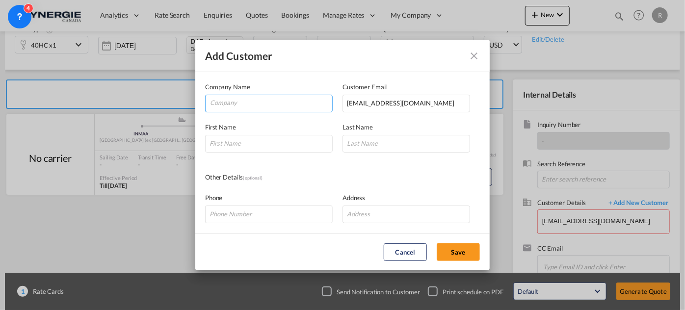
click at [300, 105] on input "Company" at bounding box center [271, 102] width 122 height 15
type input "Exportify"
click at [290, 150] on input "Add Customer Company ..." at bounding box center [269, 144] width 128 height 18
type input "Jegan"
type input "Benedict"
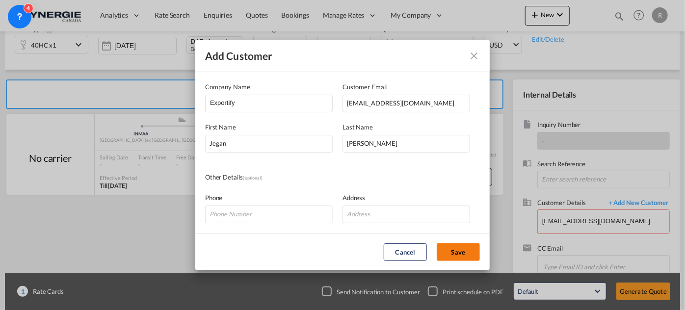
click at [470, 251] on button "Save" at bounding box center [458, 252] width 43 height 18
type input "Exportify, Jegan Benedict, jegan.benedict@exportify.in"
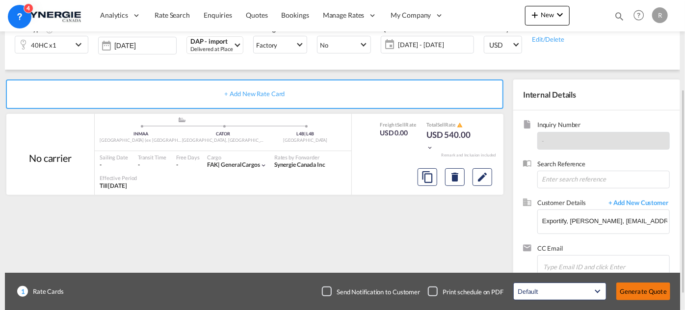
click at [647, 291] on button "Generate Quote" at bounding box center [643, 292] width 54 height 18
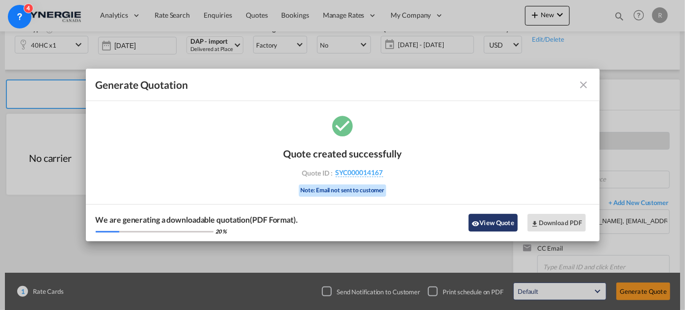
click at [495, 226] on button "View Quote" at bounding box center [493, 223] width 49 height 18
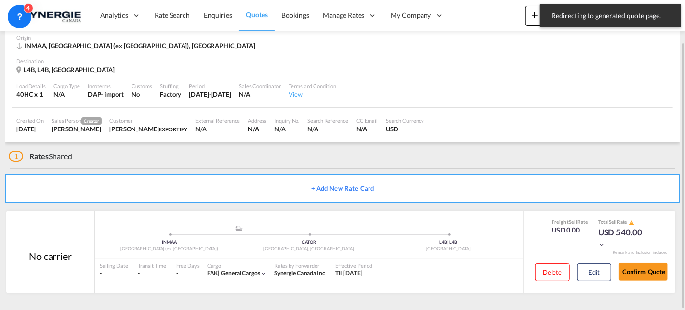
scroll to position [3, 0]
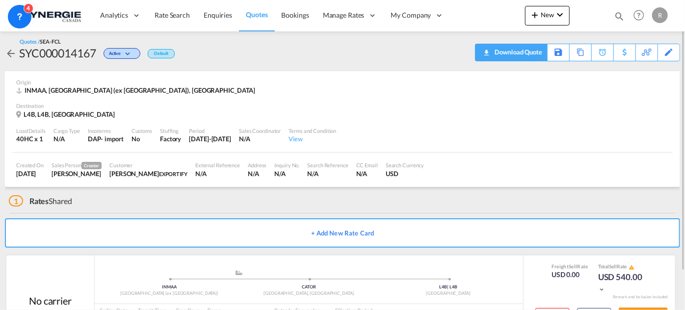
click at [532, 56] on div "Download Quote" at bounding box center [517, 52] width 50 height 16
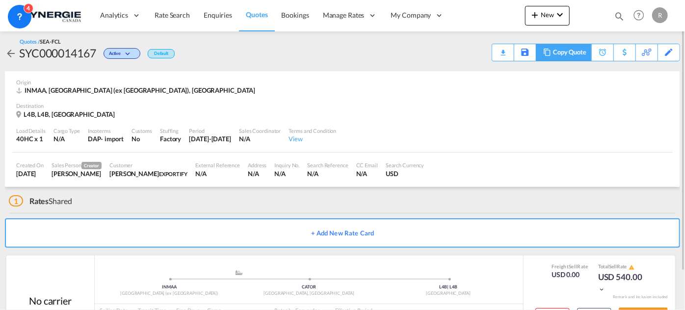
click at [566, 50] on div "Copy Quote" at bounding box center [569, 52] width 33 height 17
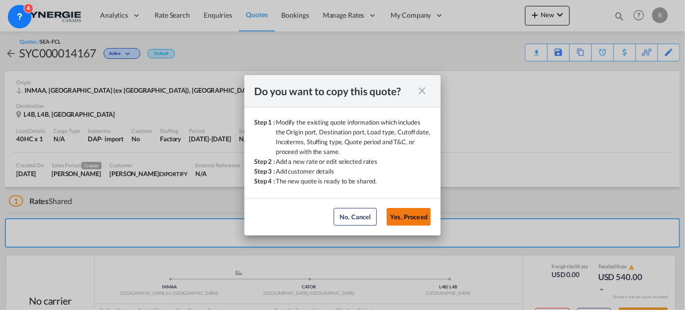
click at [416, 221] on button "Yes, Proceed" at bounding box center [409, 217] width 44 height 18
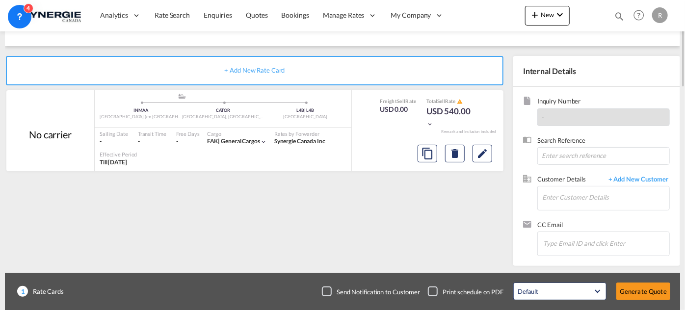
scroll to position [24, 0]
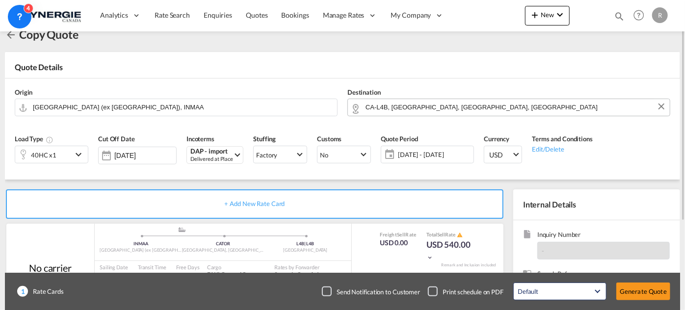
click at [494, 109] on input "CA-L4B, Richmond Hill, ON, Ontario" at bounding box center [515, 107] width 299 height 17
click at [663, 107] on button "Clear Input" at bounding box center [661, 106] width 15 height 15
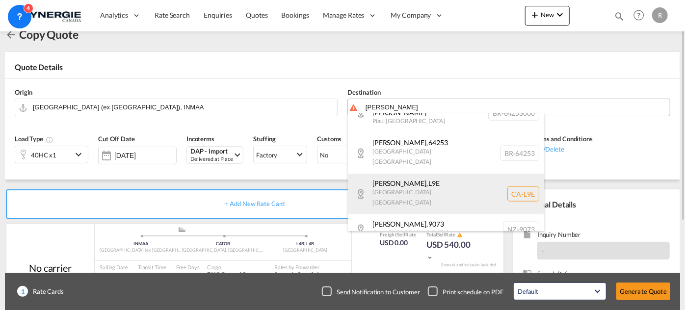
scroll to position [713, 0]
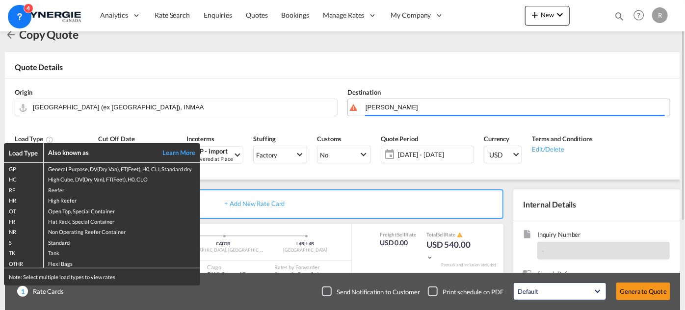
drag, startPoint x: 590, startPoint y: 105, endPoint x: 336, endPoint y: 79, distance: 255.0
click at [336, 79] on div "Load Type Also known as Learn More GP General Purpose, DV(Dry Van), FT(Feet), H…" at bounding box center [342, 155] width 685 height 310
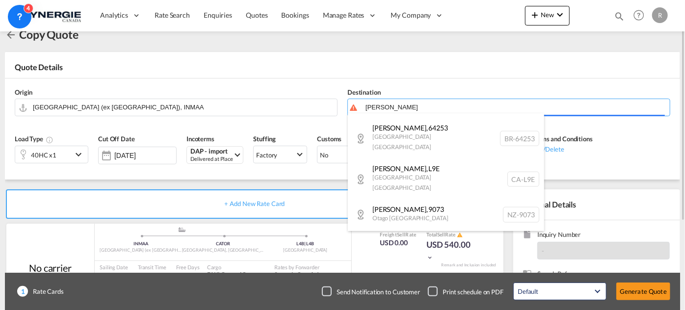
drag, startPoint x: 398, startPoint y: 107, endPoint x: 316, endPoint y: 96, distance: 82.7
click at [316, 96] on body "Analytics Reports Dashboard Rate Search Enquiries Quotes Bookings" at bounding box center [342, 155] width 685 height 310
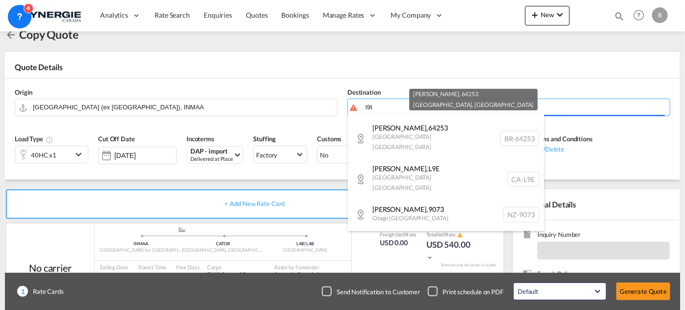
scroll to position [0, 0]
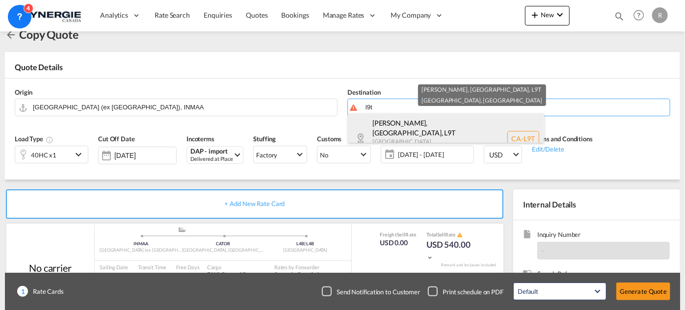
click at [410, 129] on div "Milton, ON , L9T Ontario Canada CA-L9T" at bounding box center [446, 138] width 196 height 51
type input "CA-L9T, Milton, ON, Ontario"
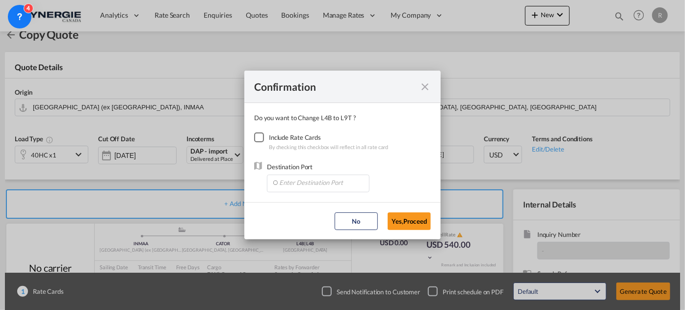
click at [279, 137] on div "Include Rate Cards" at bounding box center [329, 137] width 120 height 10
click at [261, 141] on div "Checkbox No Ink" at bounding box center [259, 137] width 10 height 10
click at [303, 185] on input "Enter Destination Port" at bounding box center [320, 182] width 97 height 15
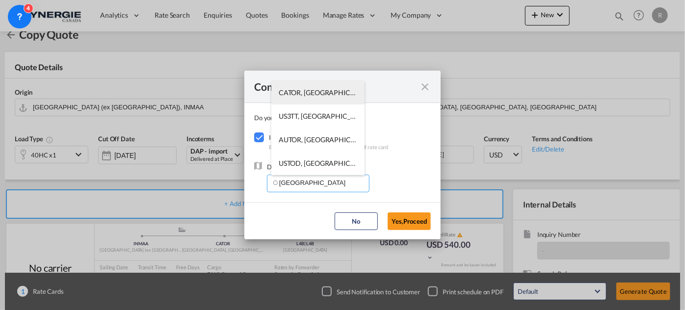
click at [316, 91] on span "CATOR, Toronto, ON, Canada, North America, Americas" at bounding box center [470, 92] width 383 height 8
type input "CATOR, Toronto, ON, Canada, North America, Americas"
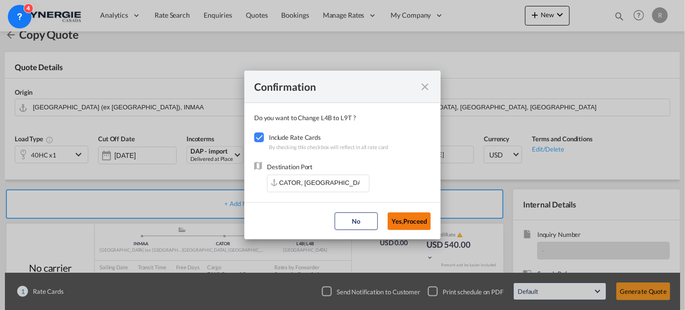
click at [413, 221] on button "Yes,Proceed" at bounding box center [409, 221] width 43 height 18
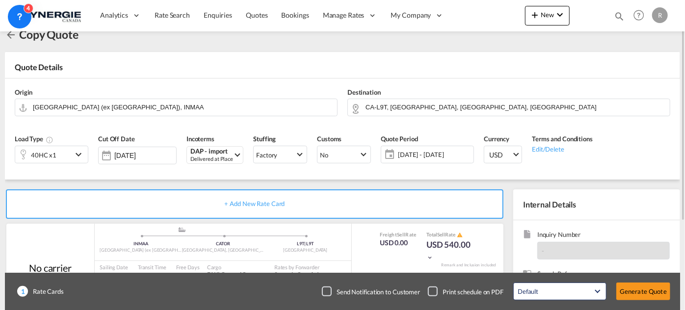
scroll to position [157, 0]
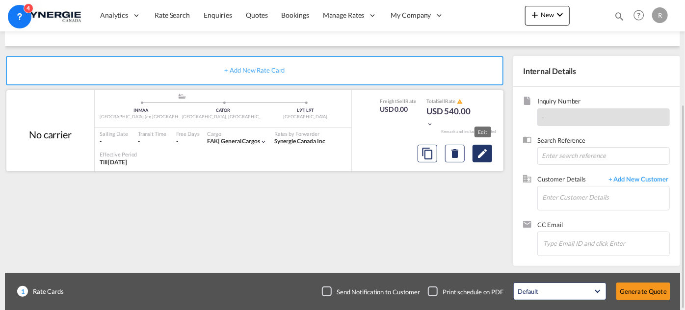
click at [485, 155] on md-icon "Edit" at bounding box center [482, 154] width 12 height 12
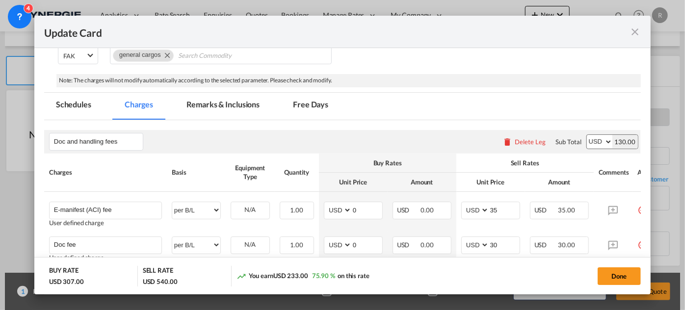
scroll to position [267, 0]
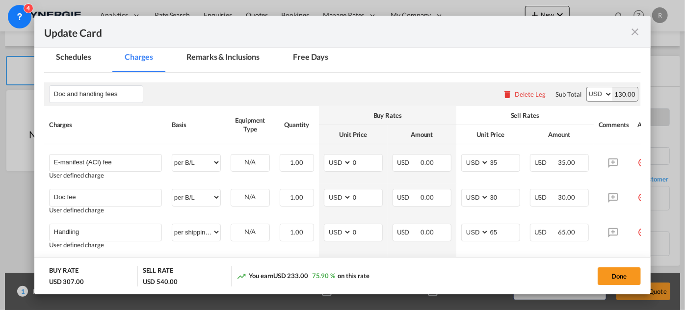
click at [238, 58] on md-tab-item "Remarks & Inclusions" at bounding box center [223, 58] width 97 height 27
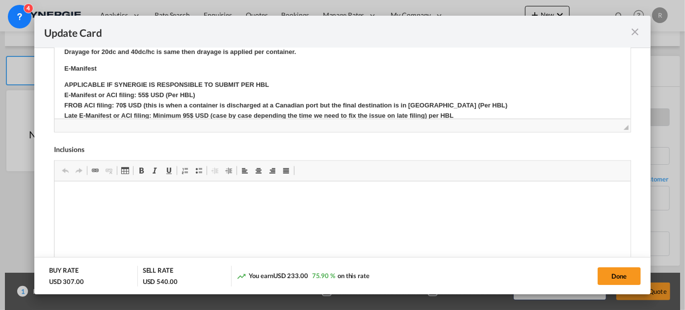
scroll to position [387, 0]
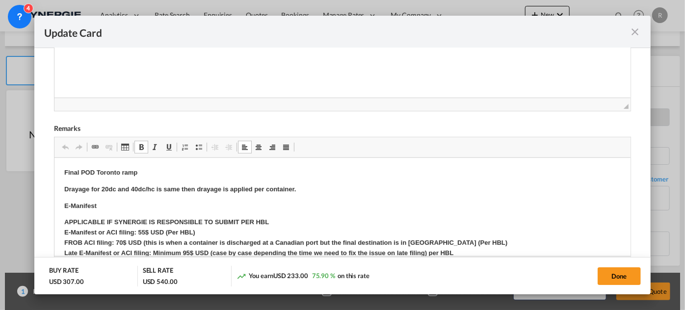
drag, startPoint x: 110, startPoint y: 239, endPoint x: 149, endPoint y: 101, distance: 143.3
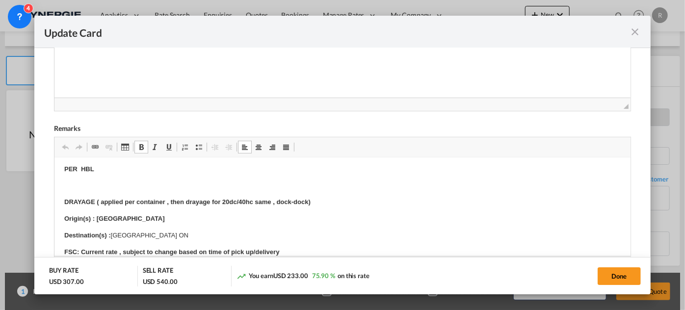
scroll to position [178, 0]
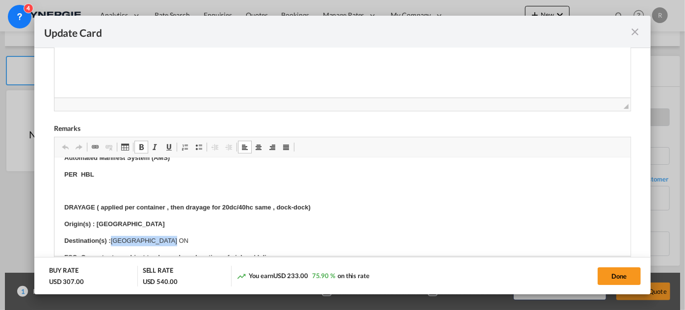
drag, startPoint x: 112, startPoint y: 237, endPoint x: 179, endPoint y: 237, distance: 66.7
click at [179, 237] on p "Destination(s) : Richmond Hill ON" at bounding box center [342, 240] width 556 height 10
click at [624, 280] on button "Done" at bounding box center [619, 276] width 43 height 18
type input "06 Sep 2025"
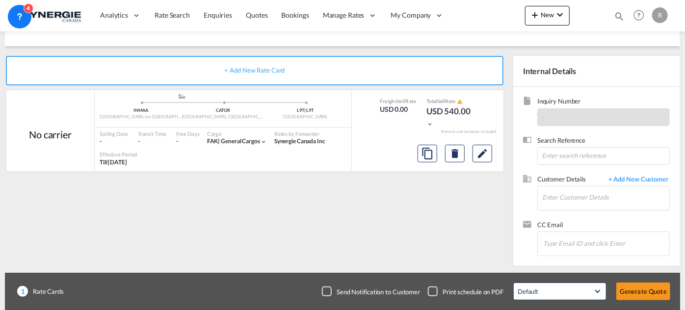
scroll to position [273, 0]
click at [584, 193] on input "Enter Customer Details" at bounding box center [605, 197] width 127 height 22
paste input "[EMAIL_ADDRESS][DOMAIN_NAME]"
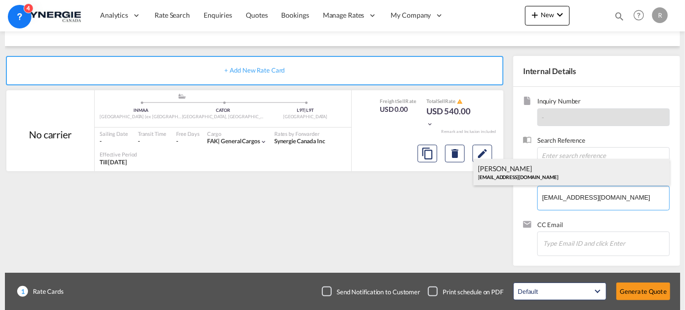
click at [509, 171] on div "Jegan Benedict jegan.benedict@exportify.in" at bounding box center [571, 172] width 196 height 26
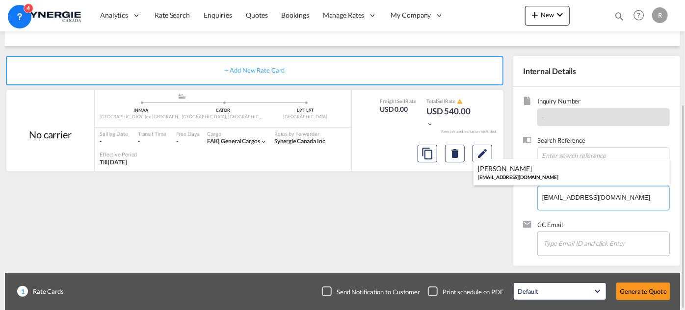
type input "EXPORTIFY, Jegan Benedict, jegan.benedict@exportify.in"
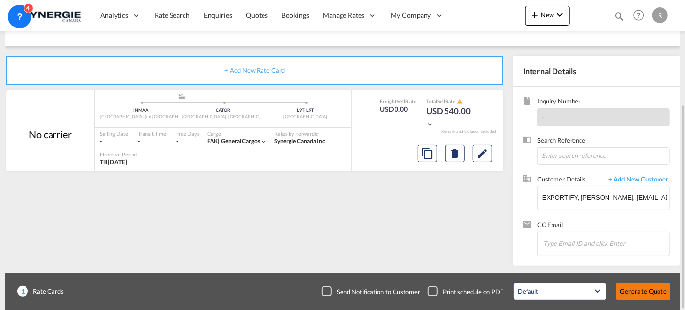
click at [637, 292] on button "Generate Quote" at bounding box center [643, 292] width 54 height 18
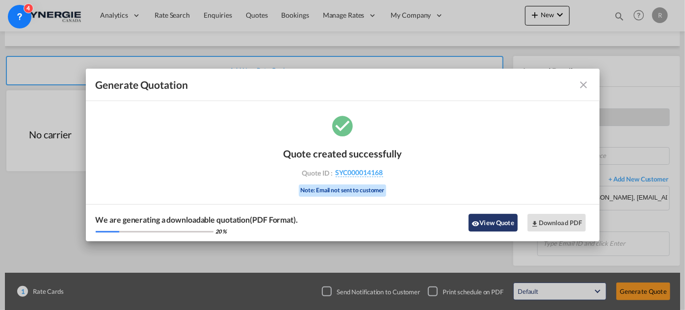
click at [489, 222] on button "View Quote" at bounding box center [493, 223] width 49 height 18
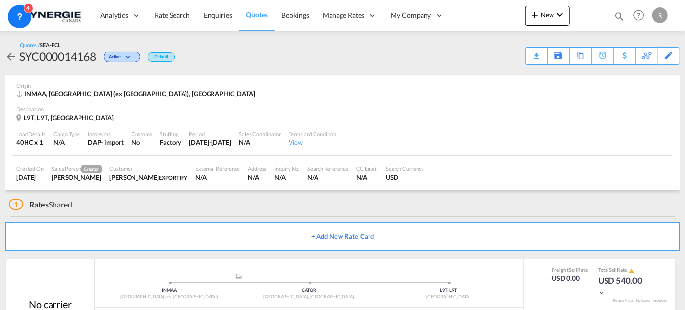
click at [0, 0] on div "Download Quote" at bounding box center [0, 0] width 0 height 0
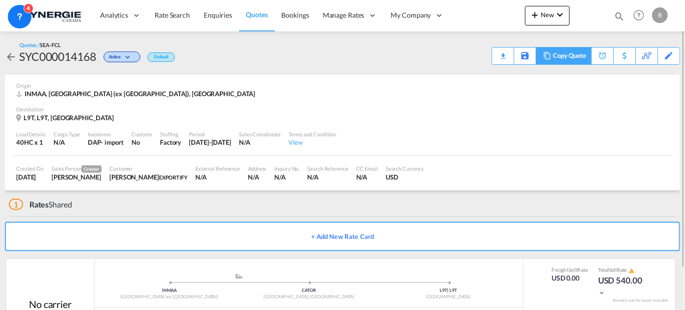
click at [583, 55] on div "Copy Quote" at bounding box center [569, 56] width 33 height 17
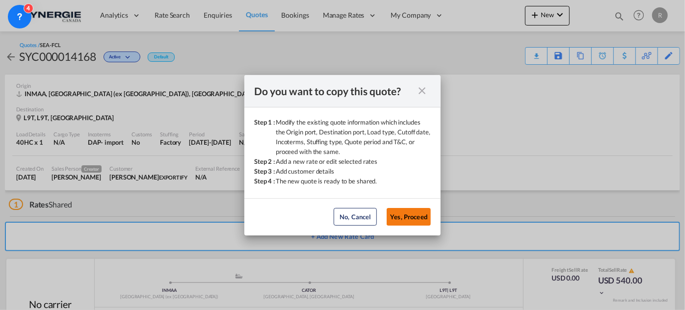
click at [411, 218] on button "Yes, Proceed" at bounding box center [409, 217] width 44 height 18
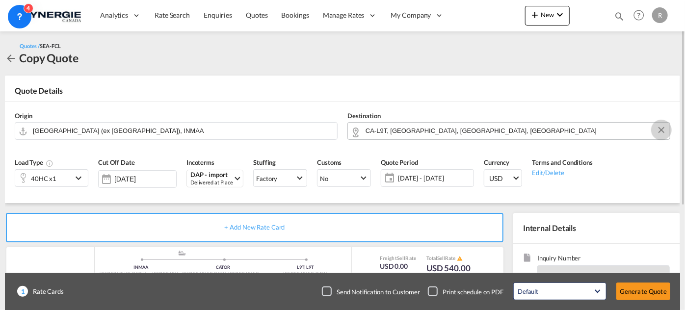
click at [662, 132] on button "Clear Input" at bounding box center [661, 130] width 15 height 15
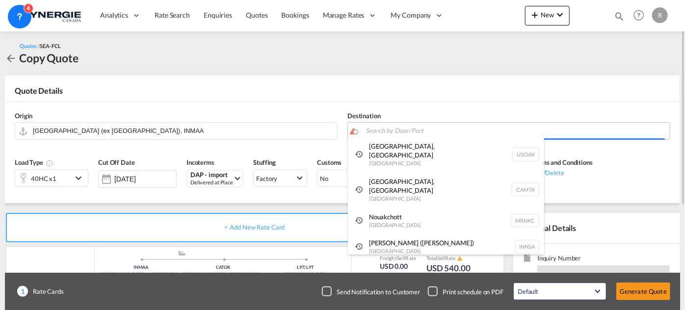
click at [461, 132] on body "Analytics Reports Dashboard Rate Search Enquiries Quotes Bookings" at bounding box center [342, 155] width 685 height 310
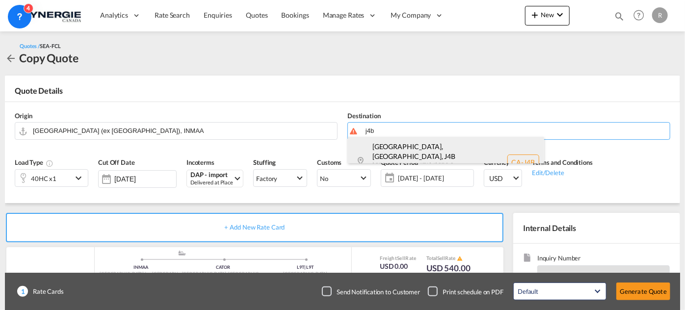
click at [451, 155] on div "Boucherville, QC , J4B Quebec / Québec Canada CA-J4B" at bounding box center [446, 162] width 196 height 51
type input "CA-J4B, Boucherville, QC, Quebec / Québec"
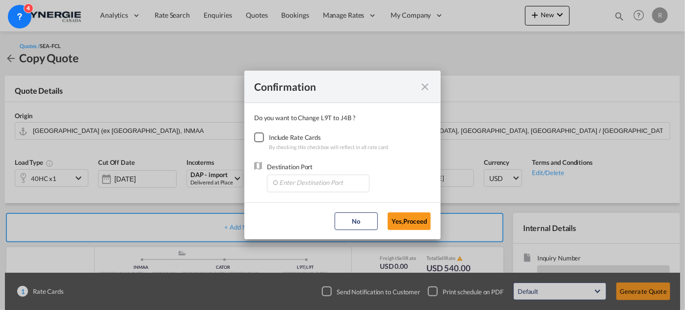
click at [258, 138] on div "Checkbox No Ink" at bounding box center [259, 137] width 10 height 10
click at [306, 185] on input "Enter Destination Port" at bounding box center [320, 182] width 97 height 15
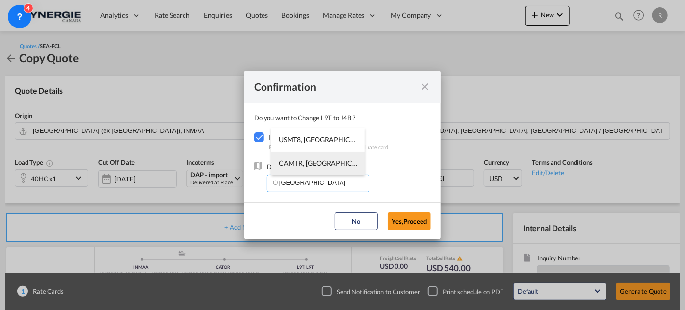
click at [302, 164] on span "CAMTR, Montreal, QC, Canada, North America, Americas" at bounding box center [471, 163] width 385 height 8
type input "CAMTR, Montreal, QC, Canada, North America, Americas"
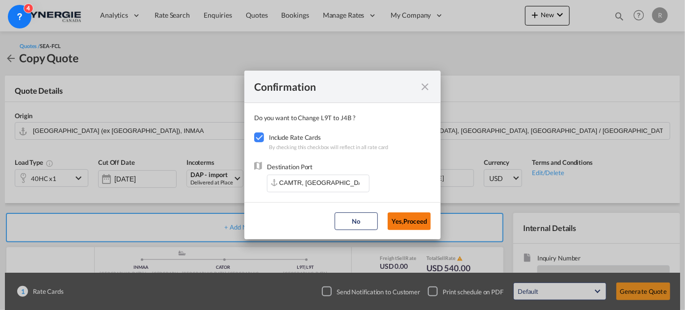
click at [401, 223] on button "Yes,Proceed" at bounding box center [409, 221] width 43 height 18
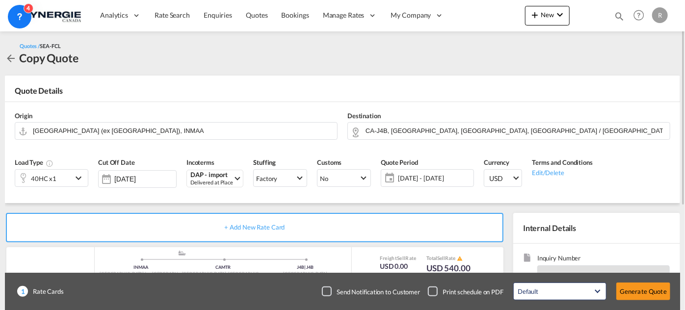
scroll to position [89, 0]
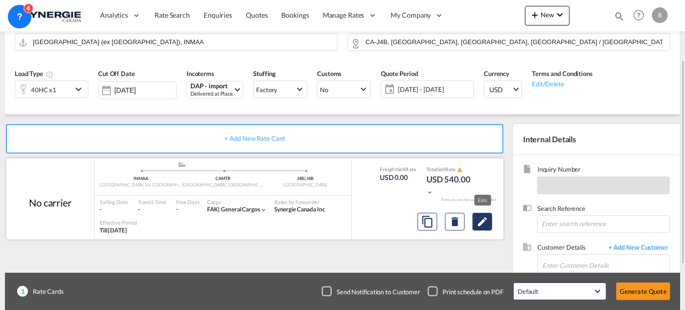
click at [487, 221] on md-icon "Edit" at bounding box center [482, 222] width 12 height 12
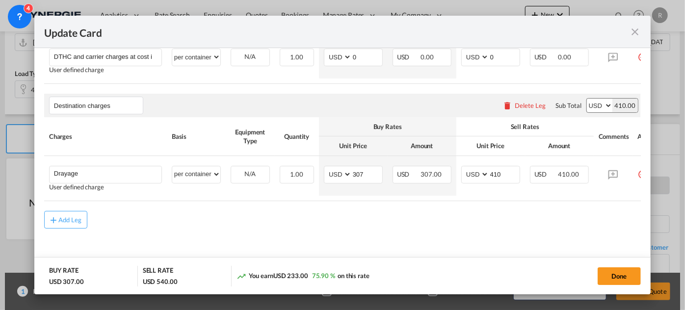
scroll to position [0, 31]
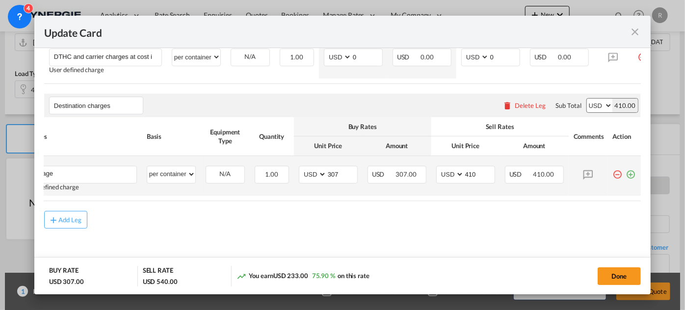
click at [626, 173] on md-icon "icon-plus-circle-outline green-400-fg" at bounding box center [631, 171] width 10 height 10
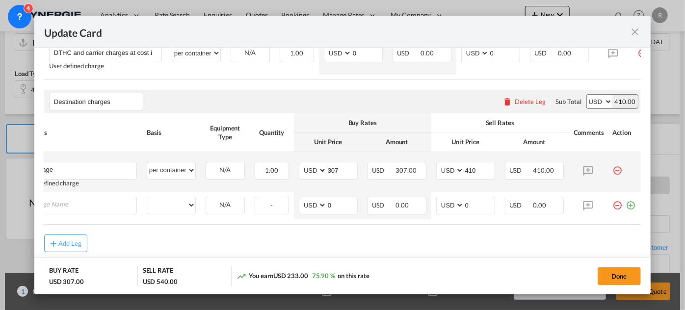
scroll to position [0, 9]
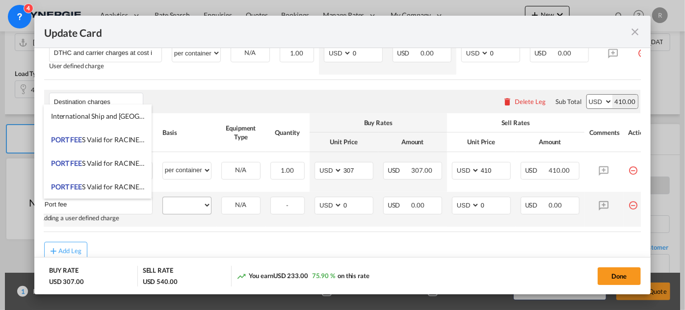
type input "Port fee"
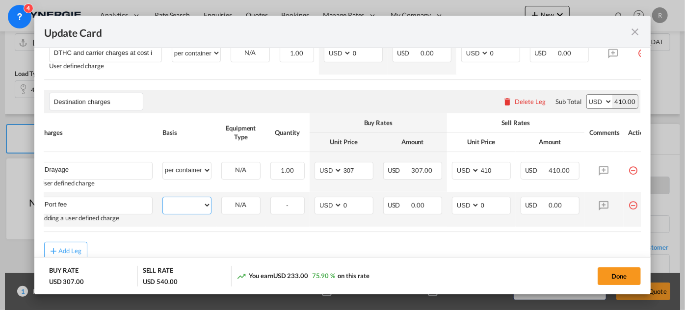
click at [197, 204] on select "per equipment per container per B/L per shipping bill per shipment per pallet p…" at bounding box center [187, 205] width 48 height 16
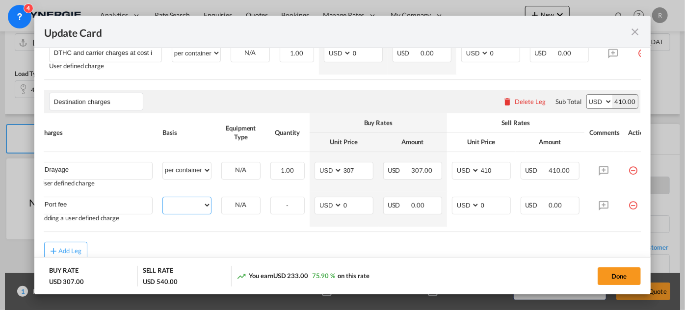
select select "per container"
click at [163, 198] on select "per equipment per container per B/L per shipping bill per shipment per pallet p…" at bounding box center [187, 205] width 48 height 16
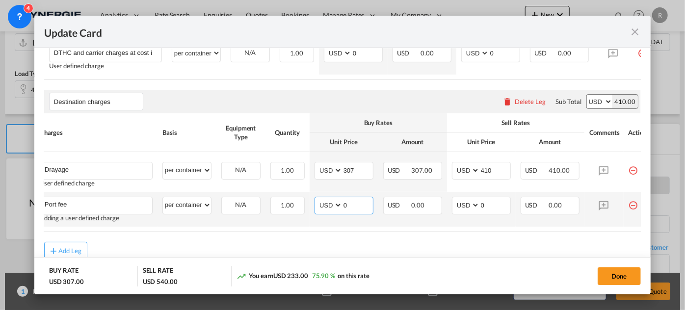
drag, startPoint x: 353, startPoint y: 209, endPoint x: 311, endPoint y: 202, distance: 42.9
click at [311, 202] on td "AED AFN ALL AMD ANG AOA ARS AUD AWG AZN BAM BBD BDT BGN BHD BIF BMD BND BOB BRL…" at bounding box center [344, 209] width 69 height 35
type input "50"
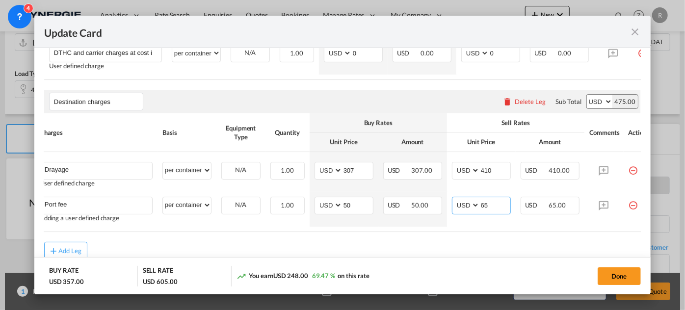
type input "65"
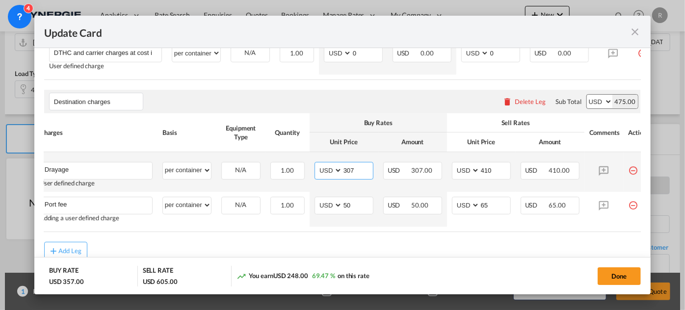
drag, startPoint x: 355, startPoint y: 168, endPoint x: 302, endPoint y: 156, distance: 54.4
click at [302, 156] on tr "Drayage Please Enter User Defined Charges Cannot Be Published User defined char…" at bounding box center [346, 172] width 622 height 40
type input "330"
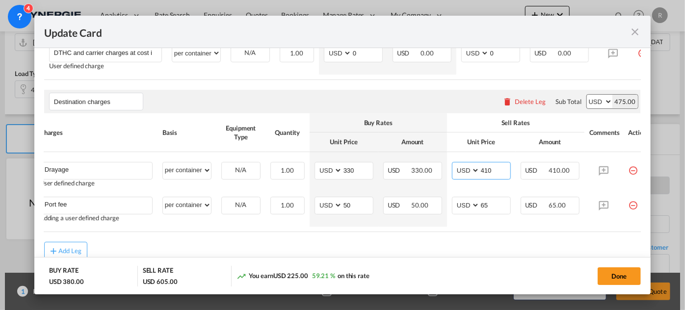
drag, startPoint x: 496, startPoint y: 175, endPoint x: 432, endPoint y: 147, distance: 69.4
click at [440, 158] on tr "Drayage Please Enter User Defined Charges Cannot Be Published User defined char…" at bounding box center [346, 172] width 622 height 40
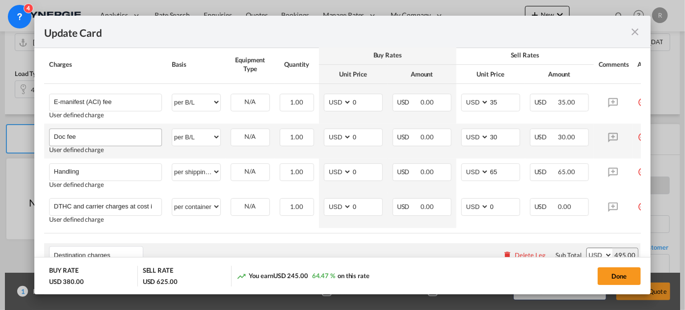
scroll to position [259, 0]
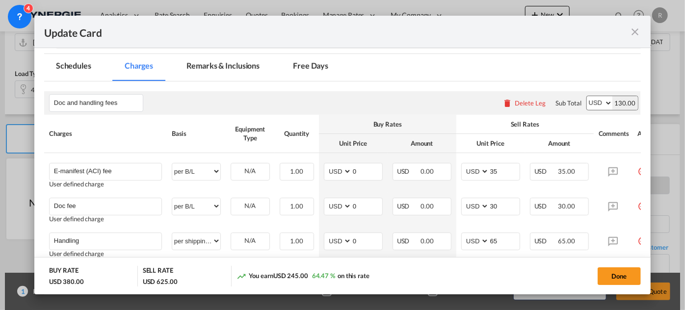
type input "430"
click at [195, 62] on md-tab-item "Remarks & Inclusions" at bounding box center [223, 67] width 97 height 27
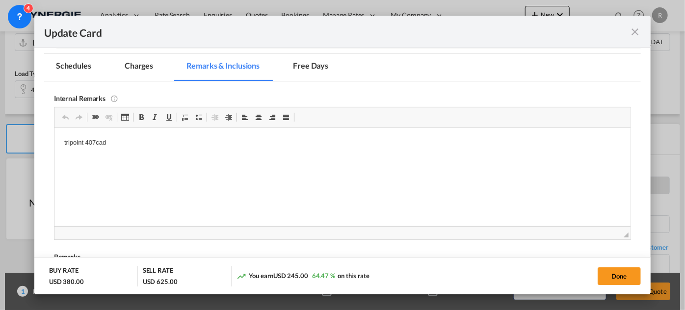
scroll to position [0, 0]
drag, startPoint x: 58, startPoint y: 142, endPoint x: 183, endPoint y: 158, distance: 126.6
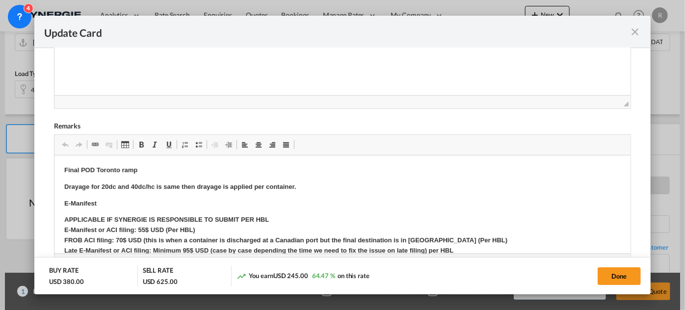
scroll to position [437, 0]
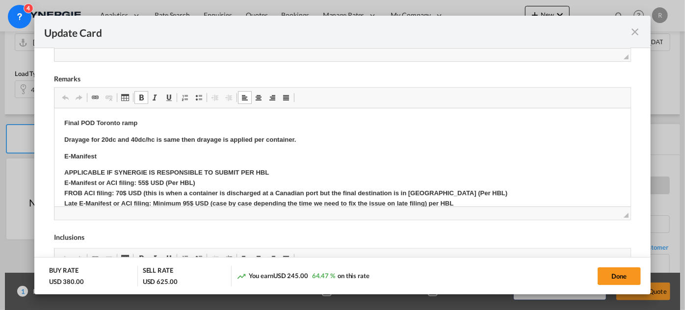
drag, startPoint x: 96, startPoint y: 121, endPoint x: 147, endPoint y: 128, distance: 51.9
click at [133, 126] on strong "Final POD Toronto ramp" at bounding box center [100, 122] width 73 height 7
click at [100, 119] on strong "Final POD Toronto ramp" at bounding box center [100, 122] width 73 height 7
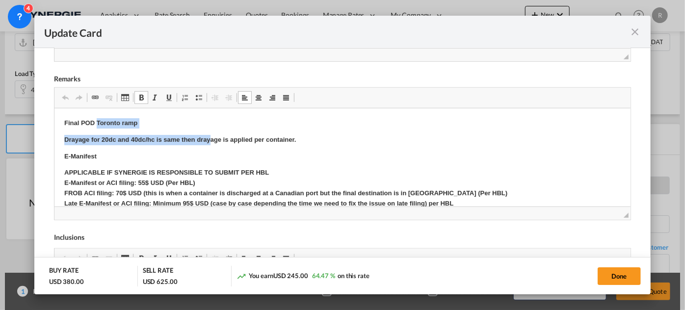
drag, startPoint x: 97, startPoint y: 121, endPoint x: 208, endPoint y: 131, distance: 111.8
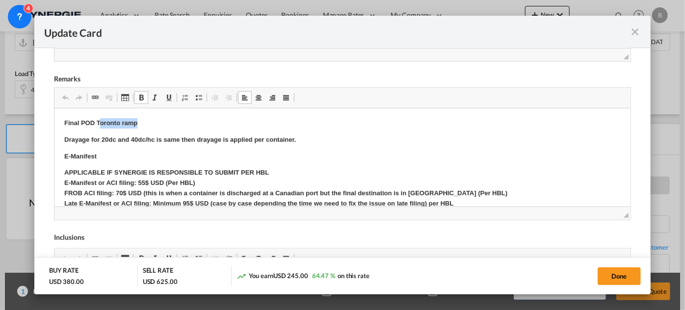
drag, startPoint x: 98, startPoint y: 120, endPoint x: 166, endPoint y: 123, distance: 68.2
click at [166, 123] on p "Final POD Toronto ramp" at bounding box center [342, 123] width 556 height 10
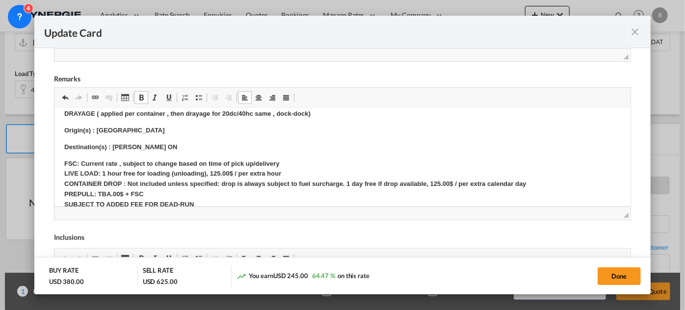
scroll to position [223, 0]
click at [139, 127] on p "Origin(s) : Toronto" at bounding box center [342, 130] width 556 height 10
click at [156, 145] on body "Final POD Montreal Drayage for 20dc and 40dc/hc is same then drayage is applied…" at bounding box center [342, 160] width 556 height 530
drag, startPoint x: 115, startPoint y: 146, endPoint x: 157, endPoint y: 148, distance: 41.7
click at [157, 148] on p "Destination(s) : Milton ON" at bounding box center [342, 146] width 556 height 10
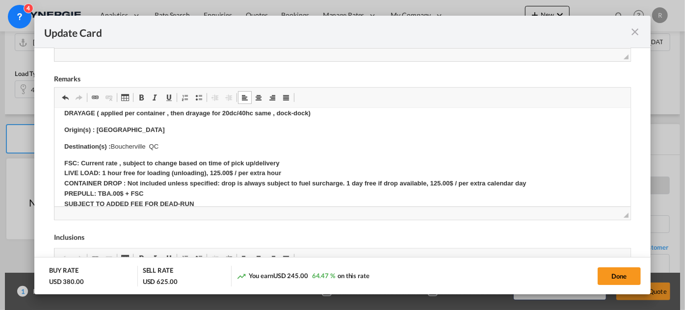
click at [215, 171] on strong "FSC: Current rate , subject to change based on time of pick up/delivery LIVE LO…" at bounding box center [297, 188] width 467 height 58
click at [435, 183] on strong "FSC: Current rate , subject to change based on time of pick up/delivery LIVE LO…" at bounding box center [297, 188] width 467 height 58
click at [628, 280] on button "Done" at bounding box center [619, 276] width 43 height 18
type input "06 Sep 2025"
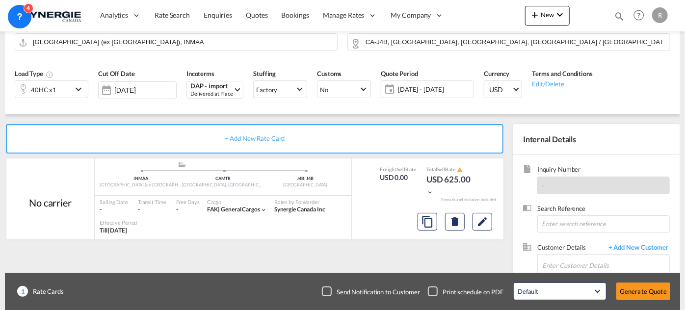
scroll to position [273, 0]
click at [565, 225] on input at bounding box center [603, 224] width 132 height 18
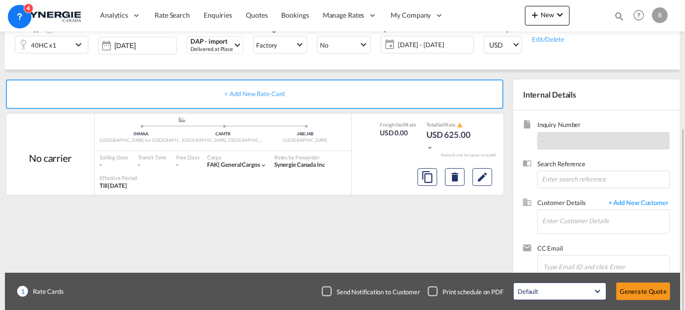
scroll to position [157, 0]
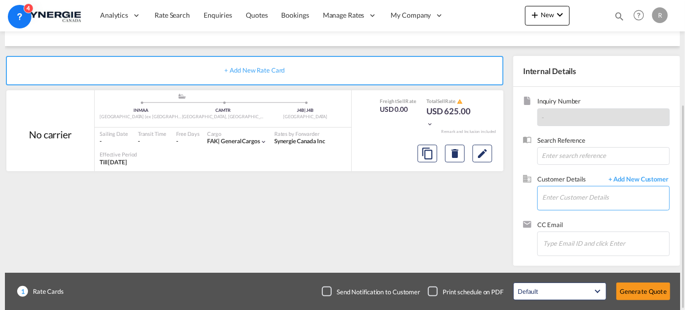
click at [583, 198] on input "Enter Customer Details" at bounding box center [605, 197] width 127 height 22
paste input "[EMAIL_ADDRESS][DOMAIN_NAME]"
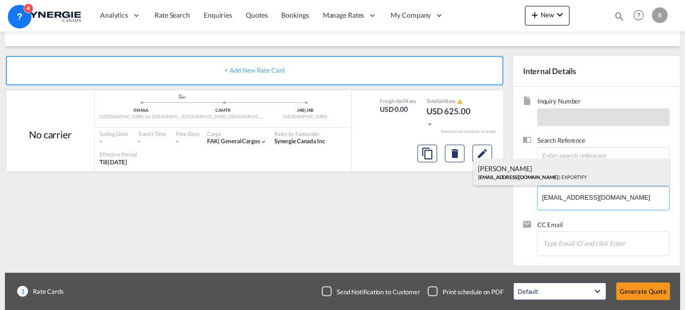
click at [535, 178] on div "Jegan Benedict jegan.benedict@exportify.in | EXPORTIFY" at bounding box center [571, 172] width 196 height 26
type input "EXPORTIFY, Jegan Benedict, jegan.benedict@exportify.in"
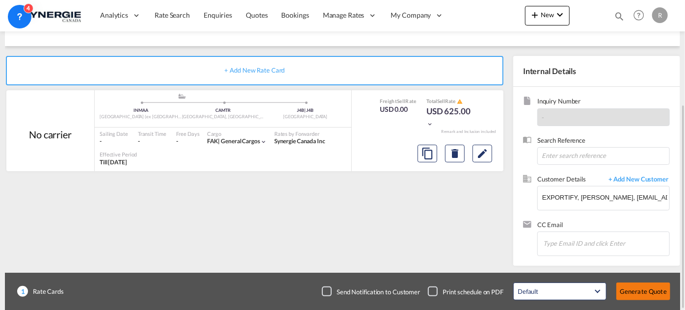
click at [642, 293] on button "Generate Quote" at bounding box center [643, 292] width 54 height 18
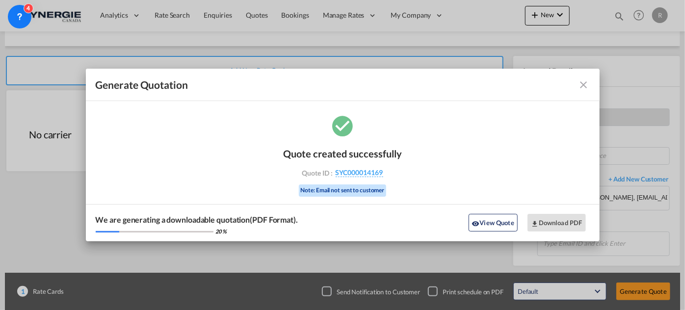
click at [507, 221] on button "View Quote" at bounding box center [493, 223] width 49 height 18
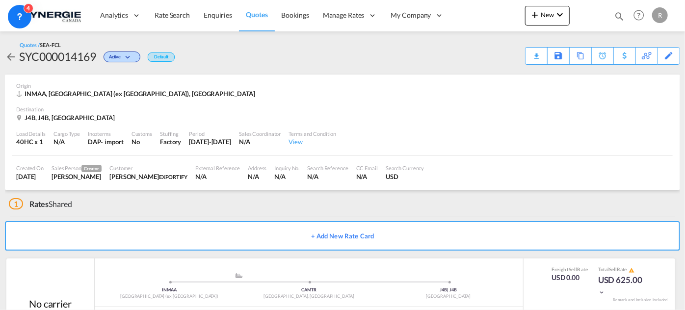
click at [0, 0] on div "Download Quote" at bounding box center [0, 0] width 0 height 0
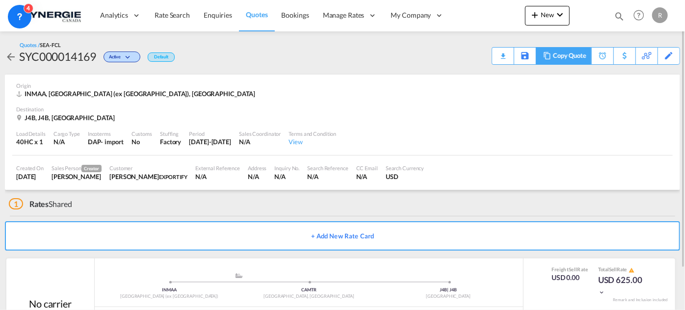
click at [582, 58] on div "Copy Quote" at bounding box center [569, 56] width 33 height 17
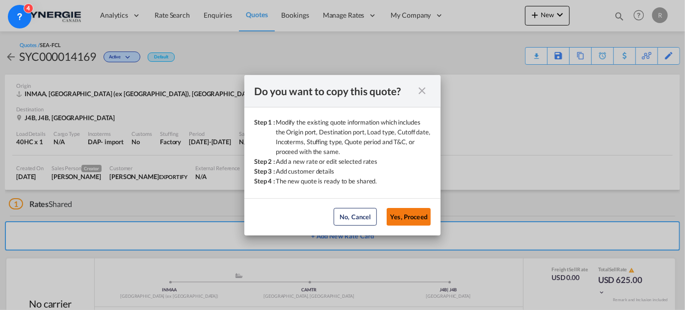
click at [406, 216] on button "Yes, Proceed" at bounding box center [409, 217] width 44 height 18
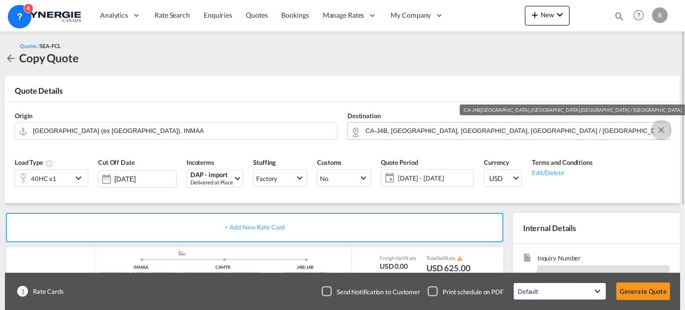
click at [663, 133] on button "Clear Input" at bounding box center [661, 130] width 15 height 15
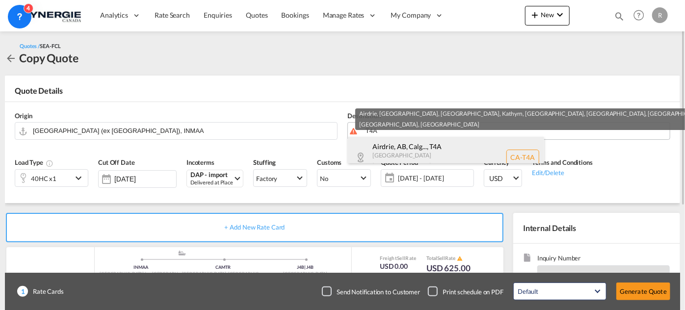
click at [425, 151] on div "Airdrie, AB, Calg... , T4A Alberta Canada CA-T4A" at bounding box center [446, 157] width 196 height 41
type input "CA-T4A, Airdrie, AB, Calgary, Kathyrn, Keoma, Rocky View County, AB, Alberta"
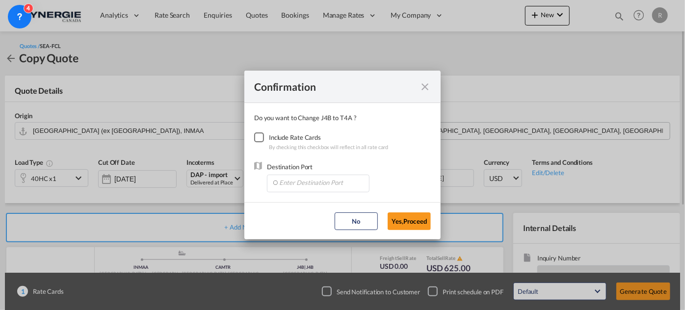
click at [254, 136] on div "Checkbox No Ink" at bounding box center [259, 137] width 10 height 10
click at [302, 185] on input "Enter Destination Port" at bounding box center [320, 182] width 97 height 15
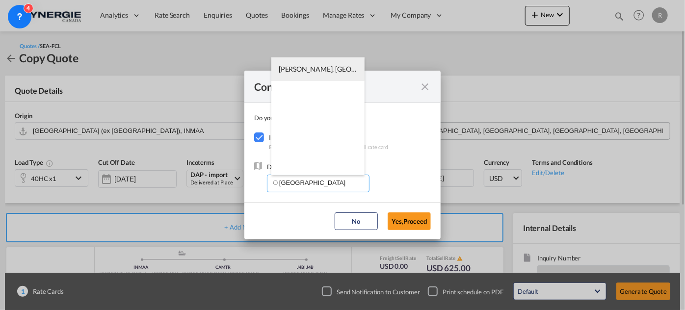
click at [311, 66] on span "CACAL, Calgary, AB, Canada, North America, Americas" at bounding box center [486, 69] width 415 height 8
type input "CACAL, Calgary, AB, Canada, North America, Americas"
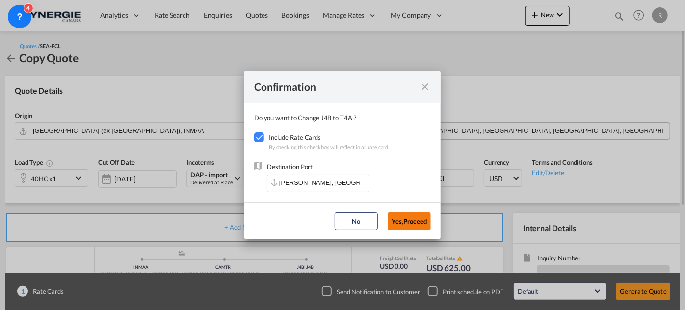
click at [417, 223] on button "Yes,Proceed" at bounding box center [409, 221] width 43 height 18
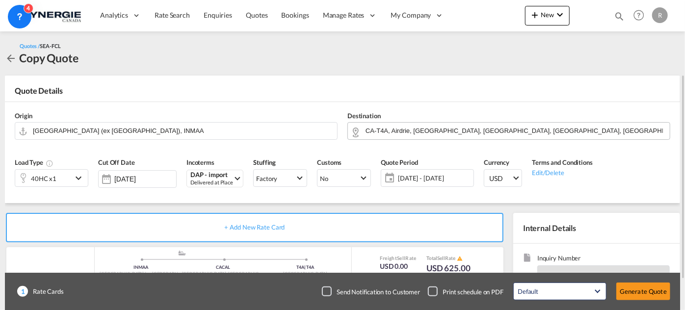
scroll to position [89, 0]
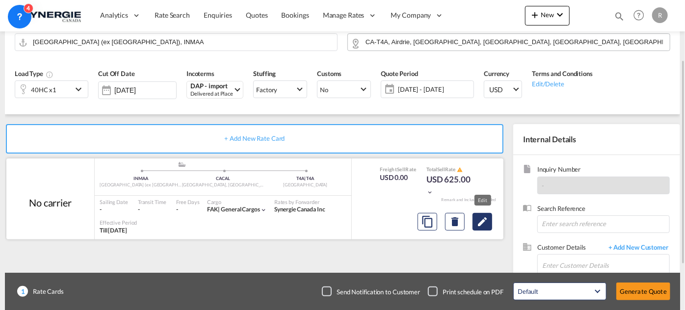
click at [488, 219] on md-icon "Edit" at bounding box center [482, 222] width 12 height 12
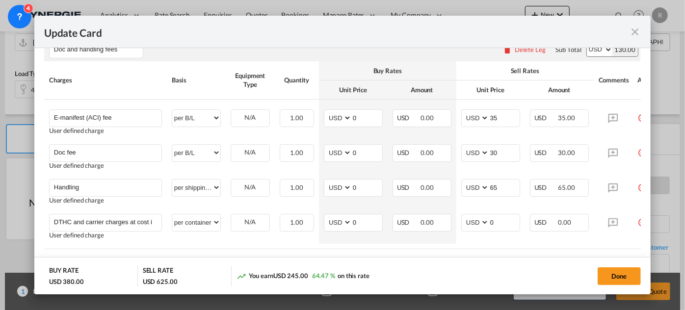
scroll to position [178, 0]
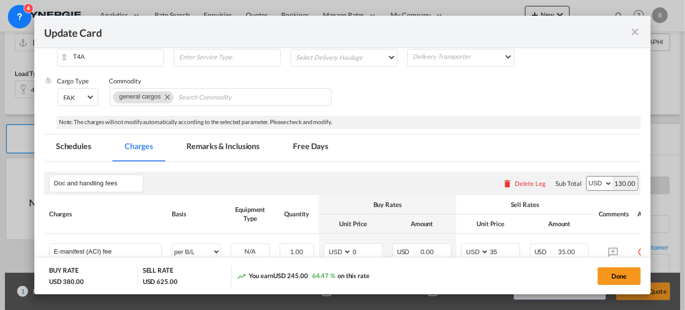
click at [225, 143] on md-tab-item "Remarks & Inclusions" at bounding box center [223, 147] width 97 height 27
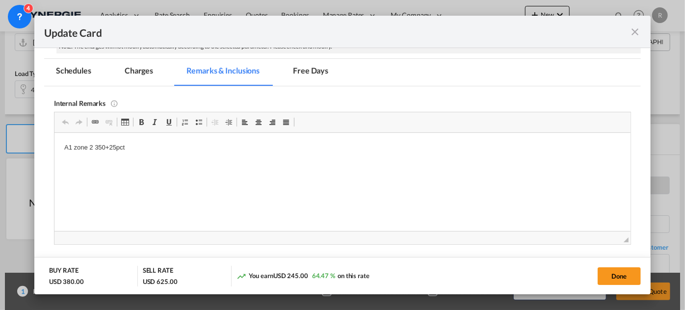
scroll to position [267, 0]
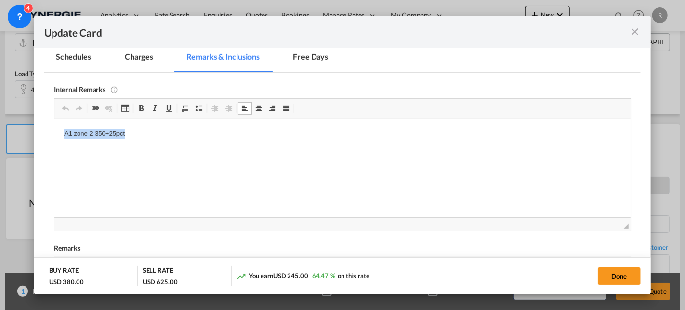
drag, startPoint x: 62, startPoint y: 136, endPoint x: 193, endPoint y: 144, distance: 131.2
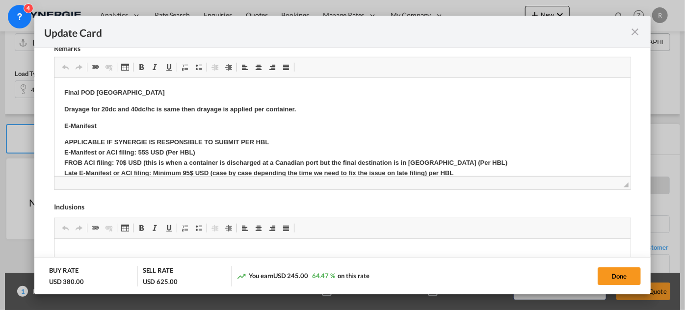
scroll to position [446, 0]
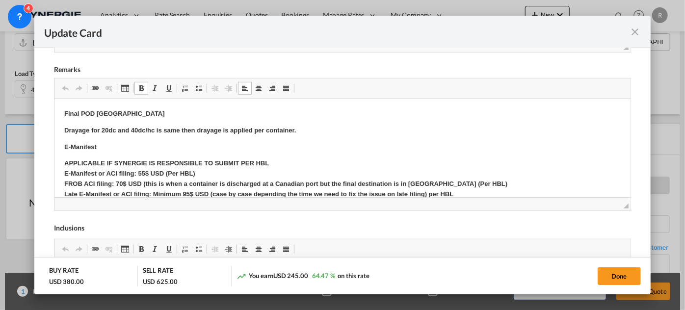
drag, startPoint x: 97, startPoint y: 113, endPoint x: 141, endPoint y: 118, distance: 44.4
click at [108, 111] on strong "Final POD Montreal" at bounding box center [114, 112] width 101 height 7
drag, startPoint x: 96, startPoint y: 112, endPoint x: 162, endPoint y: 120, distance: 67.2
click at [163, 112] on p "Final POD Montreal" at bounding box center [342, 113] width 556 height 10
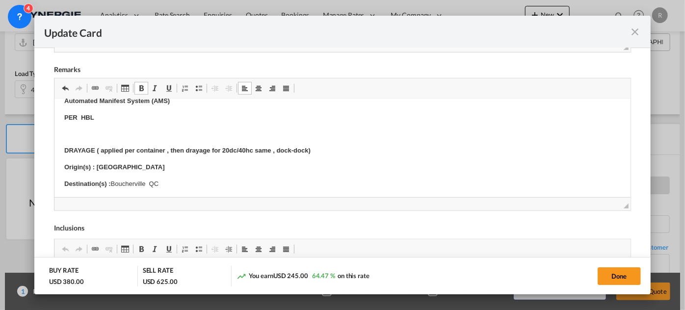
scroll to position [223, 0]
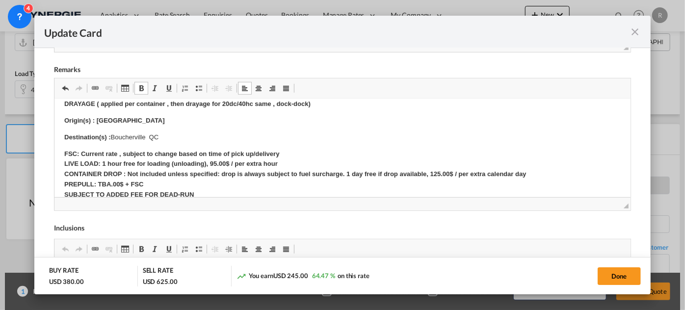
click at [151, 122] on p "Origin(s) : Montreal" at bounding box center [342, 120] width 556 height 10
drag, startPoint x: 111, startPoint y: 135, endPoint x: 166, endPoint y: 135, distance: 54.9
click at [166, 135] on p "Destination(s) : Boucherville QC" at bounding box center [342, 137] width 556 height 10
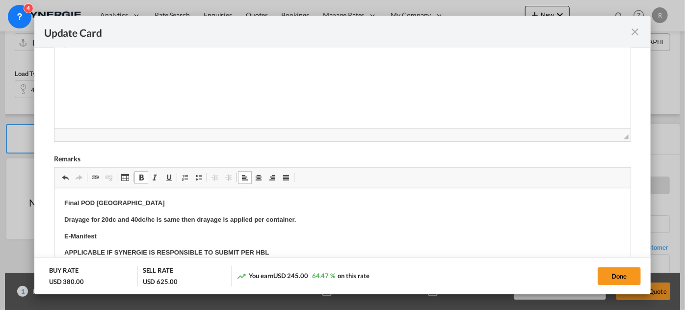
scroll to position [267, 0]
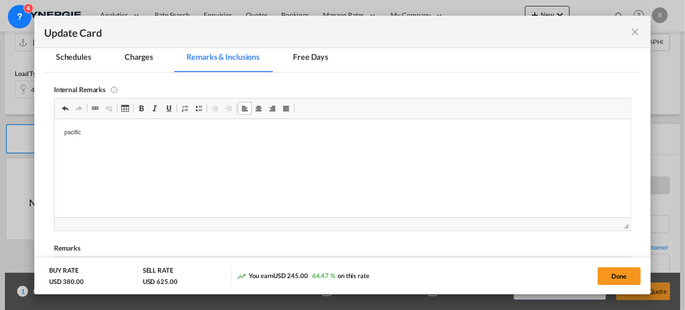
click at [75, 129] on p "pacific" at bounding box center [342, 132] width 556 height 7
click at [93, 132] on p "pacific" at bounding box center [342, 134] width 556 height 10
click at [141, 58] on md-tab-item "Charges" at bounding box center [139, 58] width 52 height 27
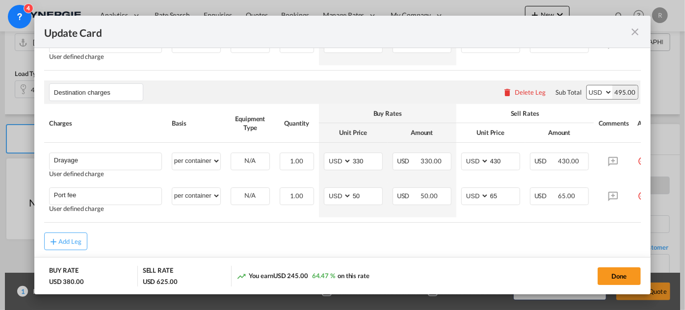
scroll to position [516, 0]
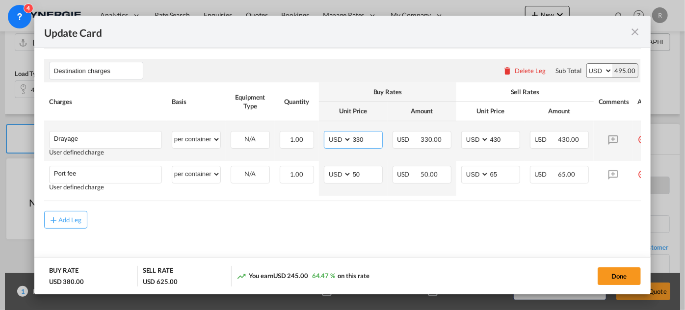
drag, startPoint x: 366, startPoint y: 135, endPoint x: 323, endPoint y: 123, distance: 44.5
click at [323, 123] on td "AED AFN ALL AMD ANG AOA ARS AUD AWG AZN BAM BBD BDT BGN BHD BIF BMD BND BOB BRL…" at bounding box center [353, 141] width 69 height 40
type input "300"
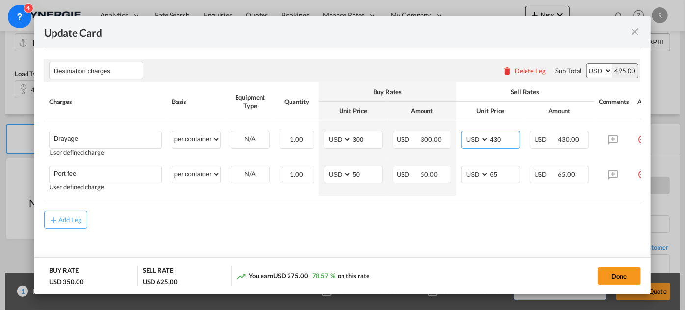
drag, startPoint x: 504, startPoint y: 135, endPoint x: 438, endPoint y: 116, distance: 68.5
click at [442, 127] on tr "Drayage Please Enter User Defined Charges Cannot Be Published User defined char…" at bounding box center [355, 141] width 622 height 40
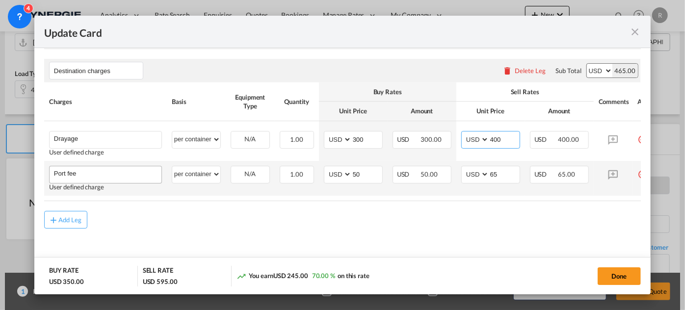
type input "400"
click at [105, 172] on input "Port fee" at bounding box center [107, 173] width 107 height 15
type input "P"
type input "rail appointment fee at cost if any"
drag, startPoint x: 372, startPoint y: 171, endPoint x: 303, endPoint y: 162, distance: 69.7
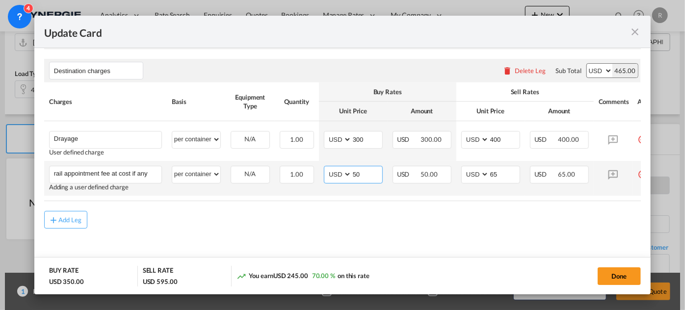
click at [303, 162] on tr "rail appointment fee at cost if any Please Enter User Defined Charges Cannot Be…" at bounding box center [355, 178] width 622 height 35
type input "0"
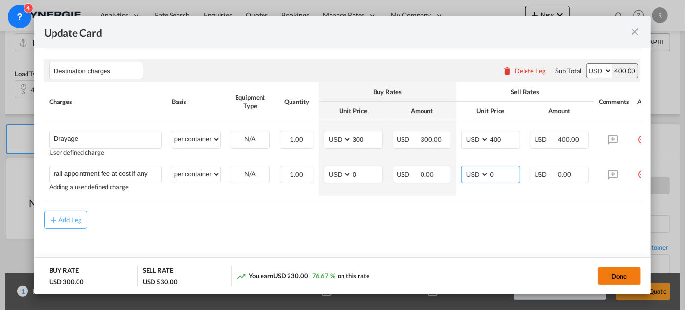
type input "0"
click at [621, 277] on button "Done" at bounding box center [619, 276] width 43 height 18
type input "06 Sep 2025"
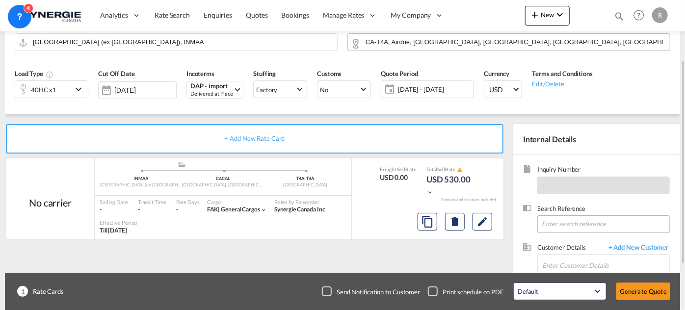
scroll to position [133, 0]
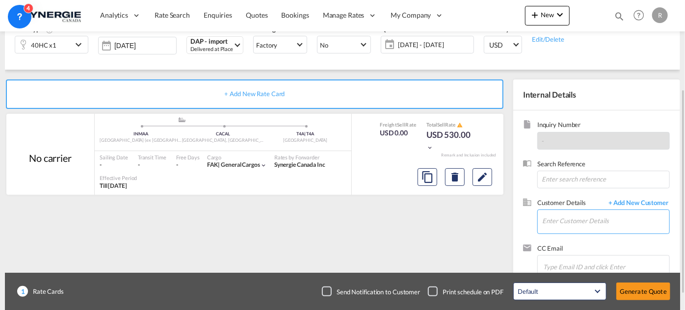
click at [579, 213] on input "Enter Customer Details" at bounding box center [605, 221] width 127 height 22
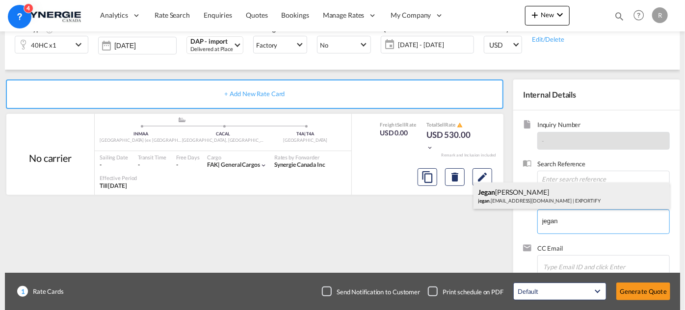
click at [519, 201] on div "Jegan Benedict jegan .benedict@exportify.in | EXPORTIFY" at bounding box center [571, 196] width 196 height 26
type input "EXPORTIFY, Jegan Benedict, jegan.benedict@exportify.in"
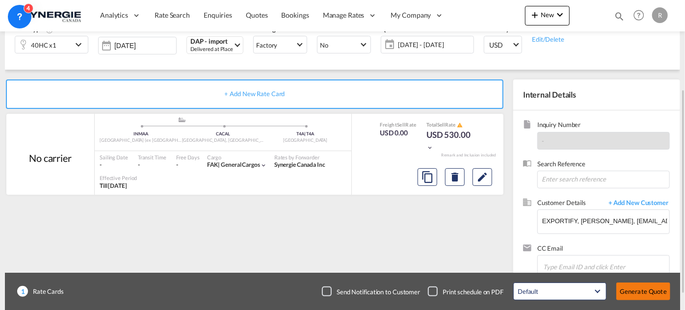
click at [650, 293] on button "Generate Quote" at bounding box center [643, 292] width 54 height 18
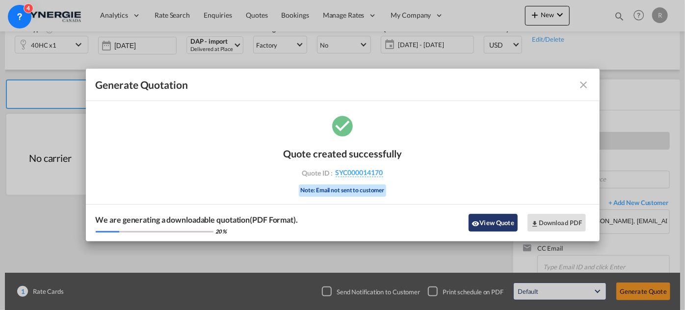
click at [497, 223] on button "View Quote" at bounding box center [493, 223] width 49 height 18
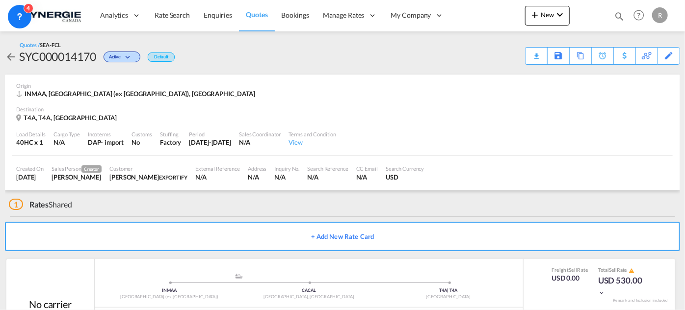
click at [0, 0] on div "Download Quote" at bounding box center [0, 0] width 0 height 0
click at [621, 17] on md-icon "icon-magnify" at bounding box center [619, 16] width 11 height 11
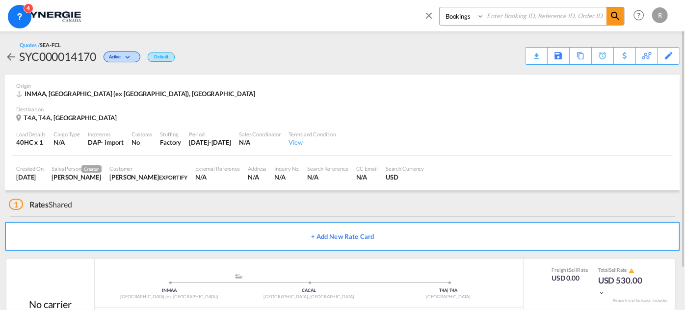
click at [442, 17] on select "Bookings Quotes Enquiries" at bounding box center [463, 16] width 47 height 18
select select "Quotes"
click at [440, 7] on select "Bookings Quotes Enquiries" at bounding box center [463, 16] width 47 height 18
click at [546, 18] on input at bounding box center [545, 15] width 122 height 17
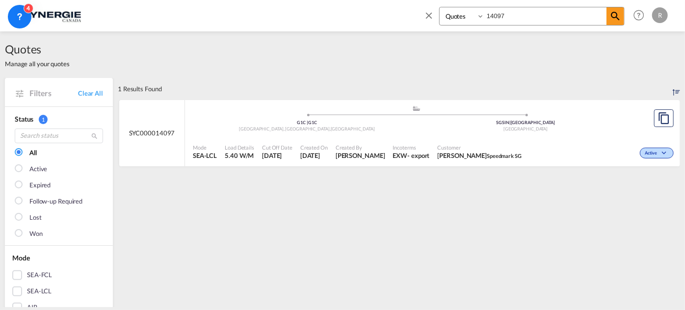
drag, startPoint x: 547, startPoint y: 19, endPoint x: 408, endPoint y: 1, distance: 140.0
click at [408, 1] on div "Bookings Quotes Enquiries 14097 Help Resources Product Release R My Profile Log…" at bounding box center [342, 15] width 655 height 30
type input "13095"
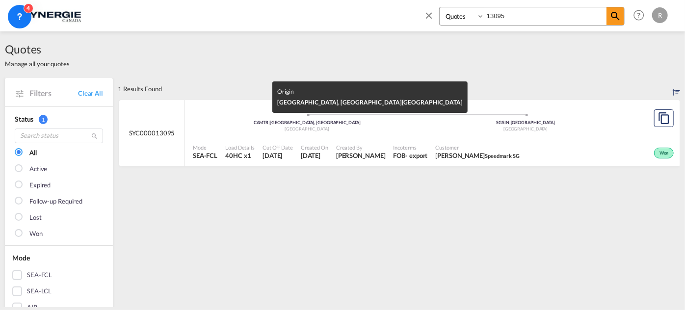
click at [409, 124] on div "CAMTR | Montreal, QC" at bounding box center [307, 123] width 219 height 6
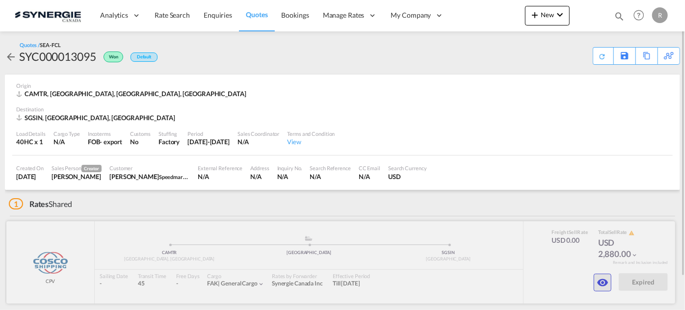
click at [607, 285] on md-icon "icon-eye" at bounding box center [603, 283] width 12 height 12
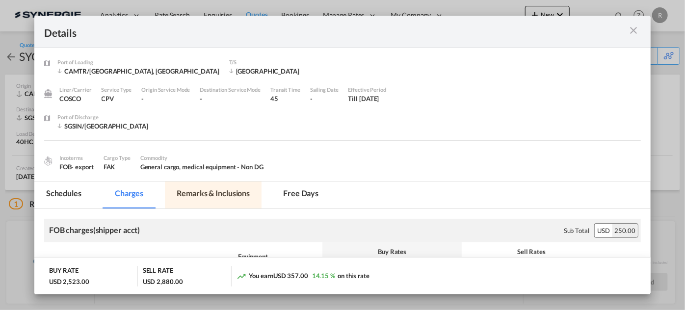
click at [216, 194] on md-tab-item "Remarks & Inclusions" at bounding box center [213, 195] width 97 height 27
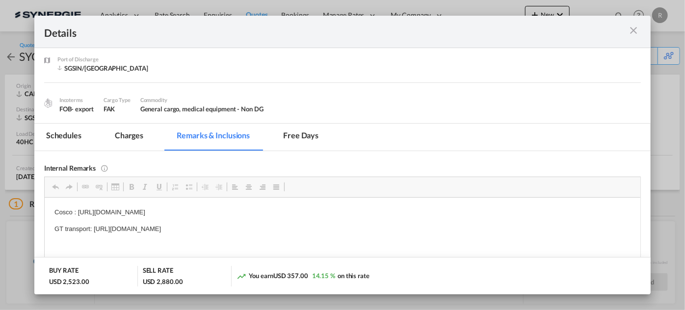
scroll to position [147, 0]
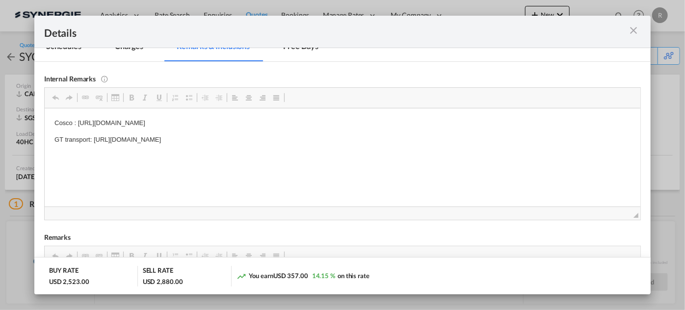
drag, startPoint x: 78, startPoint y: 122, endPoint x: 357, endPoint y: 127, distance: 279.7
click at [357, 127] on p "Cosco : [URL][DOMAIN_NAME]" at bounding box center [342, 123] width 576 height 10
click at [311, 129] on span "Copy" at bounding box center [306, 129] width 12 height 14
copy p "[URL][DOMAIN_NAME]"
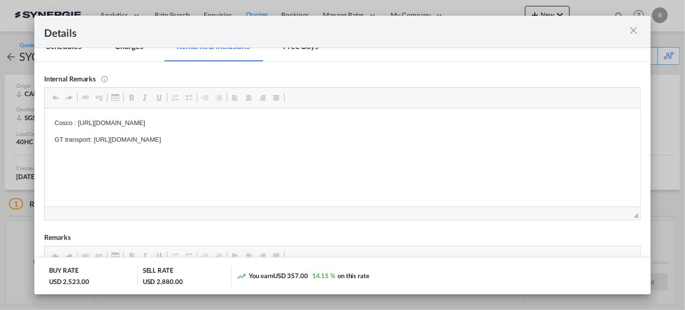
click at [633, 33] on md-icon "icon-close m-3 fg-AAA8AD cursor" at bounding box center [633, 31] width 12 height 12
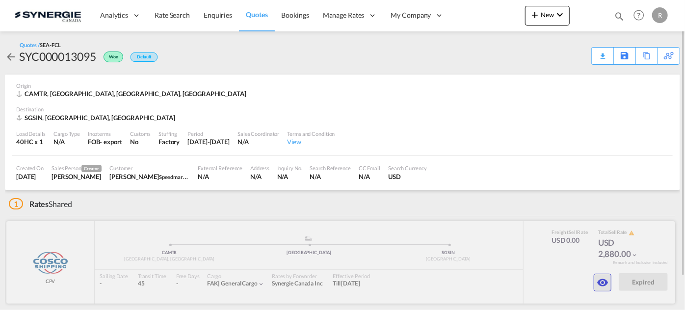
click at [602, 281] on md-icon "icon-eye" at bounding box center [603, 283] width 12 height 12
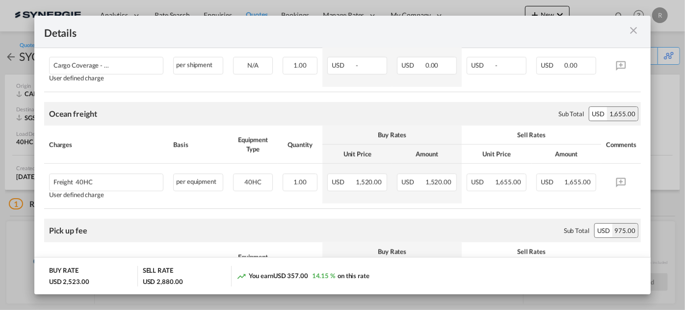
scroll to position [491, 0]
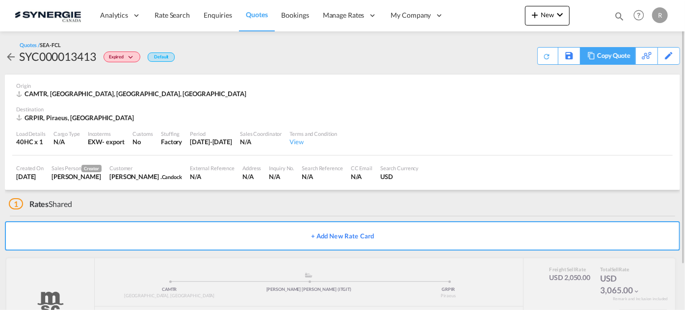
click at [624, 60] on div "Copy Quote" at bounding box center [613, 56] width 33 height 17
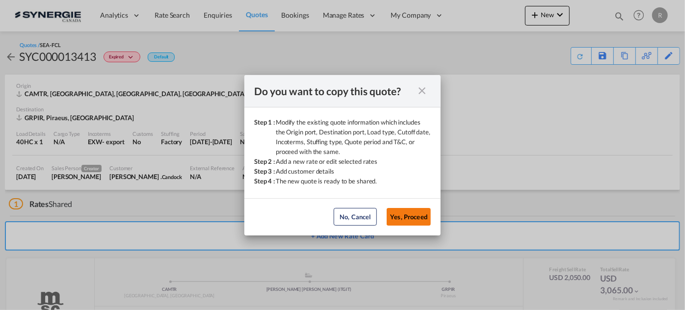
click at [424, 219] on button "Yes, Proceed" at bounding box center [409, 217] width 44 height 18
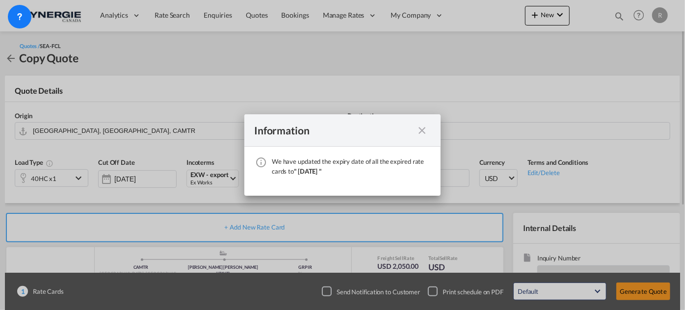
click at [424, 135] on md-icon "icon-close fg-AAA8AD cursor" at bounding box center [422, 131] width 12 height 12
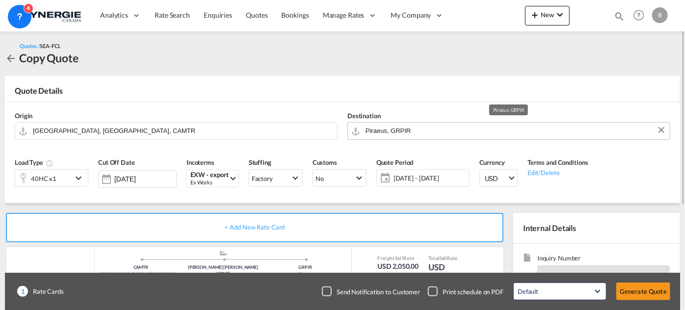
click at [435, 133] on input "Piraeus, GRPIR" at bounding box center [515, 130] width 299 height 17
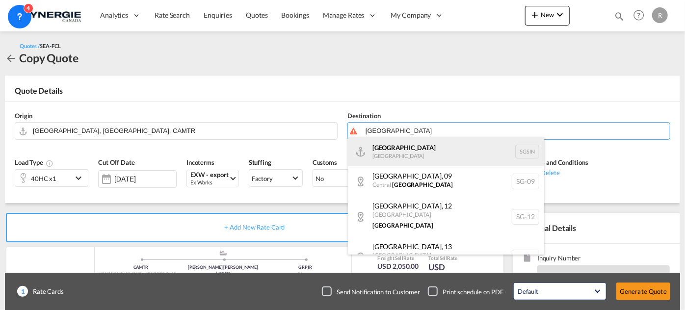
click at [389, 152] on div "Singapore [GEOGRAPHIC_DATA] [GEOGRAPHIC_DATA]" at bounding box center [446, 151] width 196 height 29
type input "[GEOGRAPHIC_DATA], SGSIN"
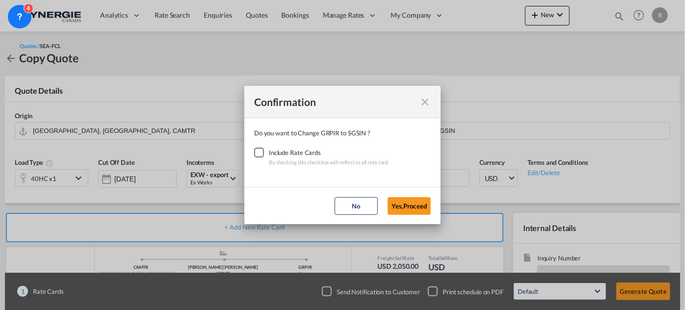
click at [261, 150] on div "Checkbox No Ink" at bounding box center [259, 153] width 10 height 10
click at [406, 209] on button "Yes,Proceed" at bounding box center [409, 206] width 43 height 18
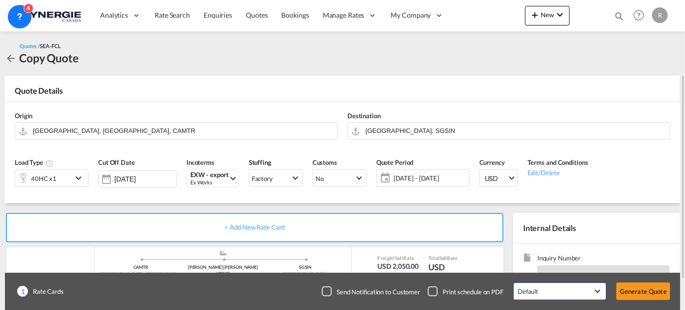
scroll to position [89, 0]
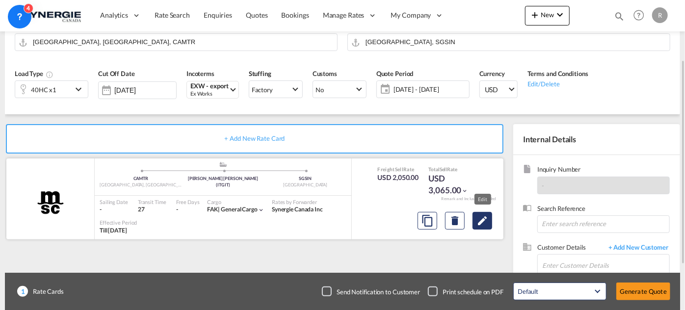
click at [490, 222] on button "Edit" at bounding box center [482, 221] width 20 height 18
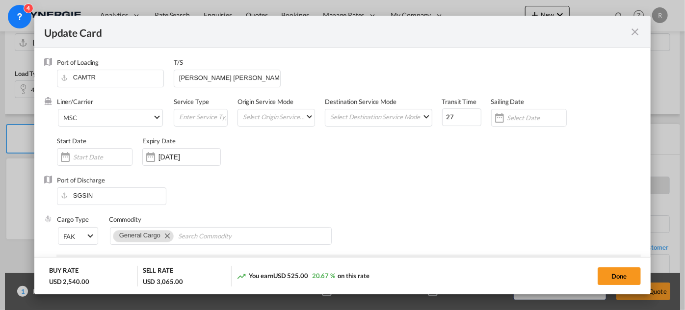
select select "per equipment"
select select "per B/L"
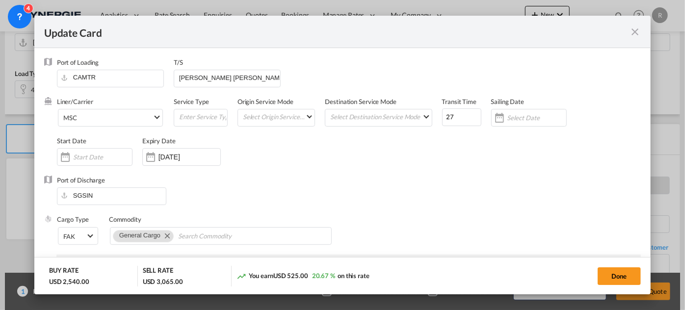
select select "per B/L"
select select "per shipment"
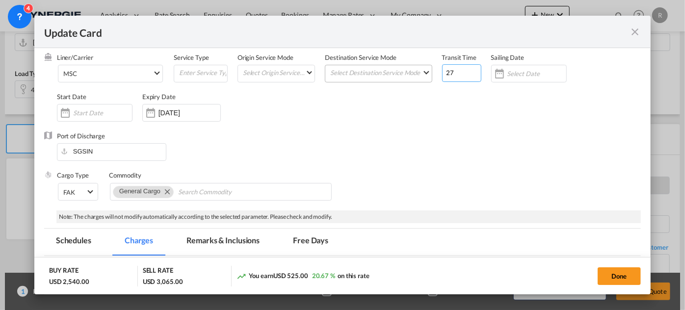
drag, startPoint x: 458, startPoint y: 77, endPoint x: 404, endPoint y: 69, distance: 54.1
click at [405, 69] on div "Liner/Carrier MSC 2HM LOGISTICS D.O.O AAXL GLOBAL SHIPPING LINES LLC [PERSON_NA…" at bounding box center [349, 92] width 584 height 78
type input "40"
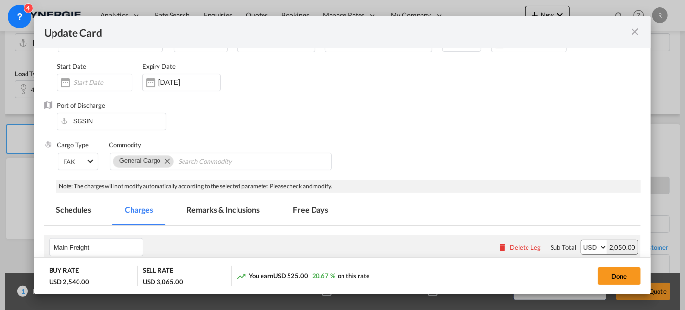
scroll to position [89, 0]
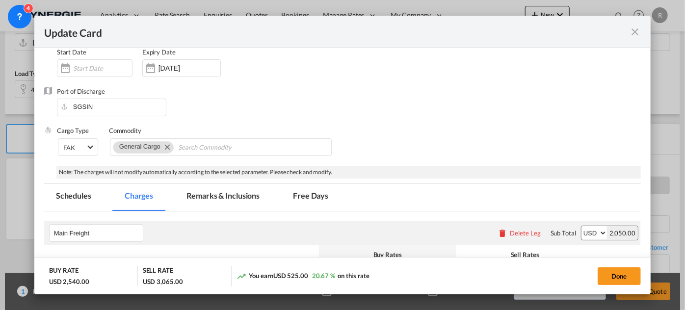
click at [218, 197] on md-tab-item "Remarks & Inclusions" at bounding box center [223, 197] width 97 height 27
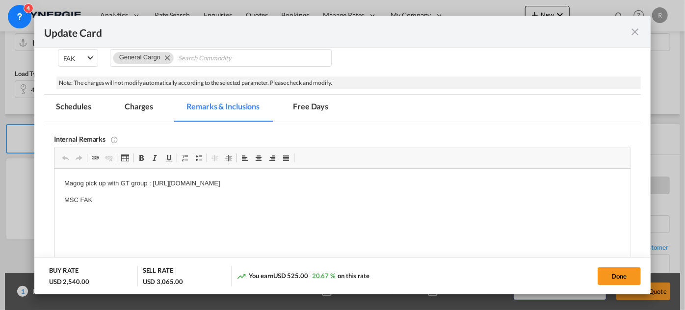
scroll to position [267, 0]
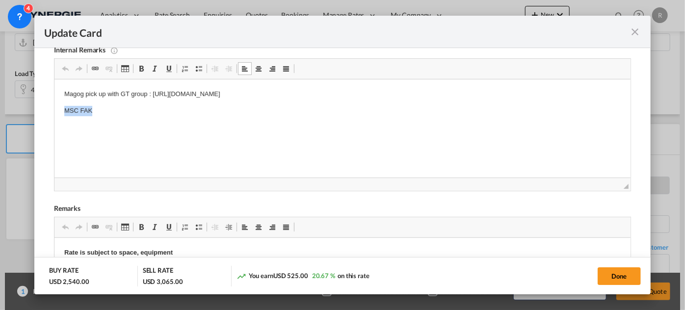
drag, startPoint x: 60, startPoint y: 109, endPoint x: 129, endPoint y: 120, distance: 69.1
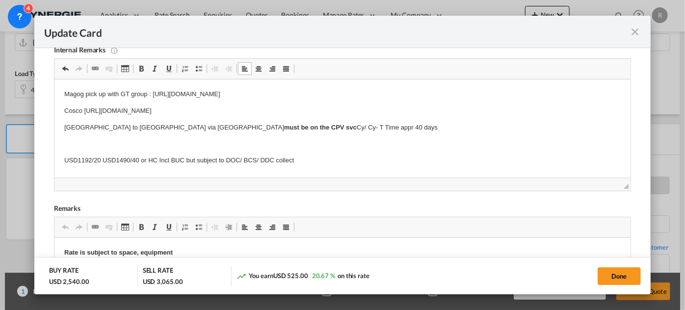
scroll to position [96, 0]
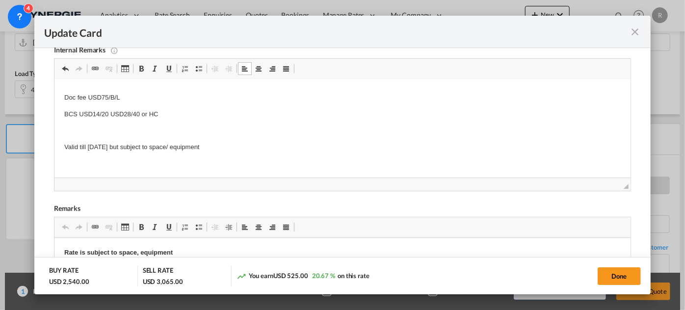
click at [361, 116] on p "BCS USD14/20 USD28/40 or HC" at bounding box center [342, 114] width 556 height 10
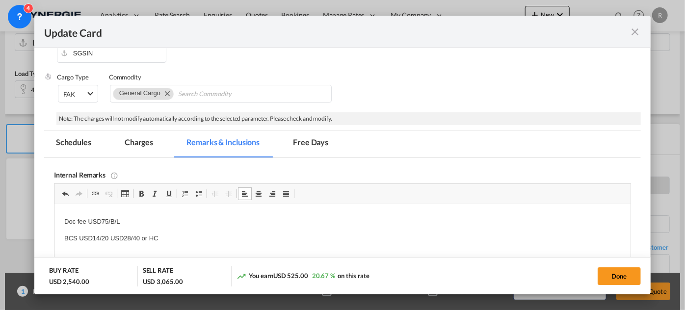
scroll to position [89, 0]
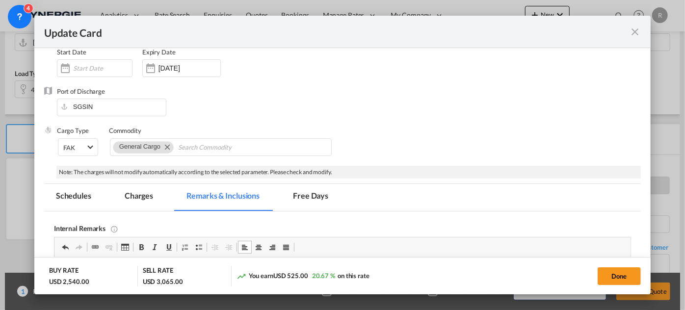
drag, startPoint x: 143, startPoint y: 196, endPoint x: 153, endPoint y: 193, distance: 10.7
click at [143, 196] on md-tab-item "Charges" at bounding box center [139, 197] width 52 height 27
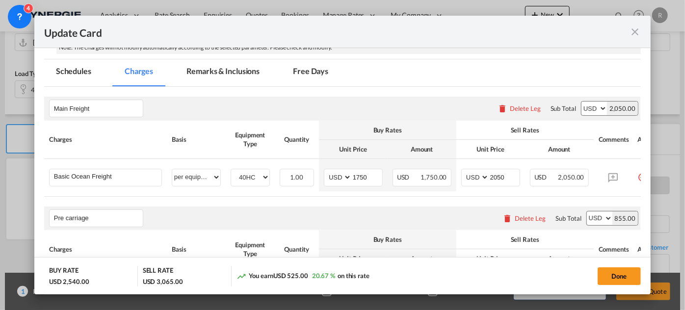
scroll to position [267, 0]
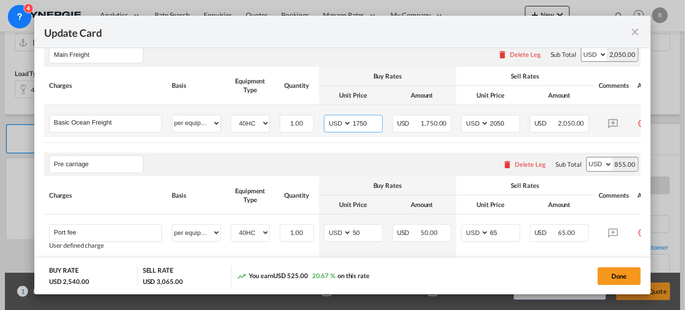
drag, startPoint x: 374, startPoint y: 123, endPoint x: 315, endPoint y: 113, distance: 60.2
click at [324, 115] on md-input-container "AED AFN ALL AMD ANG AOA ARS AUD AWG AZN BAM BBD BDT BGN BHD BIF BMD BND BOB BRL…" at bounding box center [353, 124] width 59 height 18
type input "1520"
drag, startPoint x: 511, startPoint y: 120, endPoint x: 472, endPoint y: 117, distance: 39.4
click at [472, 117] on md-input-container "AED AFN ALL AMD ANG AOA ARS AUD AWG AZN BAM BBD BDT BGN BHD BIF BMD BND BOB BRL…" at bounding box center [490, 124] width 59 height 18
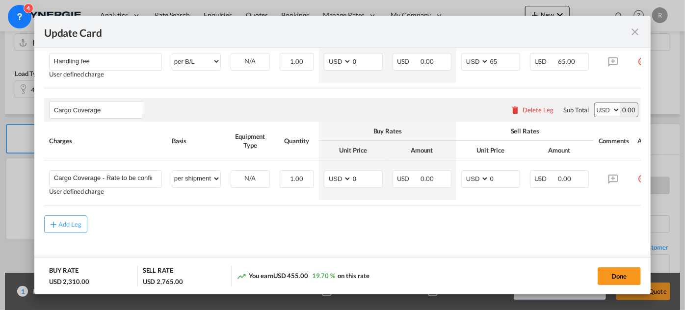
scroll to position [708, 0]
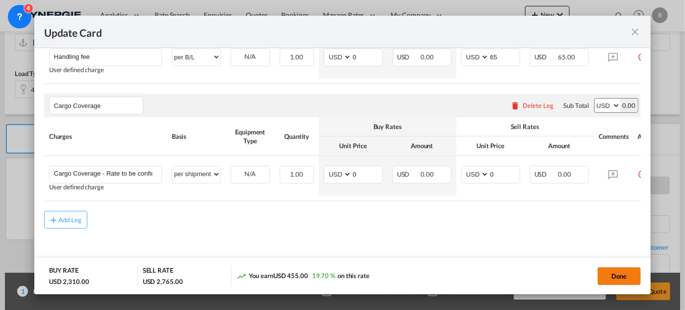
type input "1750"
click at [621, 277] on button "Done" at bounding box center [619, 276] width 43 height 18
type input "17 Sep 2025"
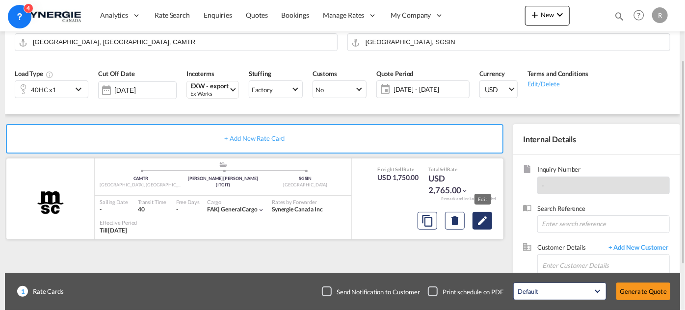
click at [490, 221] on button "Edit" at bounding box center [482, 221] width 20 height 18
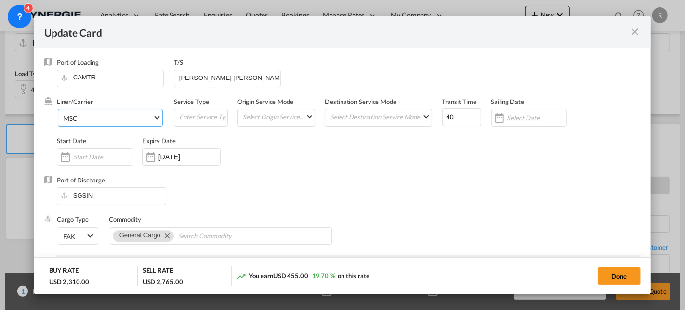
click at [131, 121] on span "MSC" at bounding box center [107, 118] width 89 height 9
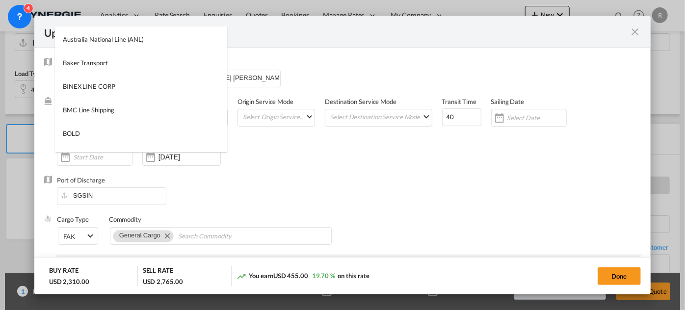
scroll to position [0, 0]
click at [161, 35] on input "search" at bounding box center [143, 39] width 167 height 24
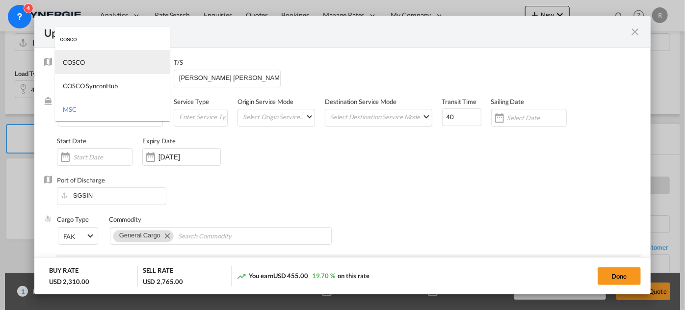
type input "cosco"
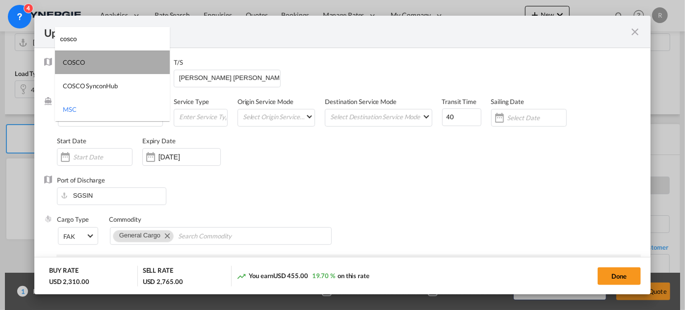
click at [95, 69] on md-option "COSCO" at bounding box center [112, 63] width 115 height 24
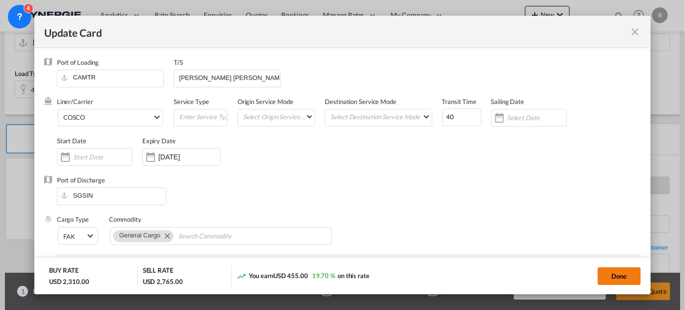
click at [624, 272] on button "Done" at bounding box center [619, 276] width 43 height 18
type input "17 Sep 2025"
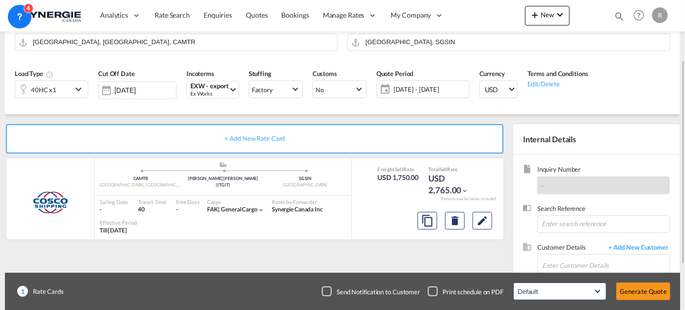
scroll to position [157, 0]
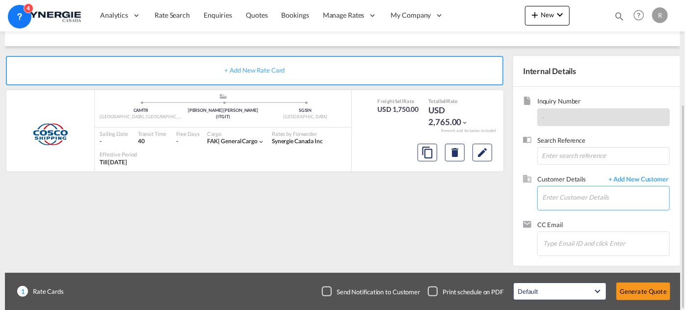
click at [567, 199] on input "Enter Customer Details" at bounding box center [605, 197] width 127 height 22
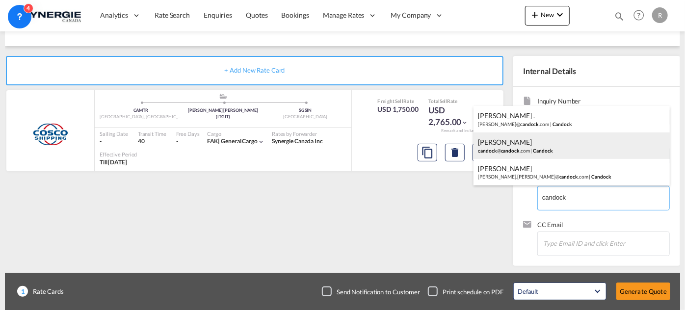
click at [520, 151] on div "JASMINE GOUDREAU candock @ candock .com | Candock" at bounding box center [571, 145] width 196 height 26
type input "Candock, JASMINE GOUDREAU, candock@candock.com"
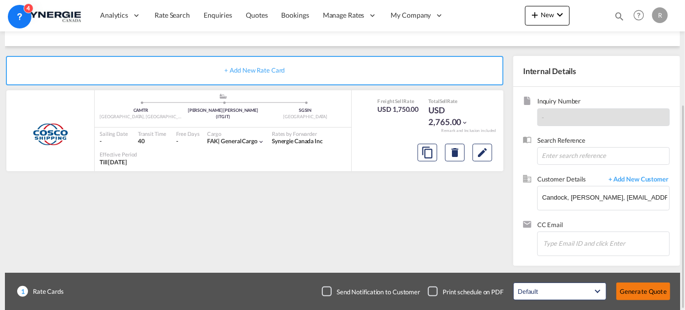
click at [642, 294] on button "Generate Quote" at bounding box center [643, 292] width 54 height 18
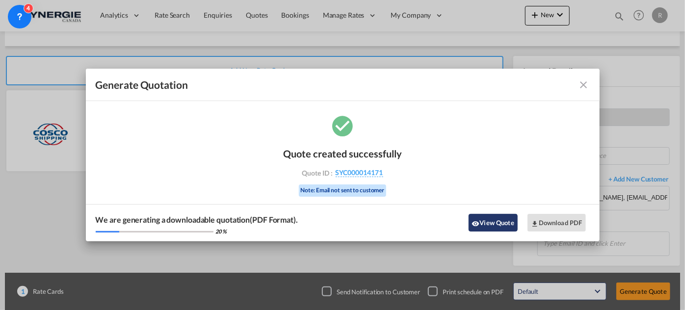
click at [500, 222] on button "View Quote" at bounding box center [493, 223] width 49 height 18
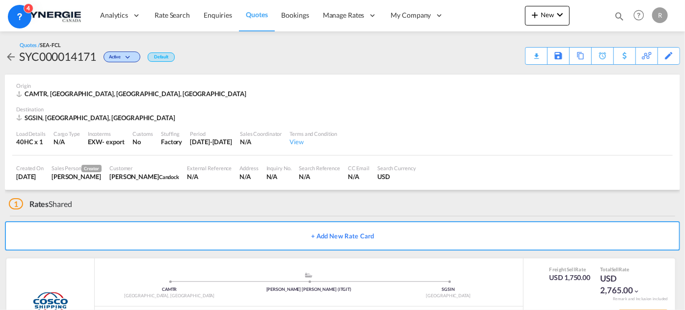
click at [0, 0] on div "Download Quote" at bounding box center [0, 0] width 0 height 0
click at [619, 18] on md-icon "icon-magnify" at bounding box center [619, 16] width 11 height 11
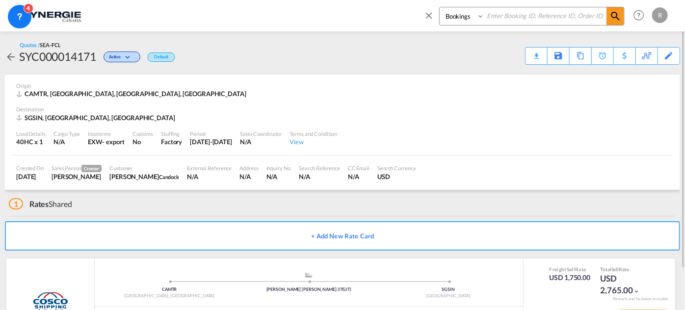
click at [465, 25] on select "Bookings Quotes Enquiries" at bounding box center [463, 16] width 47 height 18
select select "Quotes"
click at [440, 7] on select "Bookings Quotes Enquiries" at bounding box center [463, 16] width 47 height 18
click at [510, 19] on input at bounding box center [545, 15] width 122 height 17
type input "14158"
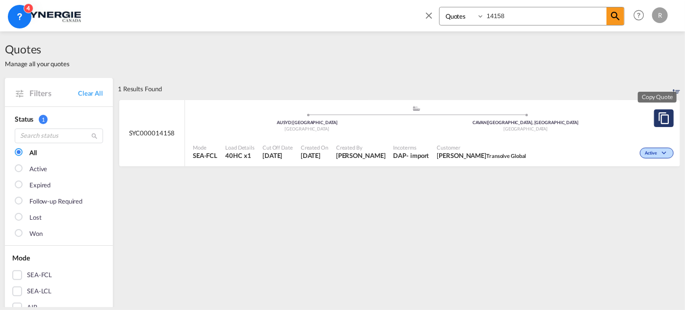
click at [663, 121] on md-icon "assets/icons/custom/copyQuote.svg" at bounding box center [664, 118] width 12 height 12
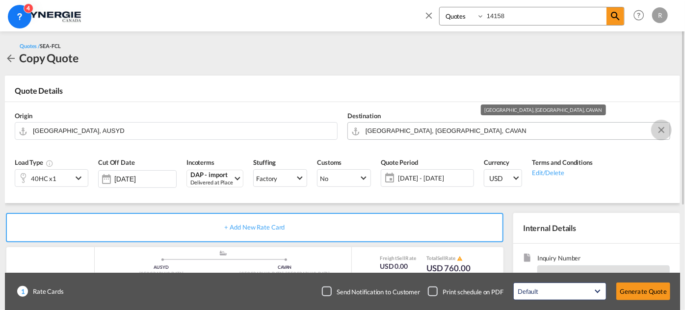
click at [664, 132] on button "Clear Input" at bounding box center [661, 130] width 15 height 15
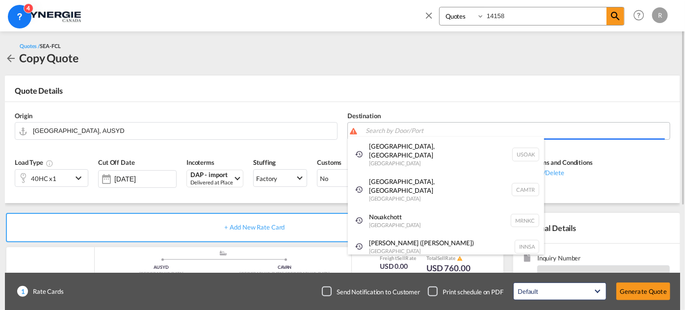
click at [422, 133] on body "Analytics Reports Dashboard Rate Search Enquiries Quotes Bookings" at bounding box center [342, 155] width 685 height 310
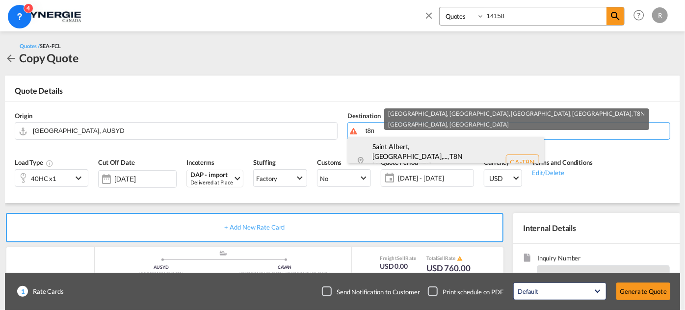
click at [415, 154] on div "Saint Albert, AB,... , T8N Alberta Canada CA-T8N" at bounding box center [446, 162] width 196 height 51
type input "CA-T8N, Saint Albert, AB, Sturgeon County, AB, Alberta"
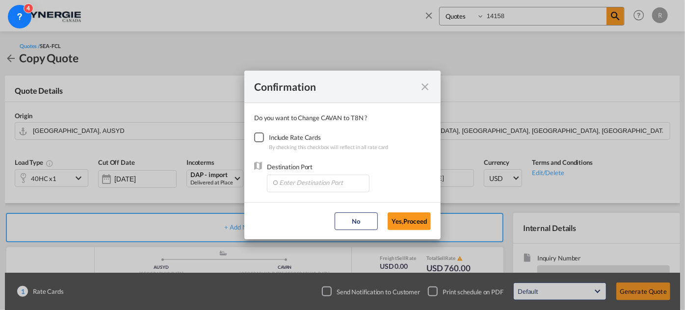
click at [263, 137] on div "Checkbox No Ink" at bounding box center [259, 137] width 10 height 10
click at [302, 183] on input "Enter Destination Port" at bounding box center [320, 182] width 97 height 15
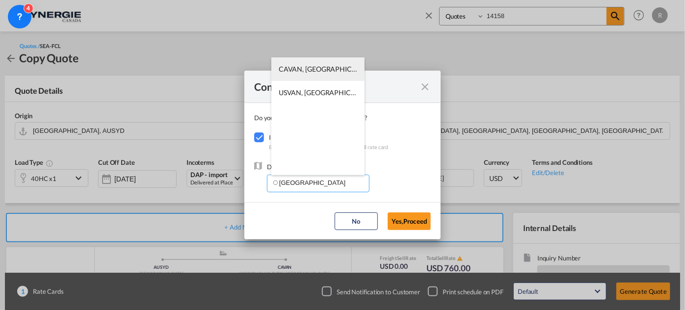
click at [303, 66] on span "CAVAN, Vancouver, BC, Canada, North America, Americas" at bounding box center [471, 69] width 385 height 8
type input "CAVAN, Vancouver, BC, Canada, North America, Americas"
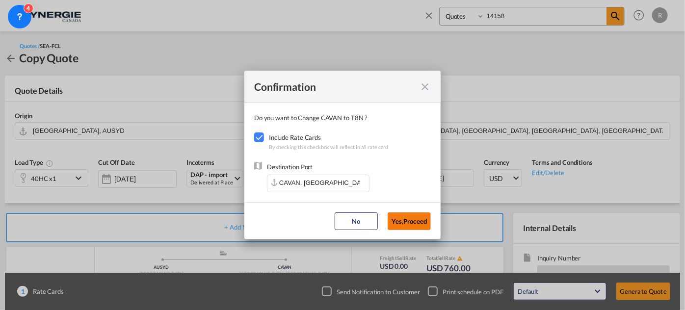
click at [420, 219] on button "Yes,Proceed" at bounding box center [409, 221] width 43 height 18
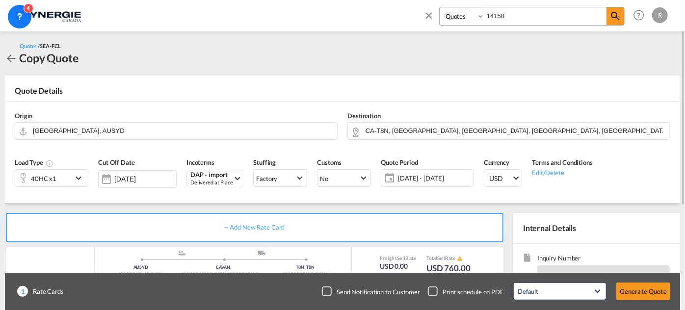
scroll to position [89, 0]
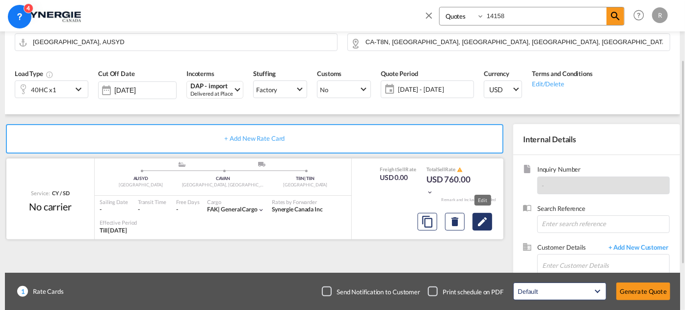
click at [483, 218] on md-icon "Edit" at bounding box center [482, 222] width 12 height 12
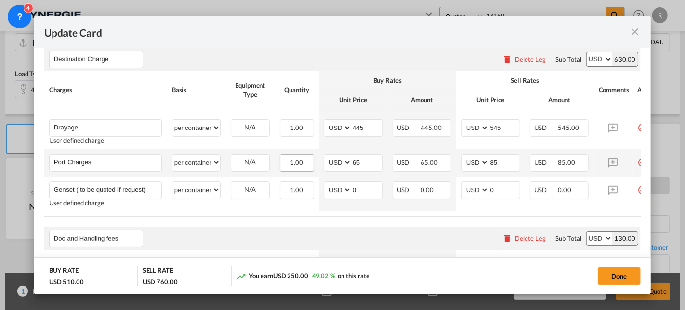
scroll to position [312, 0]
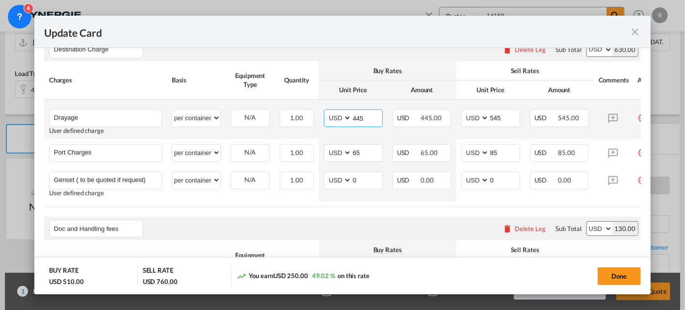
drag, startPoint x: 373, startPoint y: 117, endPoint x: 323, endPoint y: 111, distance: 50.9
click at [323, 111] on td "AED AFN ALL AMD ANG AOA ARS AUD AWG AZN BAM BBD BDT BGN BHD BIF BMD BND BOB BRL…" at bounding box center [353, 120] width 69 height 40
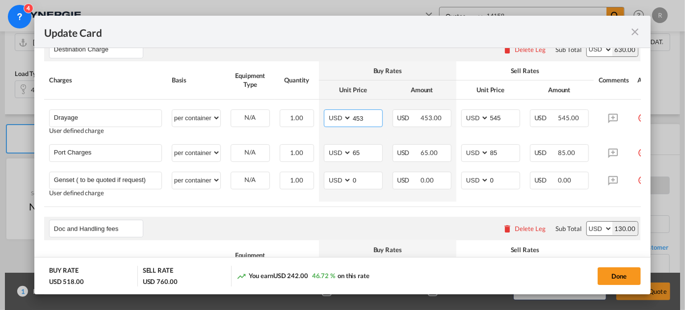
type input "453"
drag, startPoint x: 23, startPoint y: 135, endPoint x: 3, endPoint y: 132, distance: 20.3
click at [3, 132] on div "Update Card Port of Loading AUSYD T/S Liner/Carrier No carrier 2HM LOGISTICS D.…" at bounding box center [342, 155] width 685 height 310
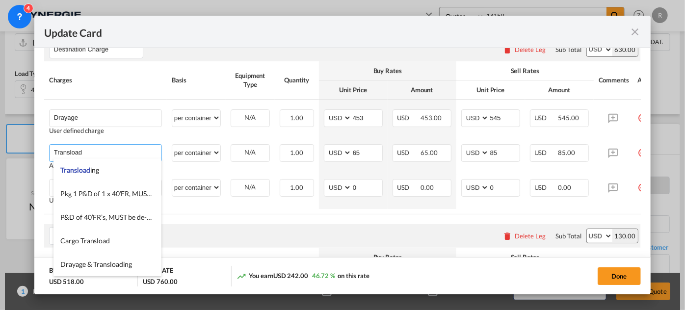
type input "Transload"
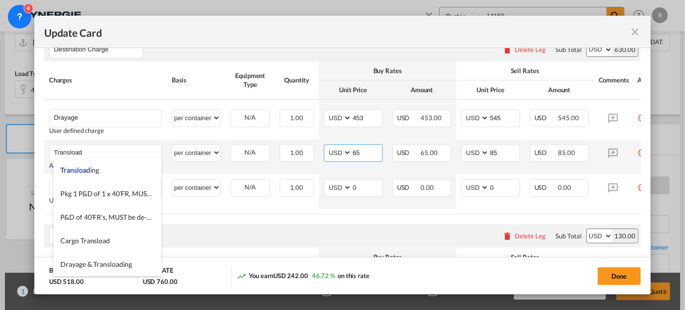
drag, startPoint x: 370, startPoint y: 153, endPoint x: 319, endPoint y: 149, distance: 51.2
click at [319, 149] on td "AED AFN ALL AMD ANG AOA ARS AUD AWG AZN BAM BBD BDT BGN BHD BIF BMD BND BOB BRL…" at bounding box center [353, 156] width 69 height 35
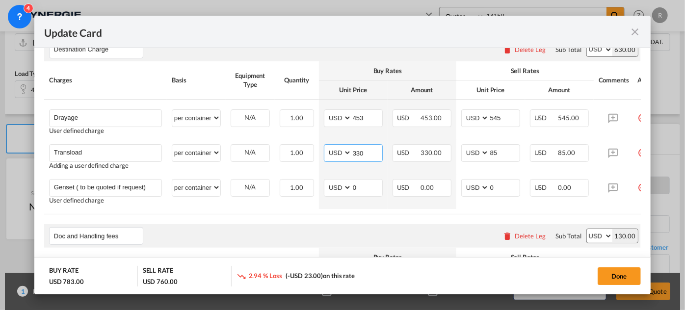
type input "330"
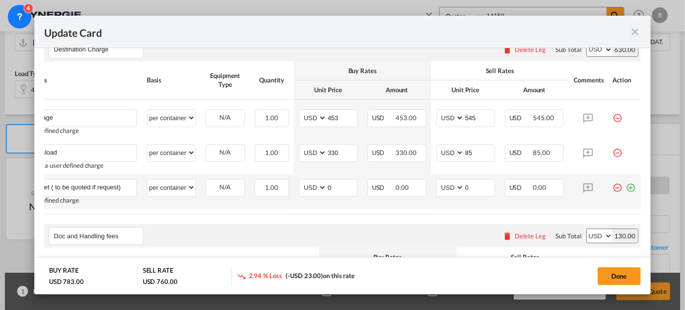
click at [626, 187] on md-icon "icon-plus-circle-outline green-400-fg" at bounding box center [631, 184] width 10 height 10
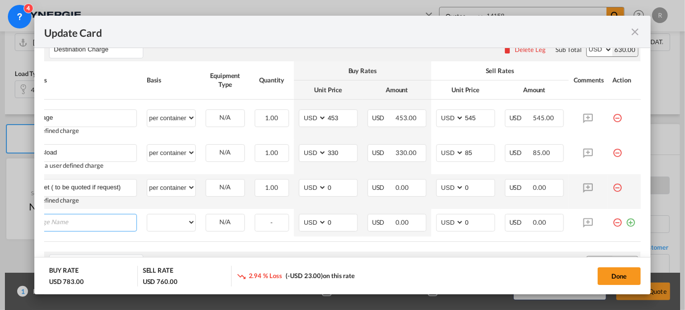
scroll to position [0, 9]
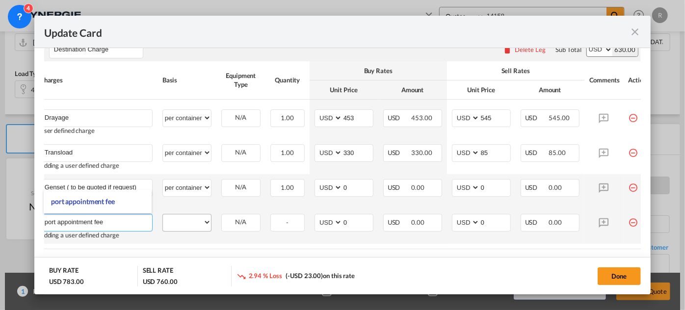
type input "port appointment fee"
click at [205, 221] on select "per equipment per container per B/L per shipping bill per shipment per pallet p…" at bounding box center [187, 222] width 48 height 16
select select "per container"
click at [163, 214] on select "per equipment per container per B/L per shipping bill per shipment per pallet p…" at bounding box center [187, 222] width 48 height 16
drag, startPoint x: 351, startPoint y: 221, endPoint x: 318, endPoint y: 214, distance: 33.6
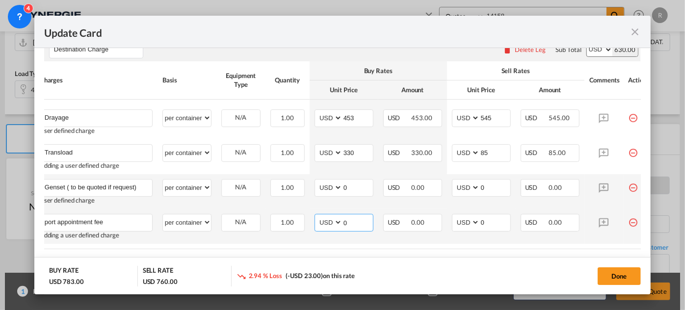
click at [318, 214] on md-input-container "AED AFN ALL AMD ANG AOA ARS AUD AWG AZN BAM BBD BDT BGN BHD BIF BMD BND BOB BRL…" at bounding box center [343, 223] width 59 height 18
type input "65"
type input "85"
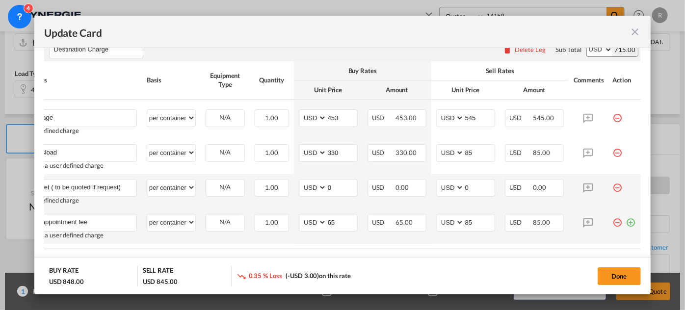
click at [627, 222] on md-icon "icon-plus-circle-outline green-400-fg" at bounding box center [631, 219] width 10 height 10
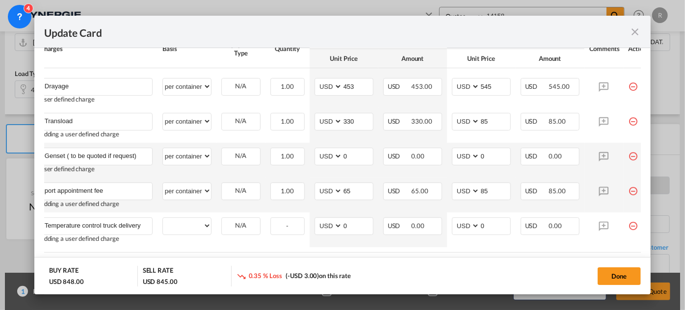
scroll to position [357, 0]
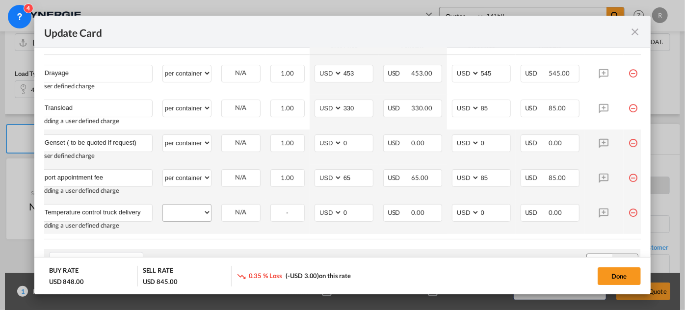
type input "Temperature control truck delivery"
click at [166, 211] on select "per equipment per container per B/L per shipping bill per shipment per pallet p…" at bounding box center [187, 213] width 48 height 16
select select "per container"
click at [163, 205] on select "per equipment per container per B/L per shipping bill per shipment per pallet p…" at bounding box center [187, 213] width 48 height 16
drag, startPoint x: 355, startPoint y: 209, endPoint x: 322, endPoint y: 206, distance: 33.0
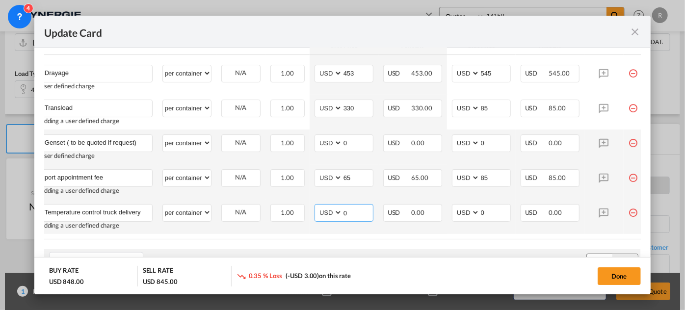
click at [322, 206] on md-input-container "AED AFN ALL AMD ANG AOA ARS AUD AWG AZN BAM BBD BDT BGN BHD BIF BMD BND BOB BRL…" at bounding box center [343, 213] width 59 height 18
type input "1810"
drag, startPoint x: 495, startPoint y: 210, endPoint x: 442, endPoint y: 206, distance: 53.2
click at [442, 206] on tr "Temperature control truck delivery Please Enter User Defined Charges Cannot Be …" at bounding box center [346, 216] width 622 height 35
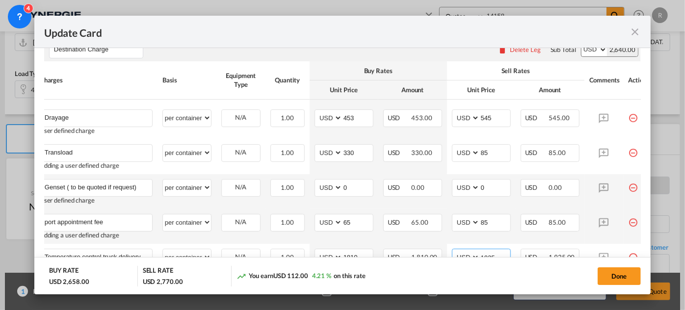
scroll to position [178, 0]
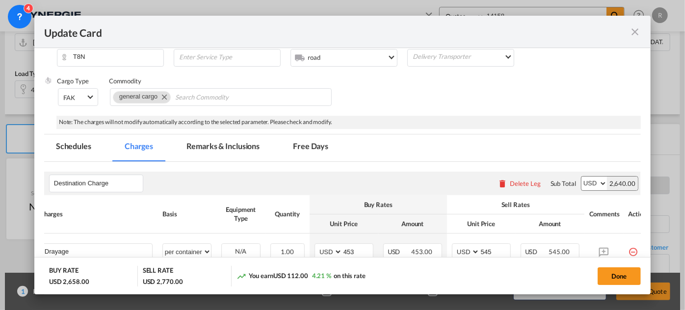
type input "1925"
click at [225, 146] on md-tab-item "Remarks & Inclusions" at bounding box center [223, 147] width 97 height 27
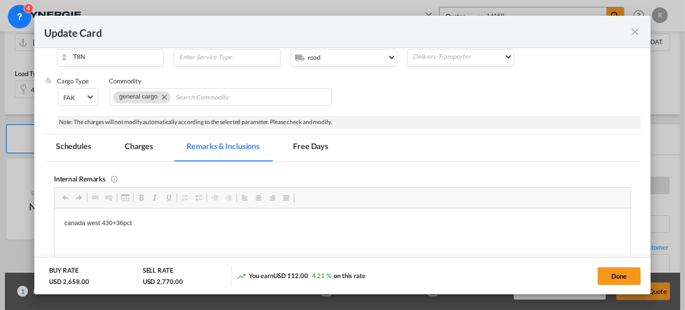
scroll to position [0, 0]
drag, startPoint x: 101, startPoint y: 221, endPoint x: 152, endPoint y: 224, distance: 50.6
click at [152, 224] on p "canada west 430+36pct" at bounding box center [342, 223] width 556 height 10
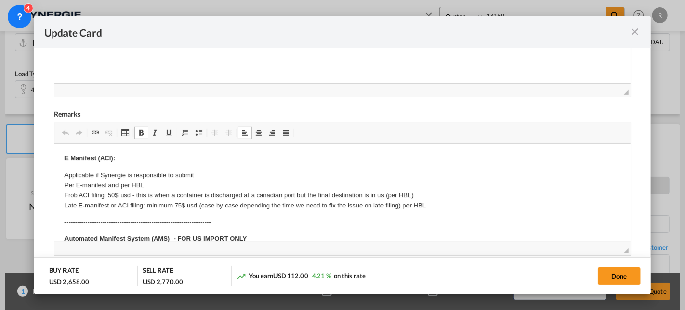
drag, startPoint x: 110, startPoint y: 192, endPoint x: 132, endPoint y: 191, distance: 22.1
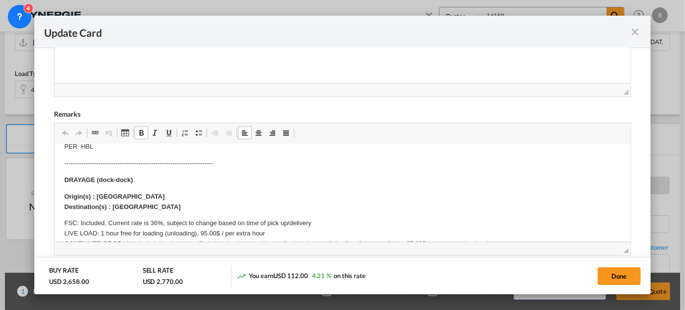
scroll to position [133, 0]
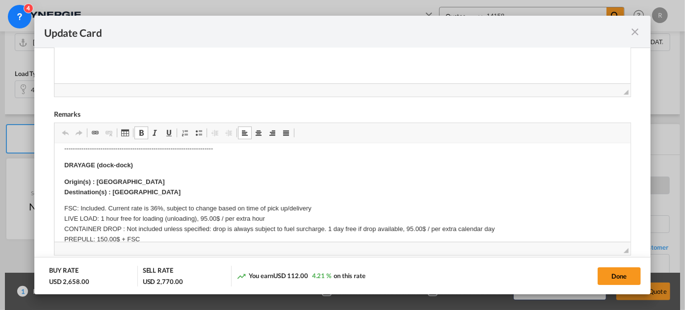
click at [140, 179] on p "Origin(s) : Vancouver Destination(s) : Richmond BC" at bounding box center [342, 187] width 556 height 21
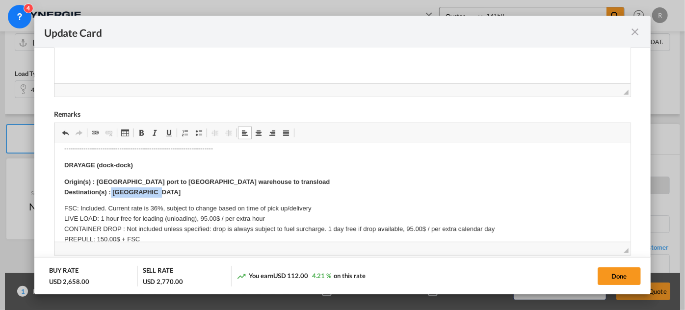
drag, startPoint x: 110, startPoint y: 189, endPoint x: 163, endPoint y: 191, distance: 52.5
click at [163, 191] on p "Origin(s) : Vancouver port to Vancouver warehouse to transload Destination(s) :…" at bounding box center [342, 187] width 556 height 21
click at [240, 194] on p "Origin(s) : Vancouver port to Vancouver warehouse to transload Destination(s) :…" at bounding box center [342, 187] width 556 height 21
click at [159, 207] on p "FSC: Included. Current rate is 36%, subject to change based on time of pick up/…" at bounding box center [342, 233] width 556 height 61
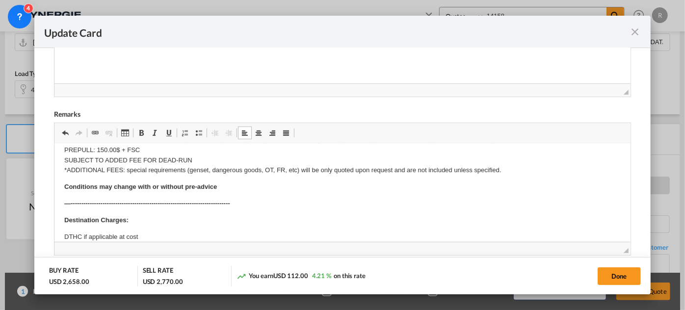
scroll to position [267, 0]
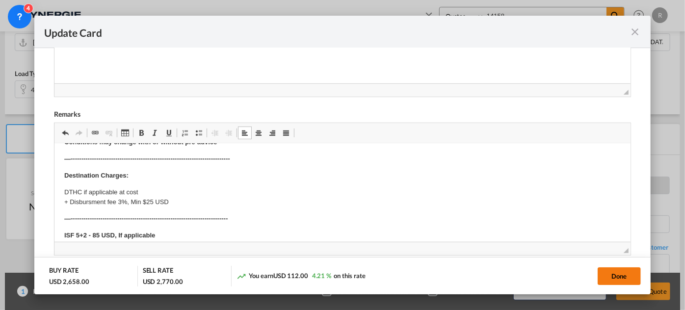
click at [620, 280] on button "Done" at bounding box center [619, 276] width 43 height 18
type input "12 Sep 2025"
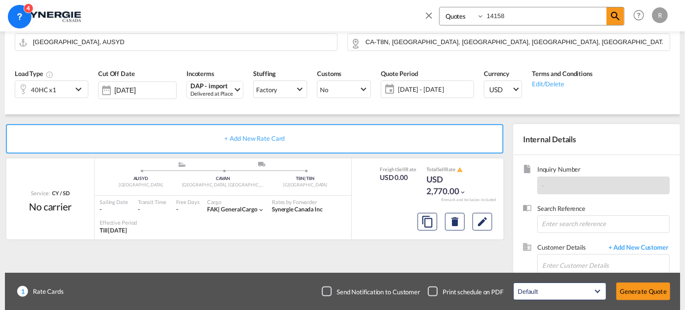
scroll to position [273, 0]
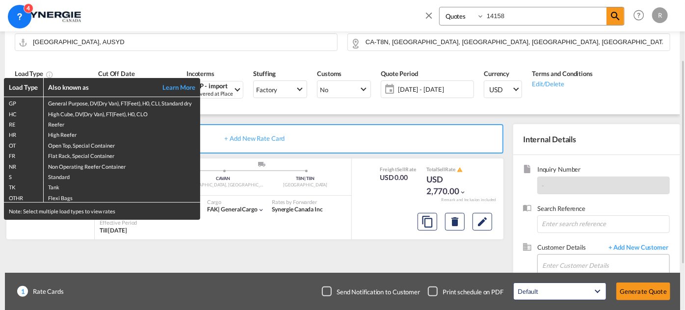
click at [563, 260] on div "Load Type Also known as Learn More GP General Purpose, DV(Dry Van), FT(Feet), H…" at bounding box center [342, 155] width 685 height 310
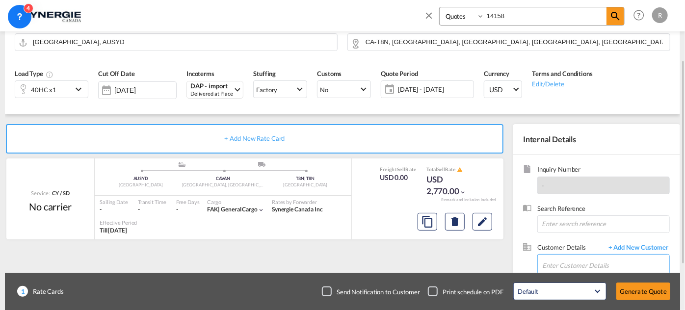
click at [558, 264] on input "Enter Customer Details" at bounding box center [605, 266] width 127 height 22
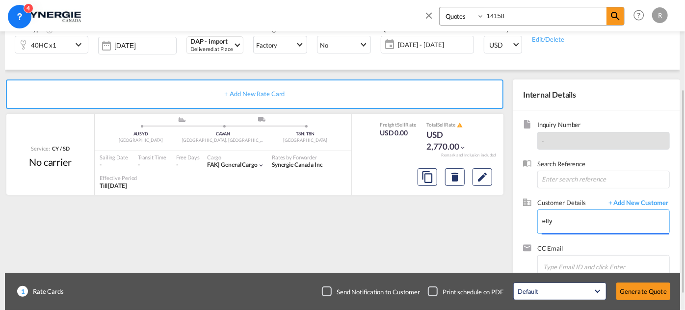
drag, startPoint x: 570, startPoint y: 218, endPoint x: 462, endPoint y: 209, distance: 107.8
click at [462, 209] on div "+ Add New Rate Card Service: CY / SD No carrier added by you .a{fill:#aaa8ad;} …" at bounding box center [342, 180] width 675 height 220
paste input ".xu@transolve.com.au"
type input "[EMAIL_ADDRESS][DOMAIN_NAME]"
click at [650, 204] on span "+ Add New Customer" at bounding box center [636, 203] width 66 height 11
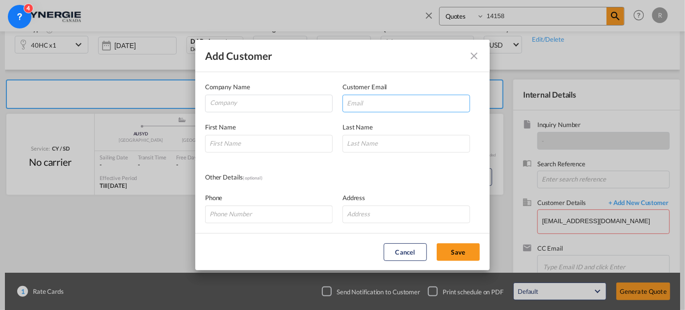
click at [398, 98] on input "Add Customer Company ..." at bounding box center [406, 104] width 128 height 18
paste input "[EMAIL_ADDRESS][DOMAIN_NAME]"
type input "[EMAIL_ADDRESS][DOMAIN_NAME]"
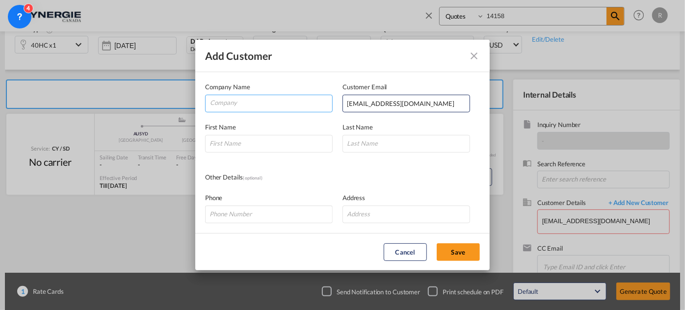
click at [270, 100] on input "Company" at bounding box center [271, 102] width 122 height 15
type input "Transolve"
type input "Effy"
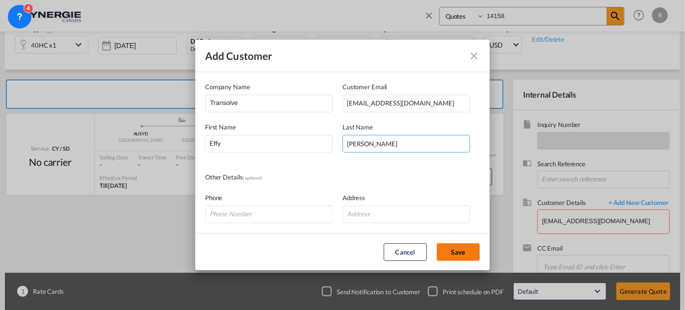
type input "Xu"
click at [466, 256] on button "Save" at bounding box center [458, 252] width 43 height 18
type input "Transolve, Effy Xu, effy.xu@transolve.com.au"
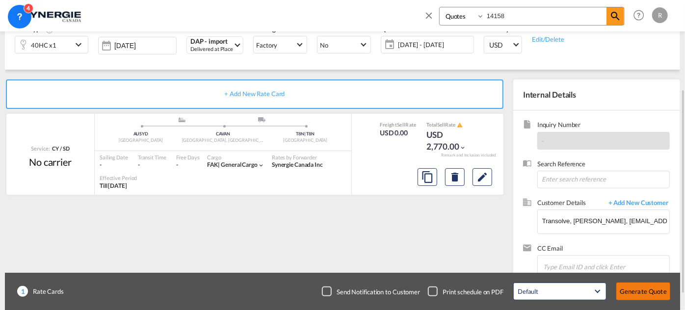
click at [649, 293] on button "Generate Quote" at bounding box center [643, 292] width 54 height 18
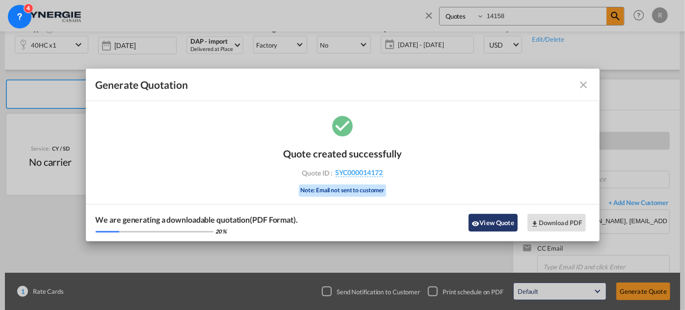
click at [491, 225] on button "View Quote" at bounding box center [493, 223] width 49 height 18
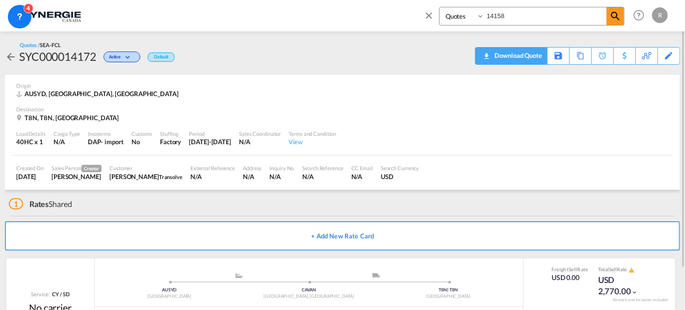
click at [534, 56] on div "Download Quote" at bounding box center [517, 56] width 50 height 16
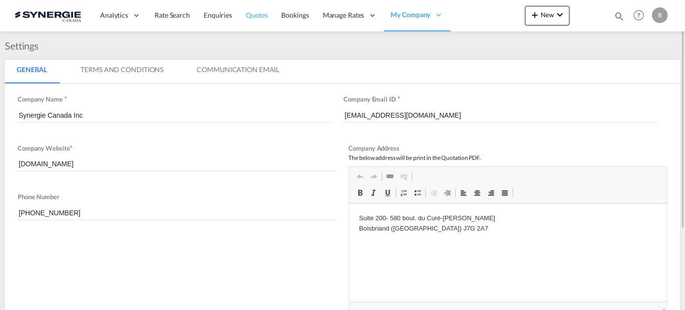
click at [262, 18] on span "Quotes" at bounding box center [257, 15] width 22 height 8
